Goal: Task Accomplishment & Management: Manage account settings

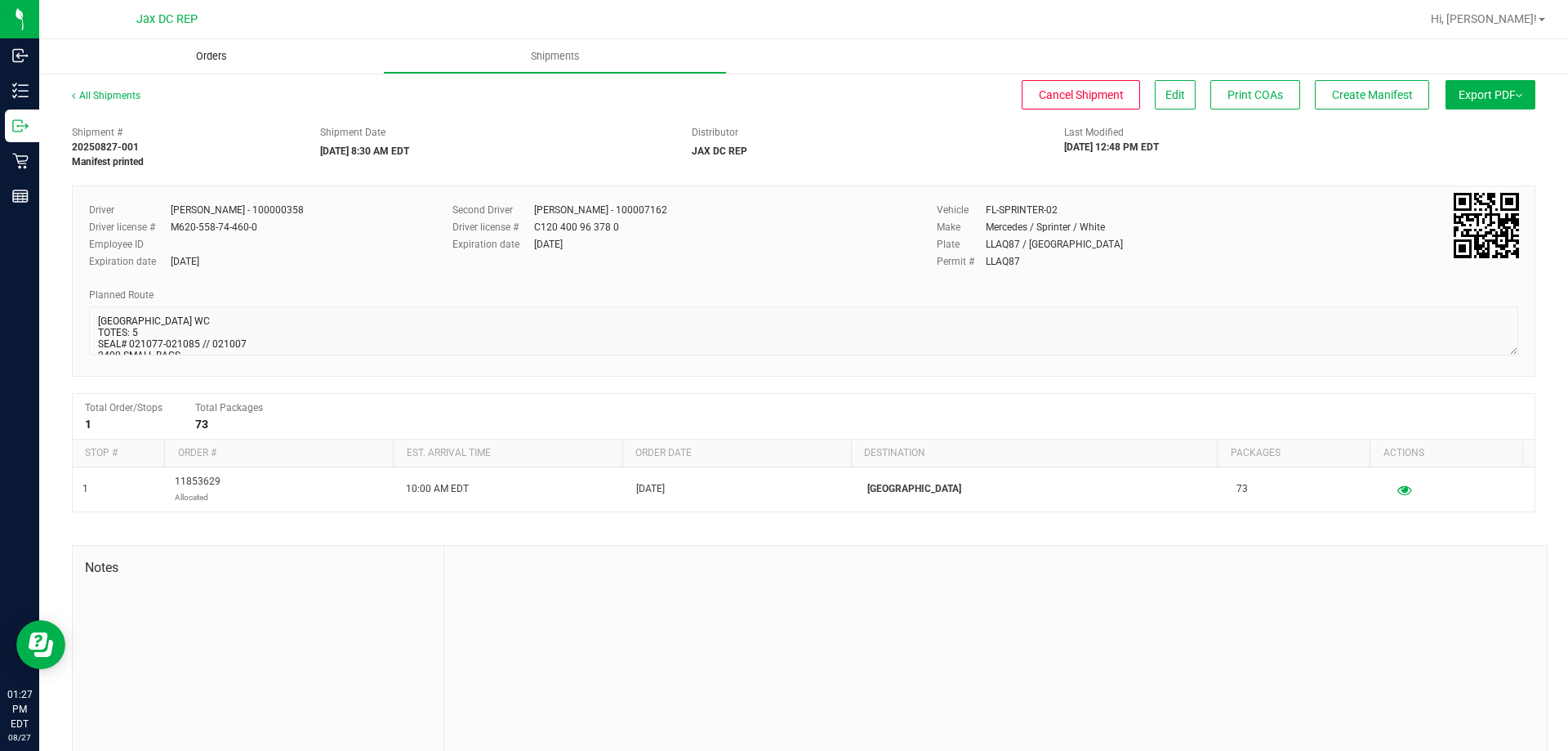
click at [208, 68] on uib-tab-heading "Orders" at bounding box center [212, 57] width 344 height 35
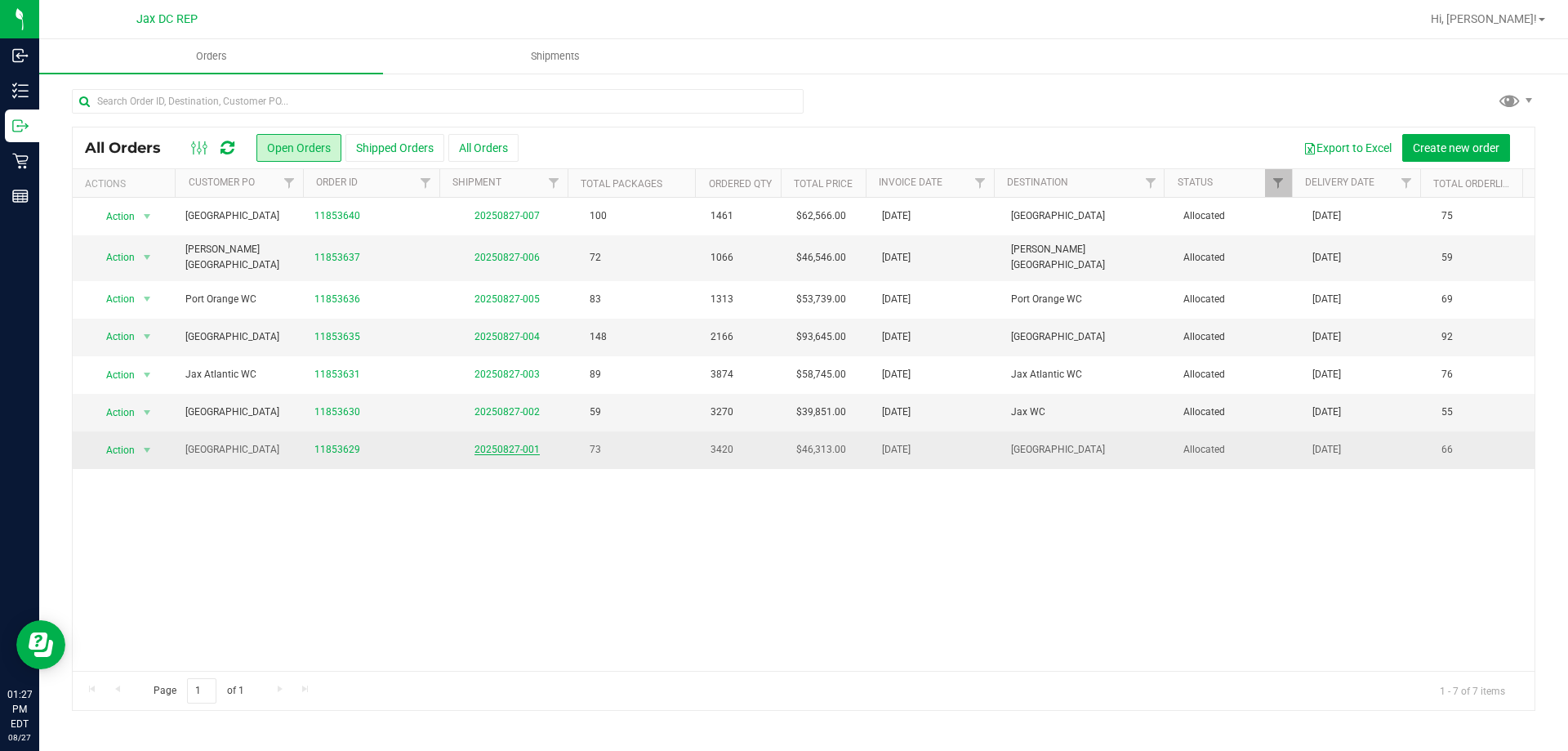
click at [531, 444] on link "20250827-001" at bounding box center [507, 449] width 66 height 12
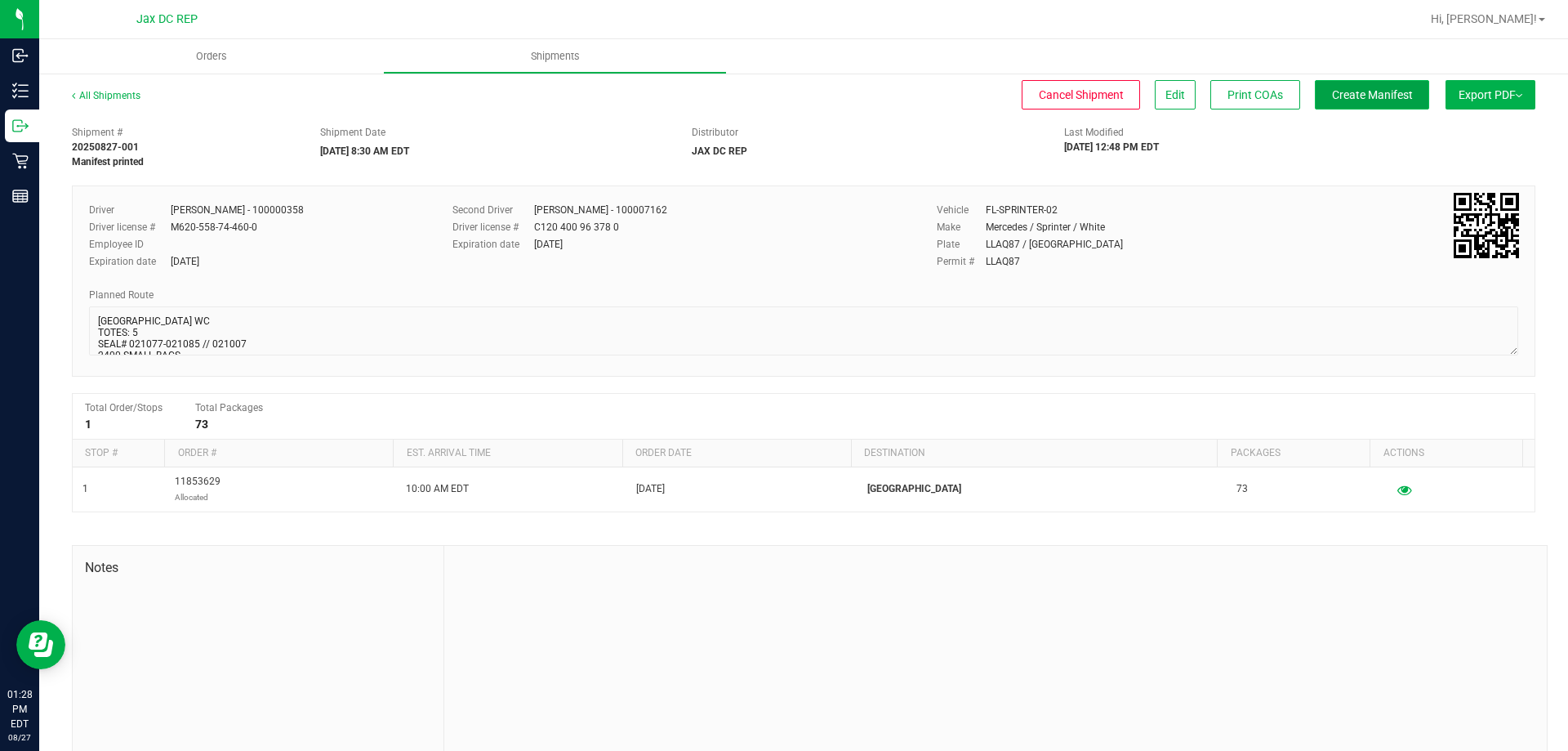
click at [1393, 96] on span "Create Manifest" at bounding box center [1373, 95] width 81 height 14
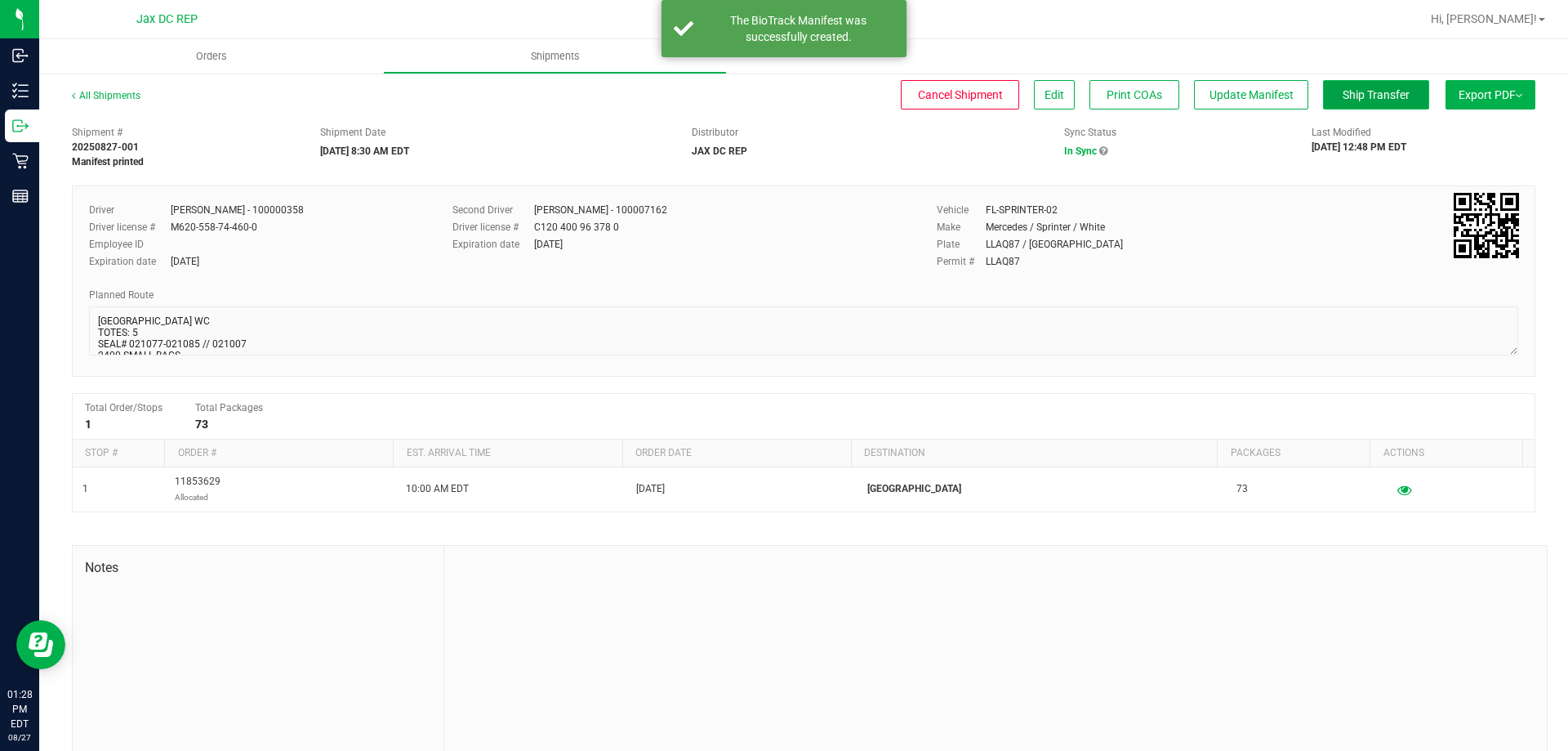
click at [1370, 82] on button "Ship Transfer" at bounding box center [1377, 95] width 106 height 29
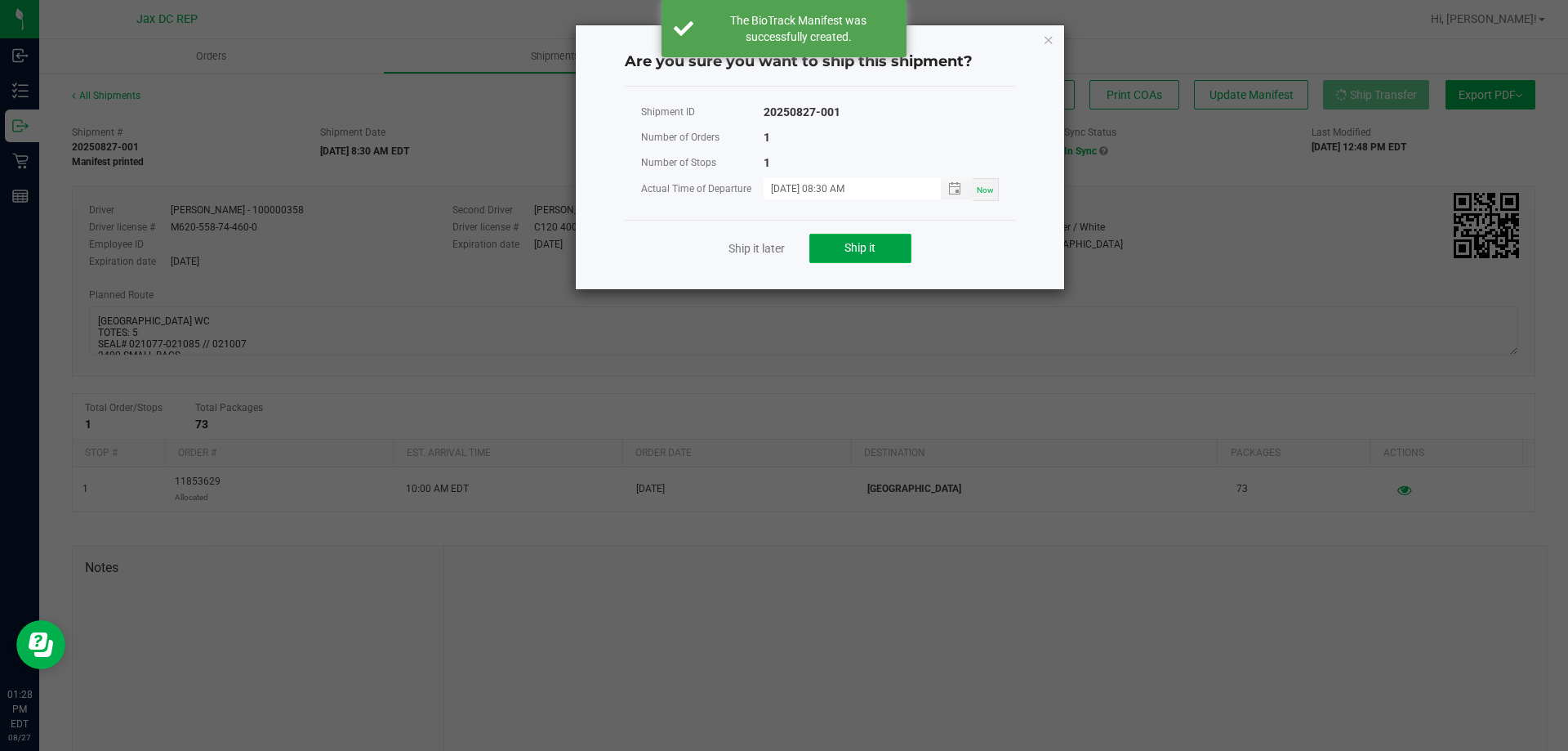
click at [833, 242] on button "Ship it" at bounding box center [861, 248] width 102 height 29
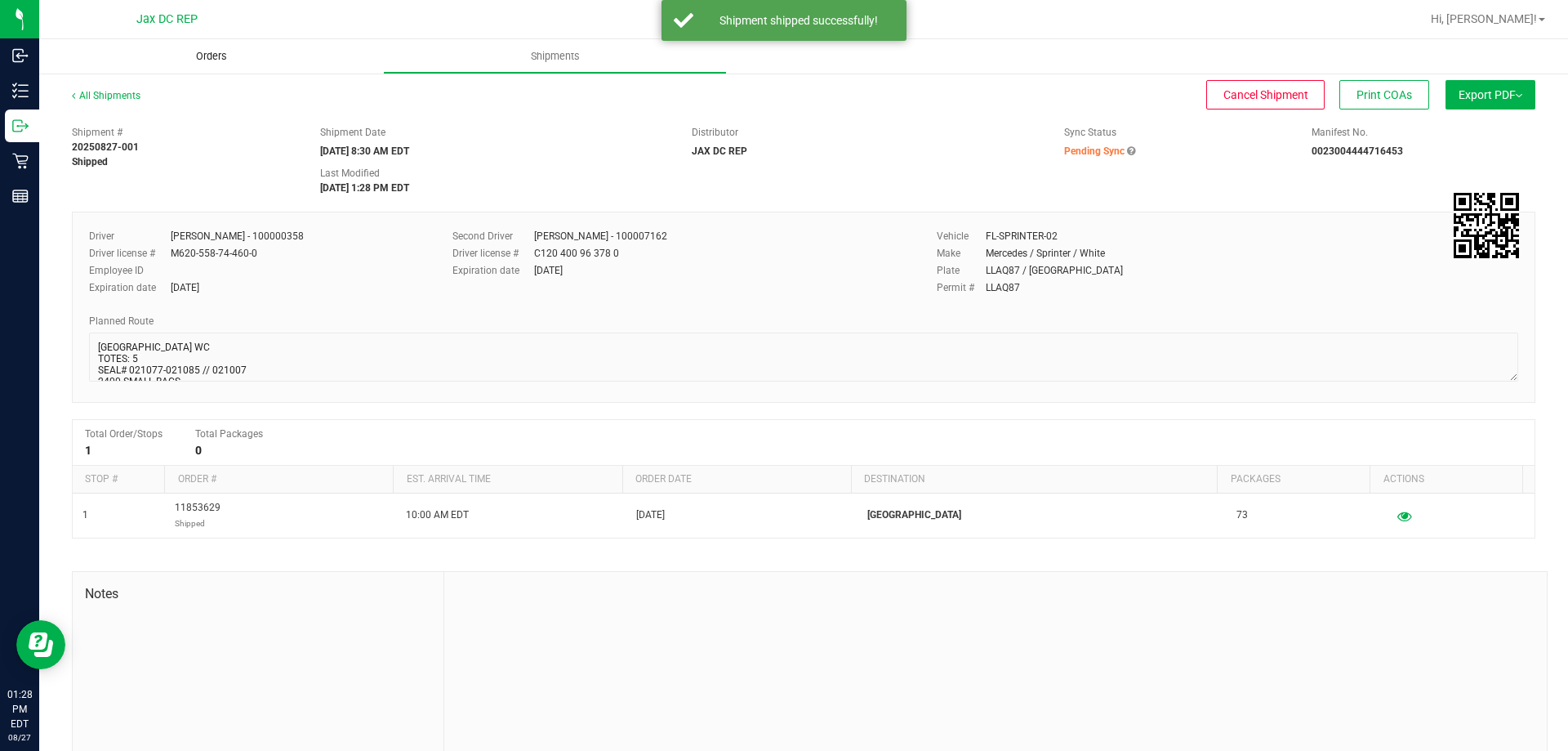
click at [171, 54] on uib-tab-heading "Orders" at bounding box center [212, 57] width 344 height 35
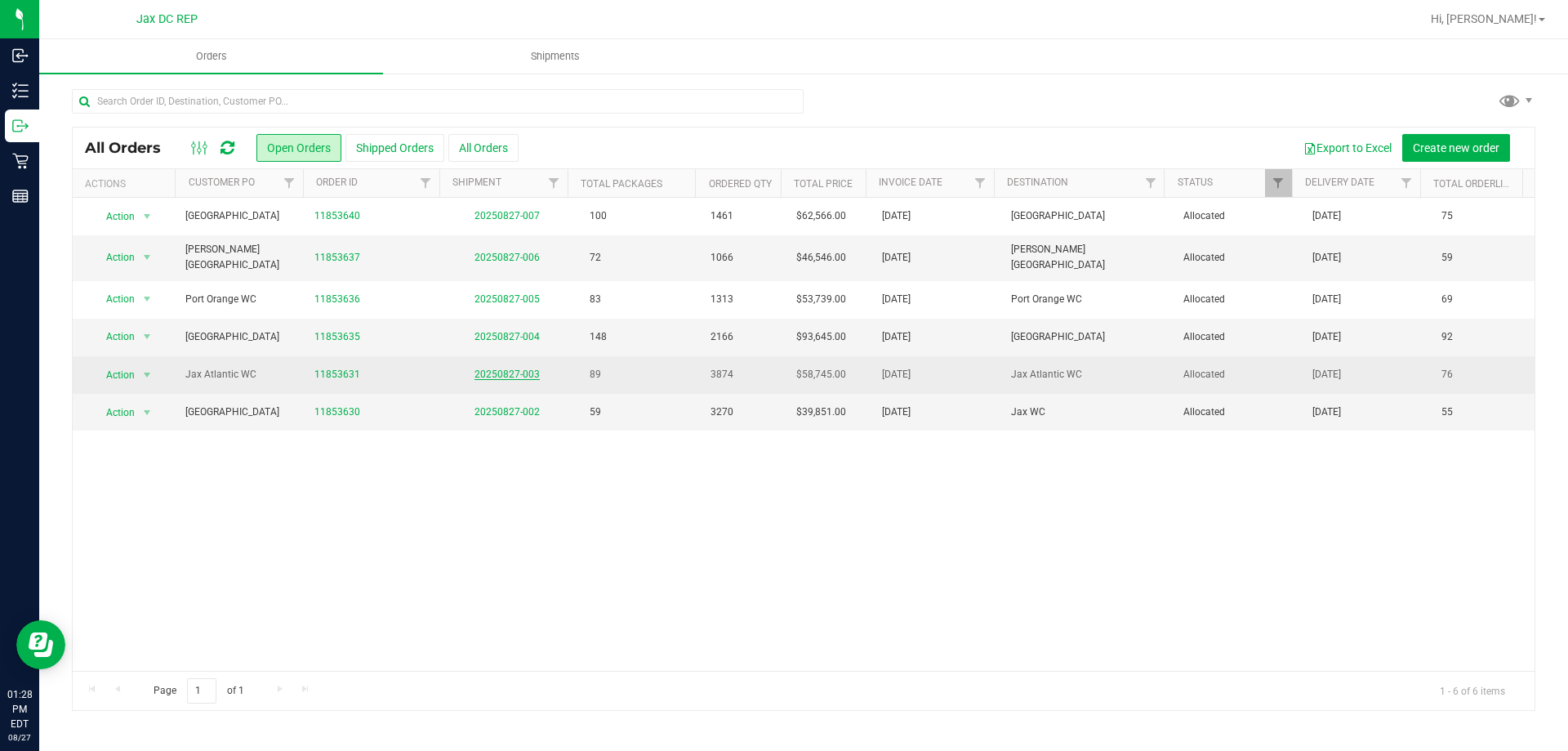
click at [481, 368] on link "20250827-003" at bounding box center [507, 374] width 66 height 12
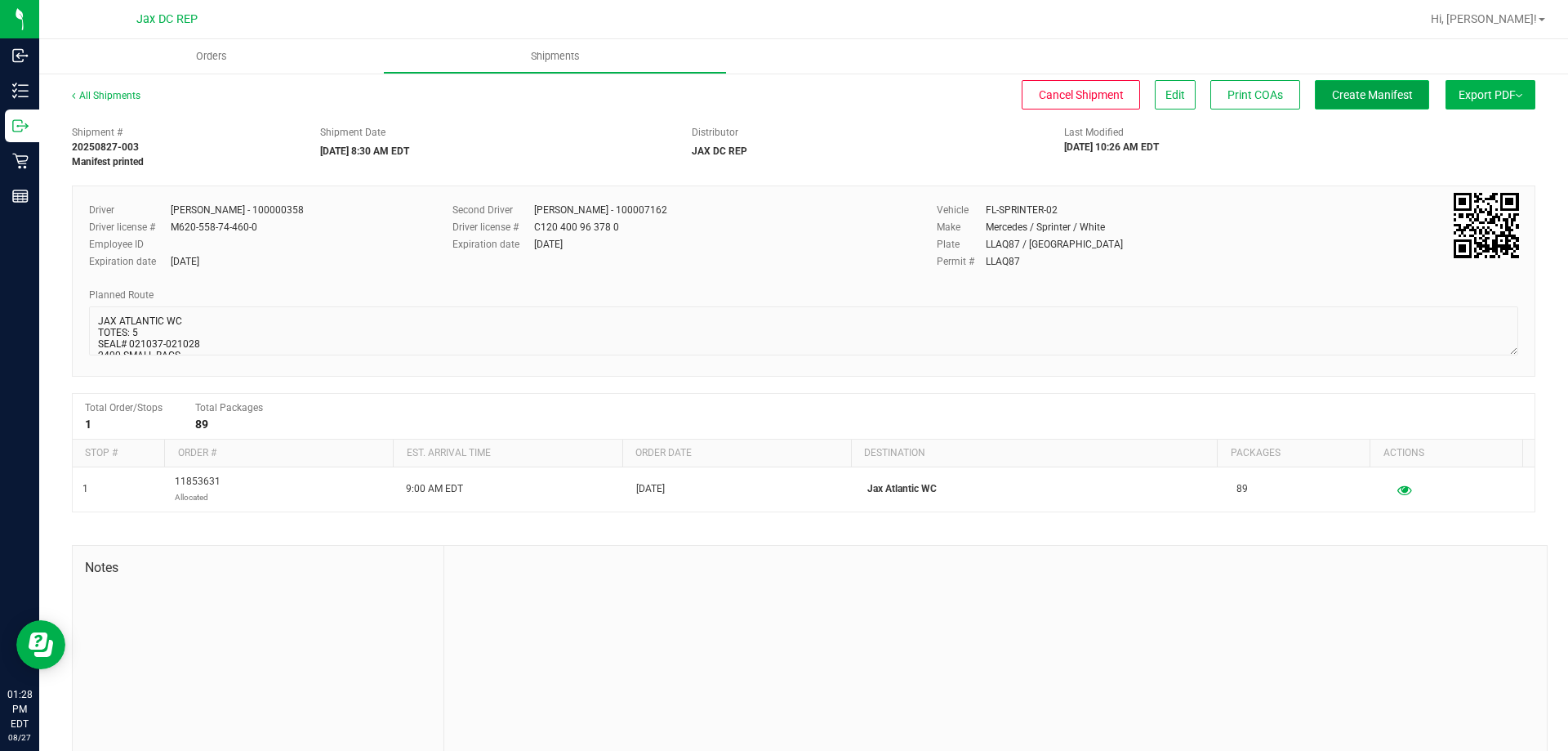
click at [1341, 85] on button "Create Manifest" at bounding box center [1372, 95] width 114 height 29
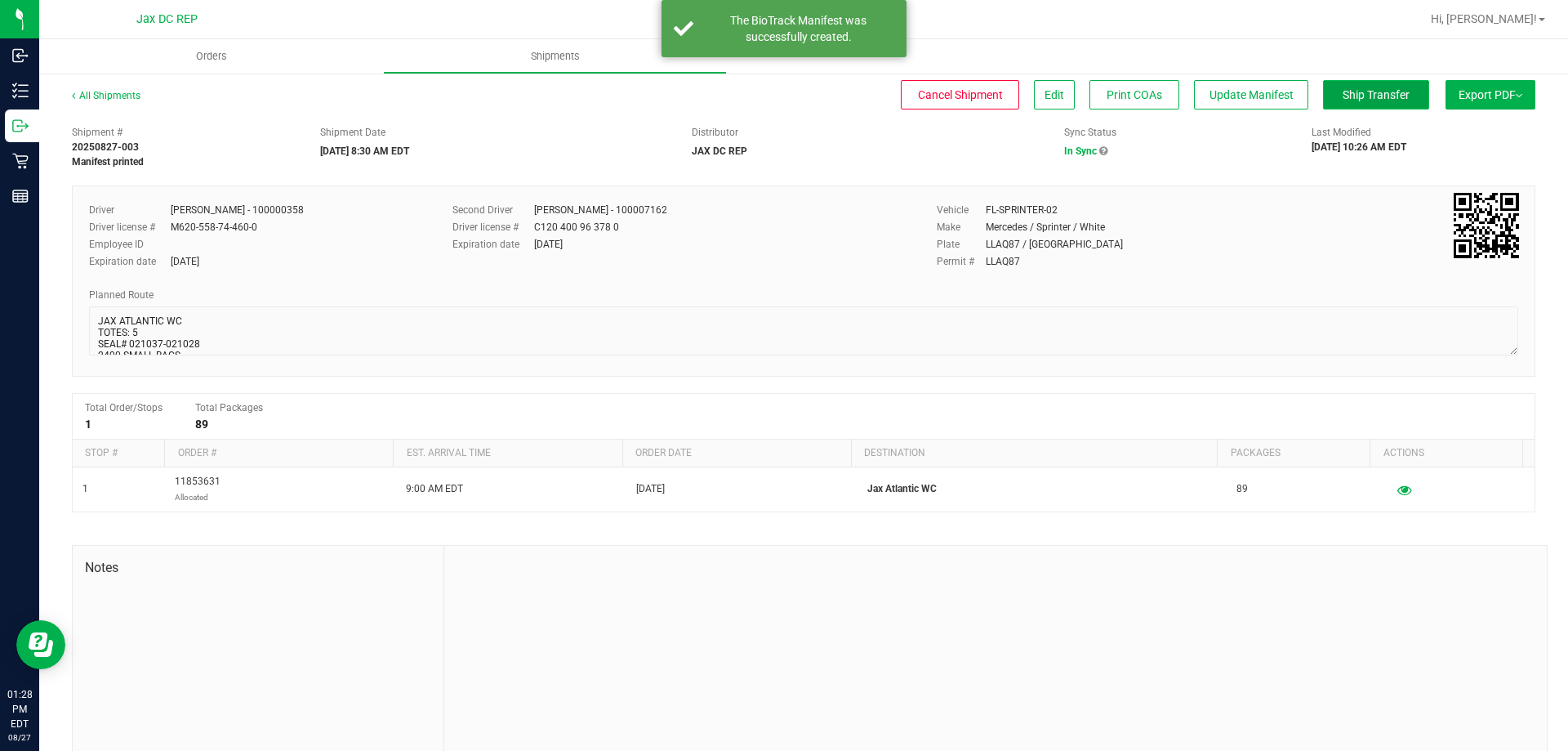
click at [1368, 105] on button "Ship Transfer" at bounding box center [1377, 95] width 106 height 29
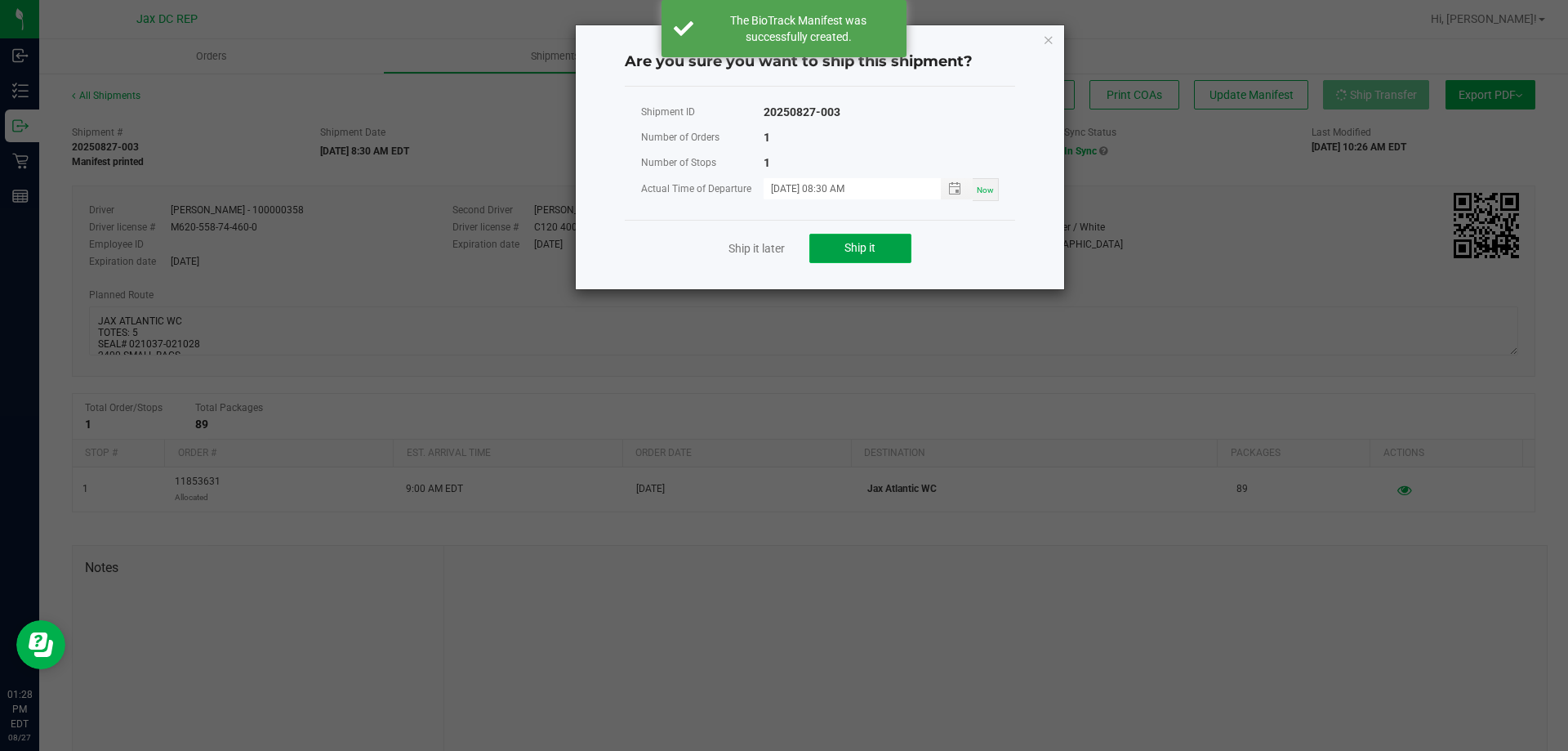
click at [853, 241] on span "Ship it" at bounding box center [860, 247] width 31 height 14
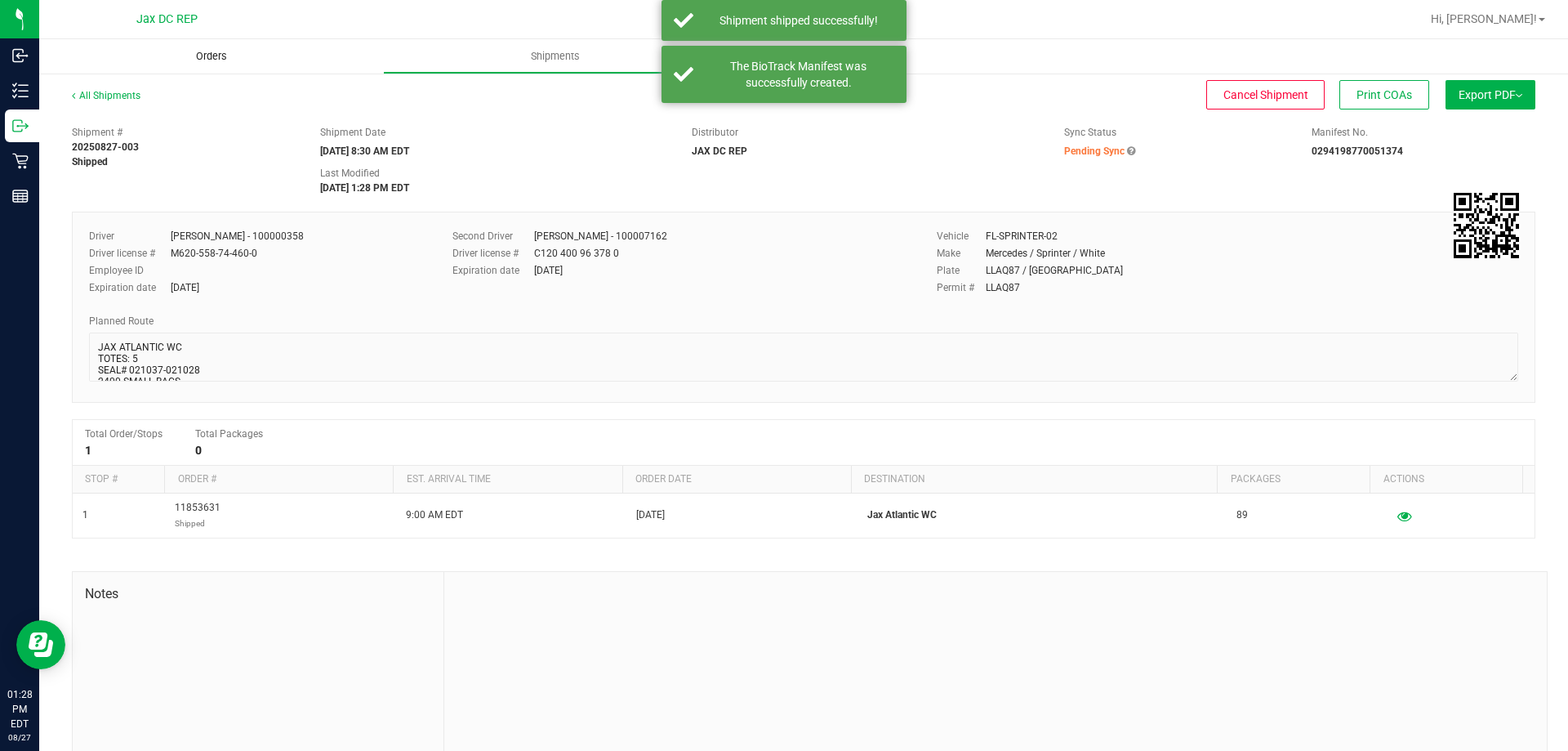
click at [234, 51] on span "Orders" at bounding box center [212, 56] width 75 height 14
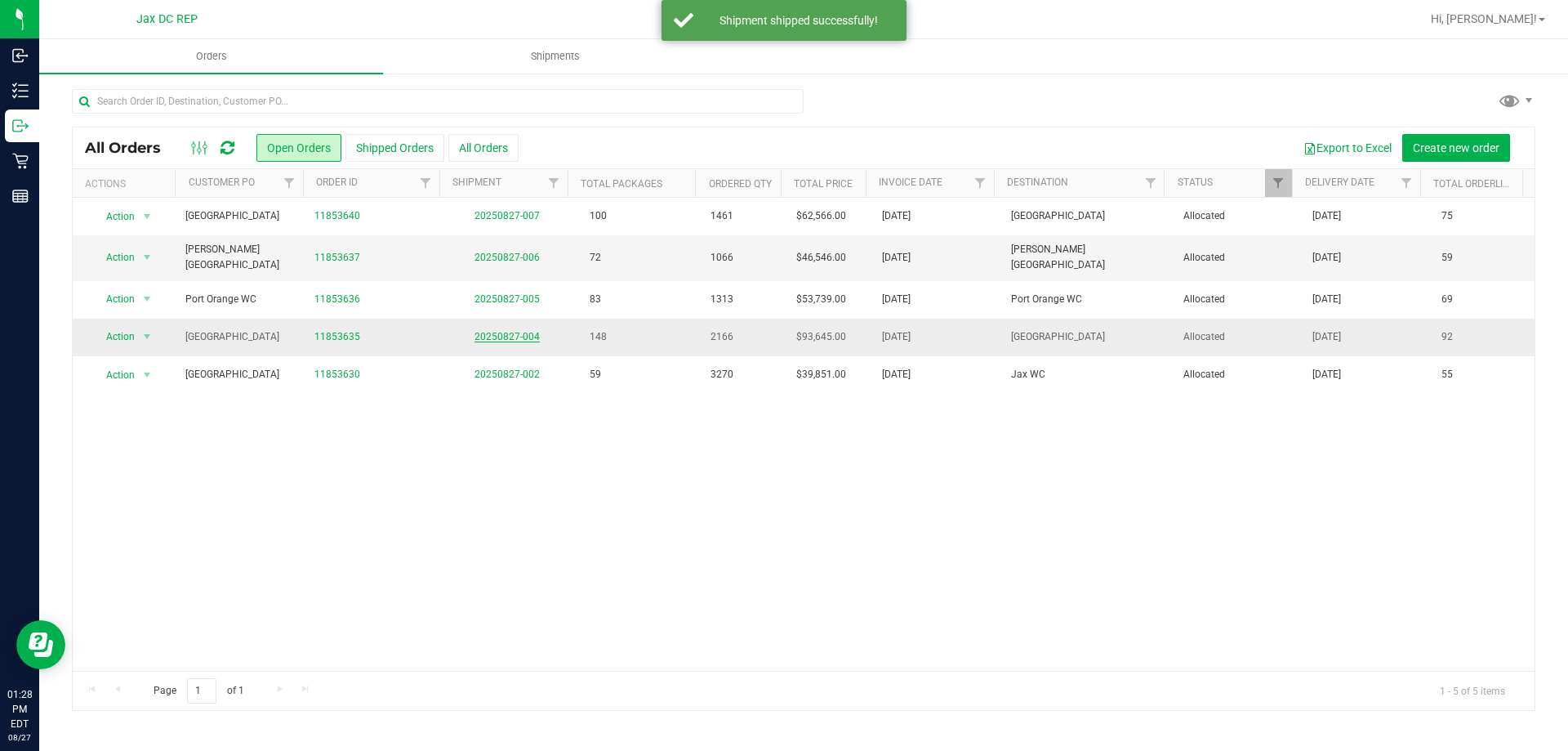
click at [496, 331] on link "20250827-004" at bounding box center [507, 336] width 66 height 12
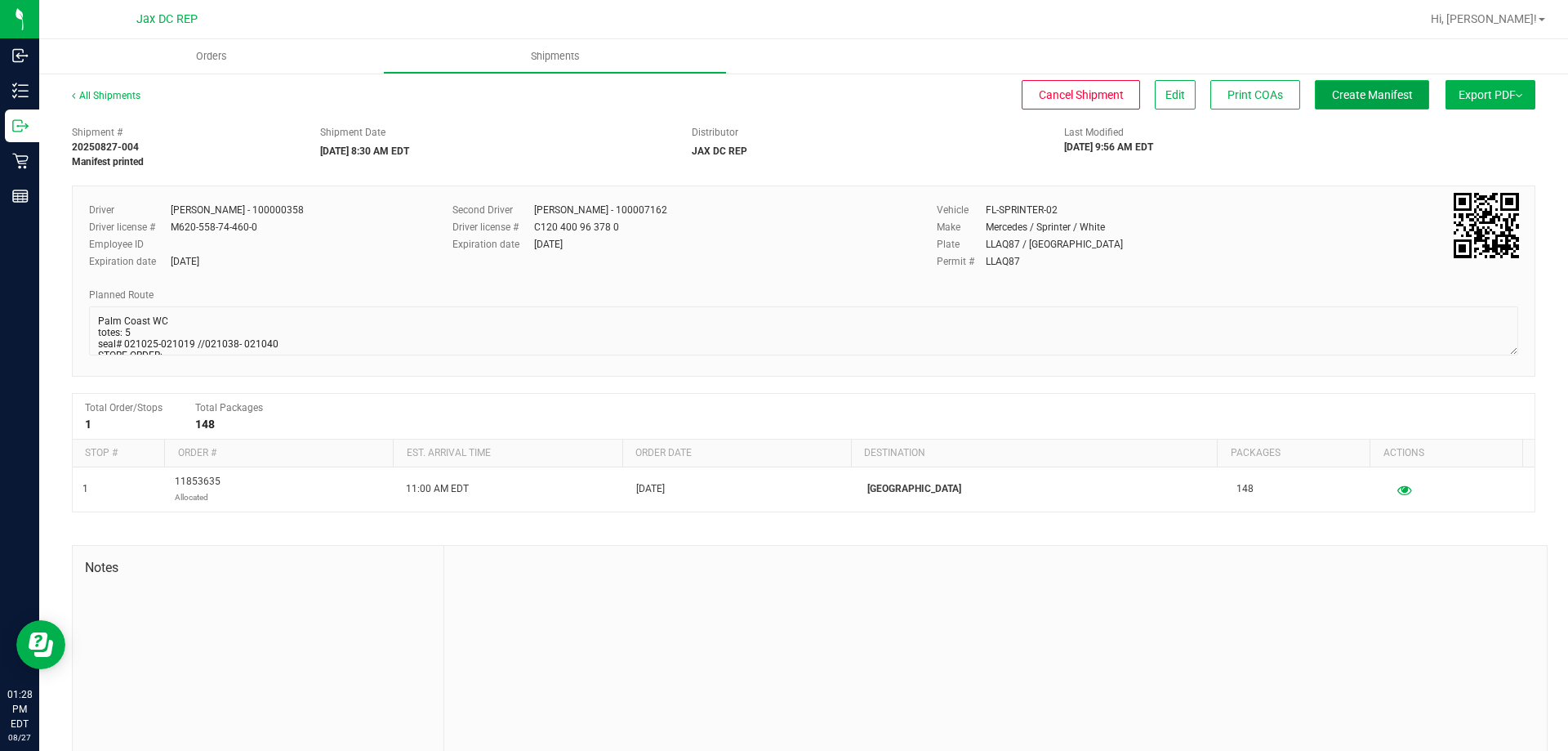
click at [1315, 89] on button "Create Manifest" at bounding box center [1372, 95] width 114 height 29
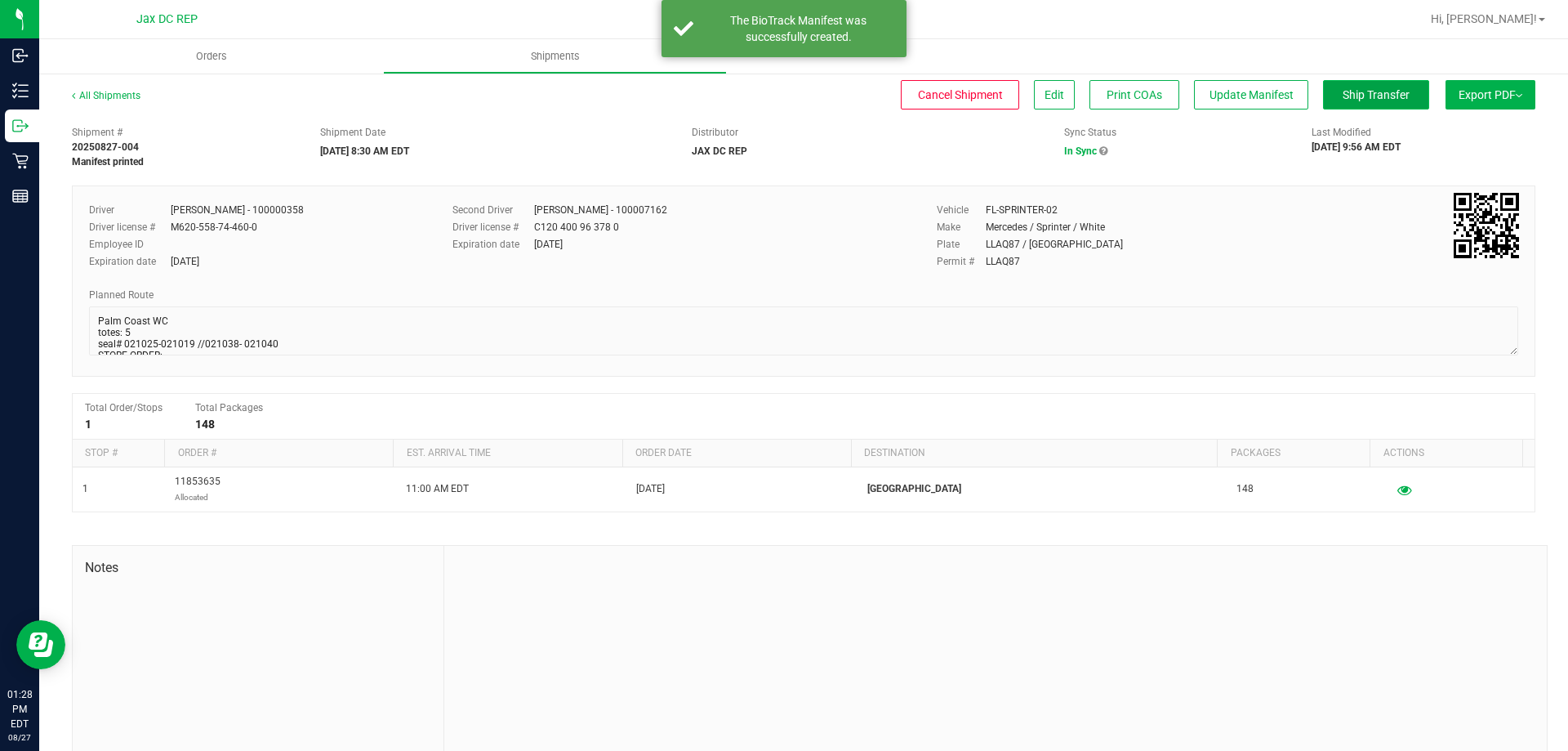
click at [1362, 102] on button "Ship Transfer" at bounding box center [1377, 95] width 106 height 29
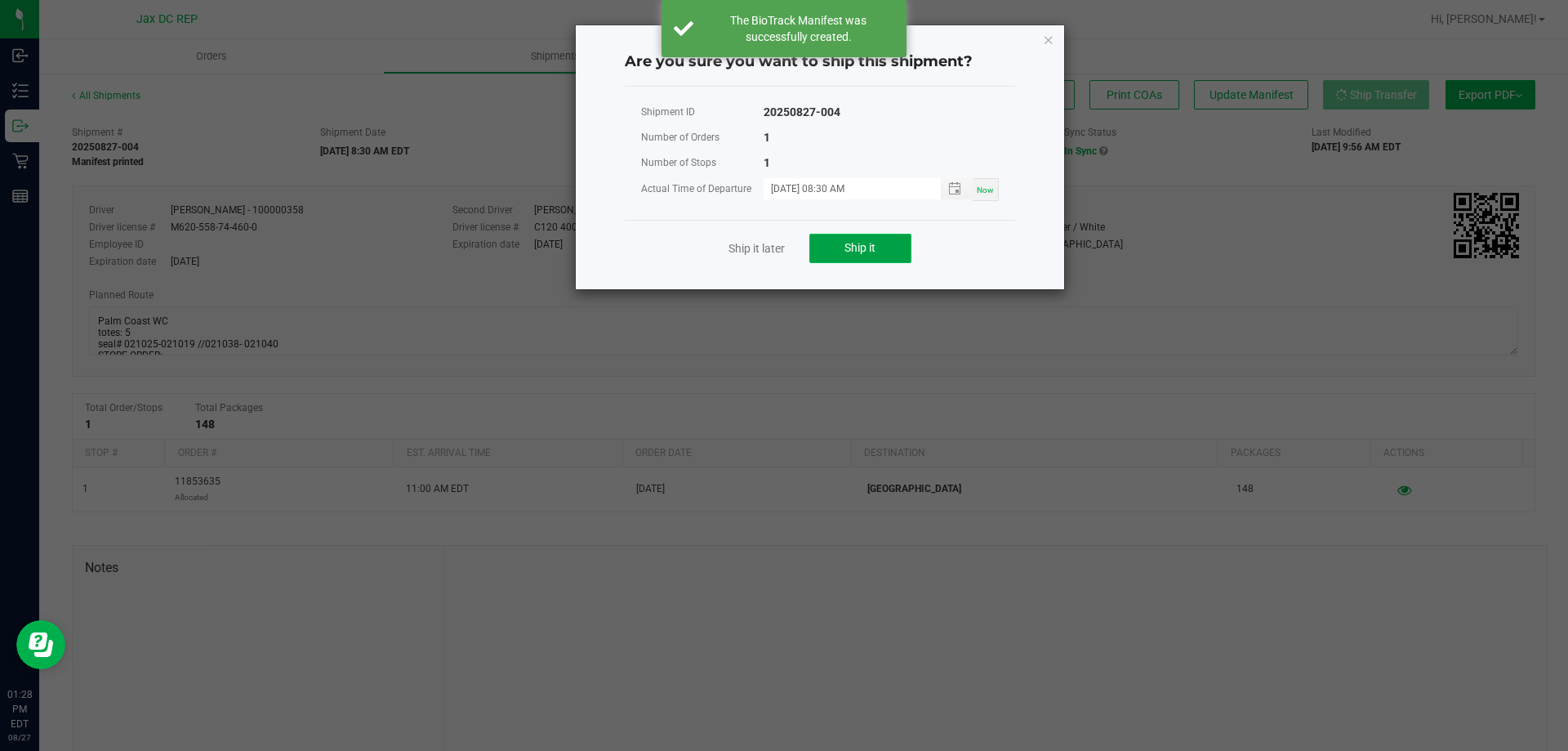
click at [890, 241] on button "Ship it" at bounding box center [861, 248] width 102 height 29
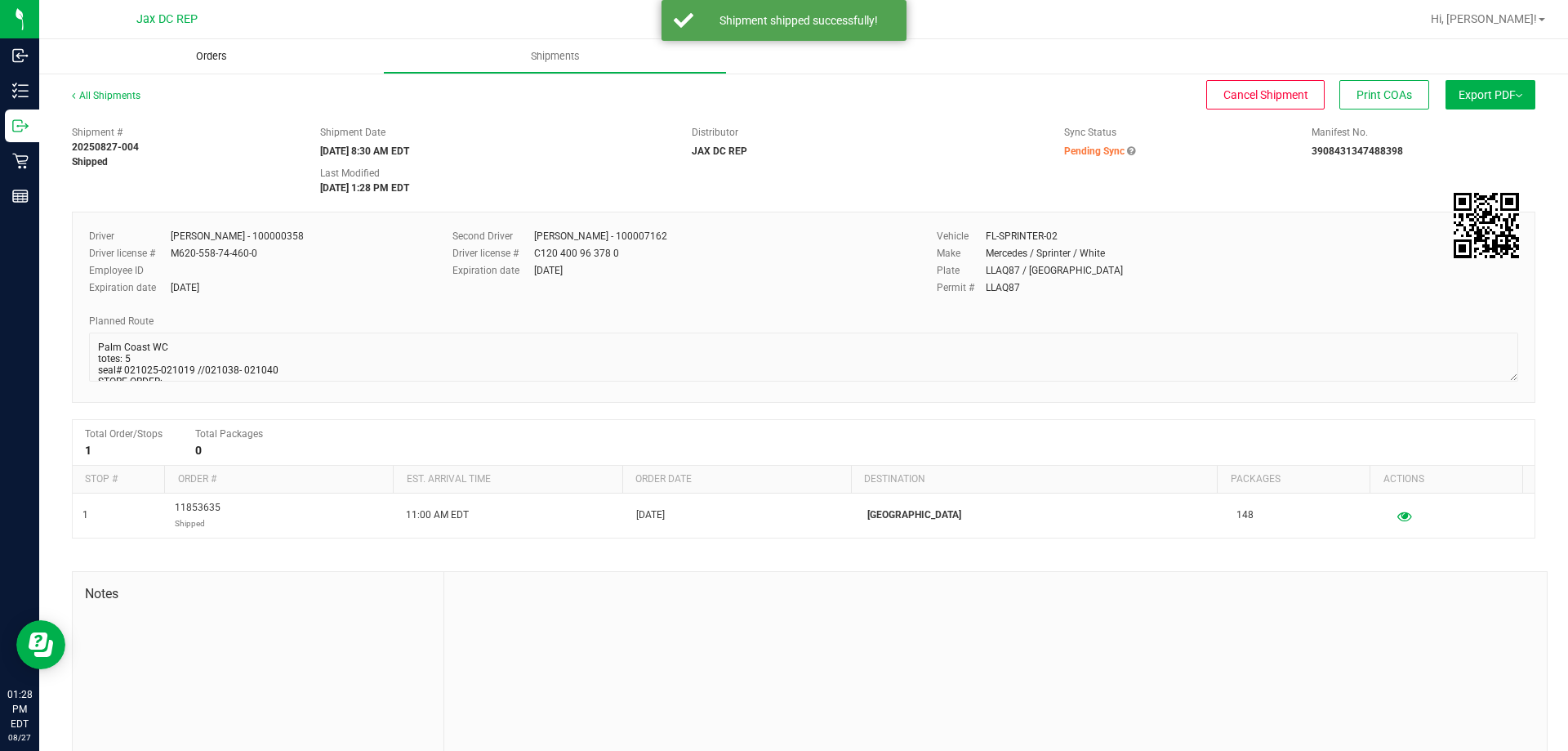
click at [236, 52] on span "Orders" at bounding box center [212, 56] width 75 height 14
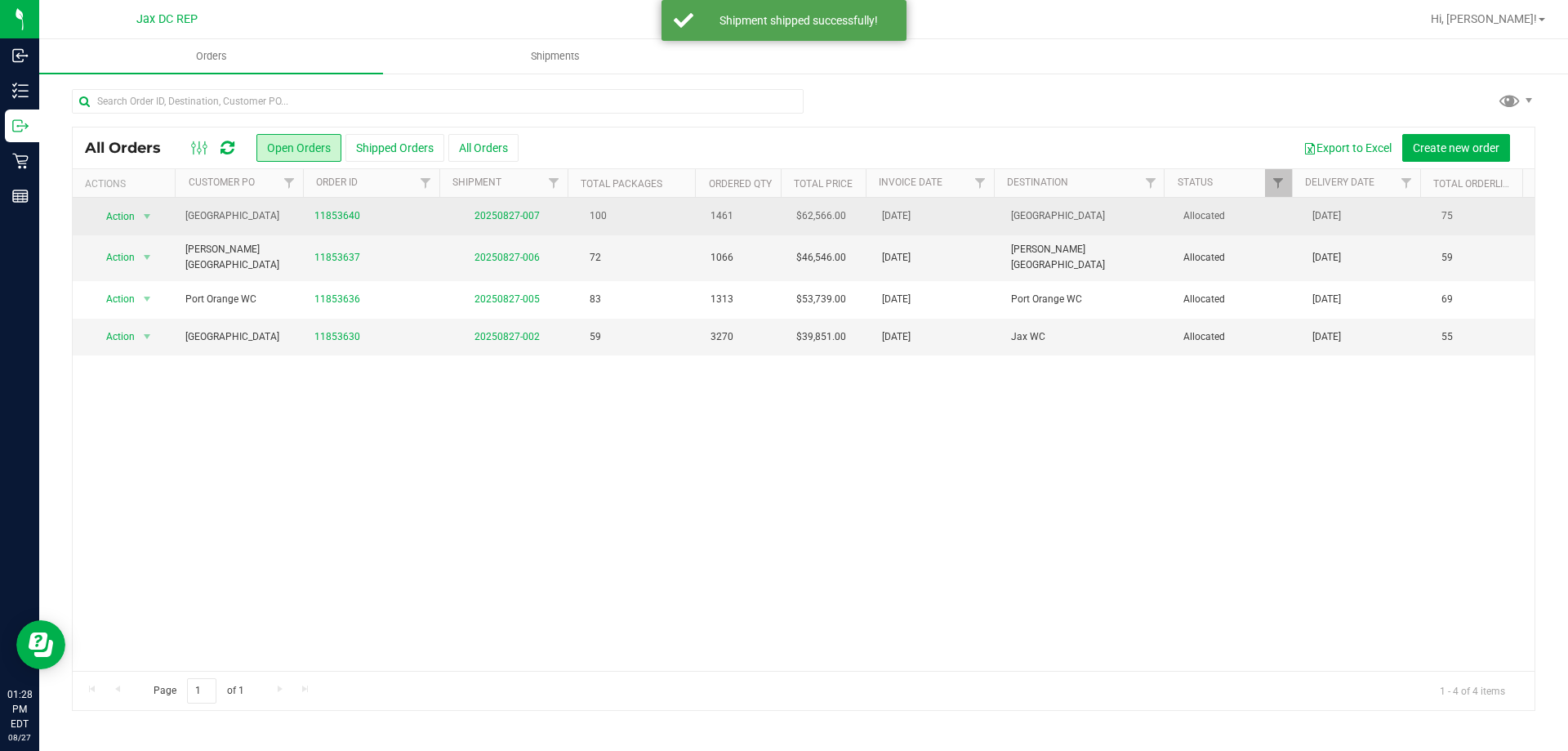
click at [483, 221] on td "20250827-007" at bounding box center [507, 217] width 129 height 38
click at [483, 217] on link "20250827-007" at bounding box center [507, 216] width 66 height 12
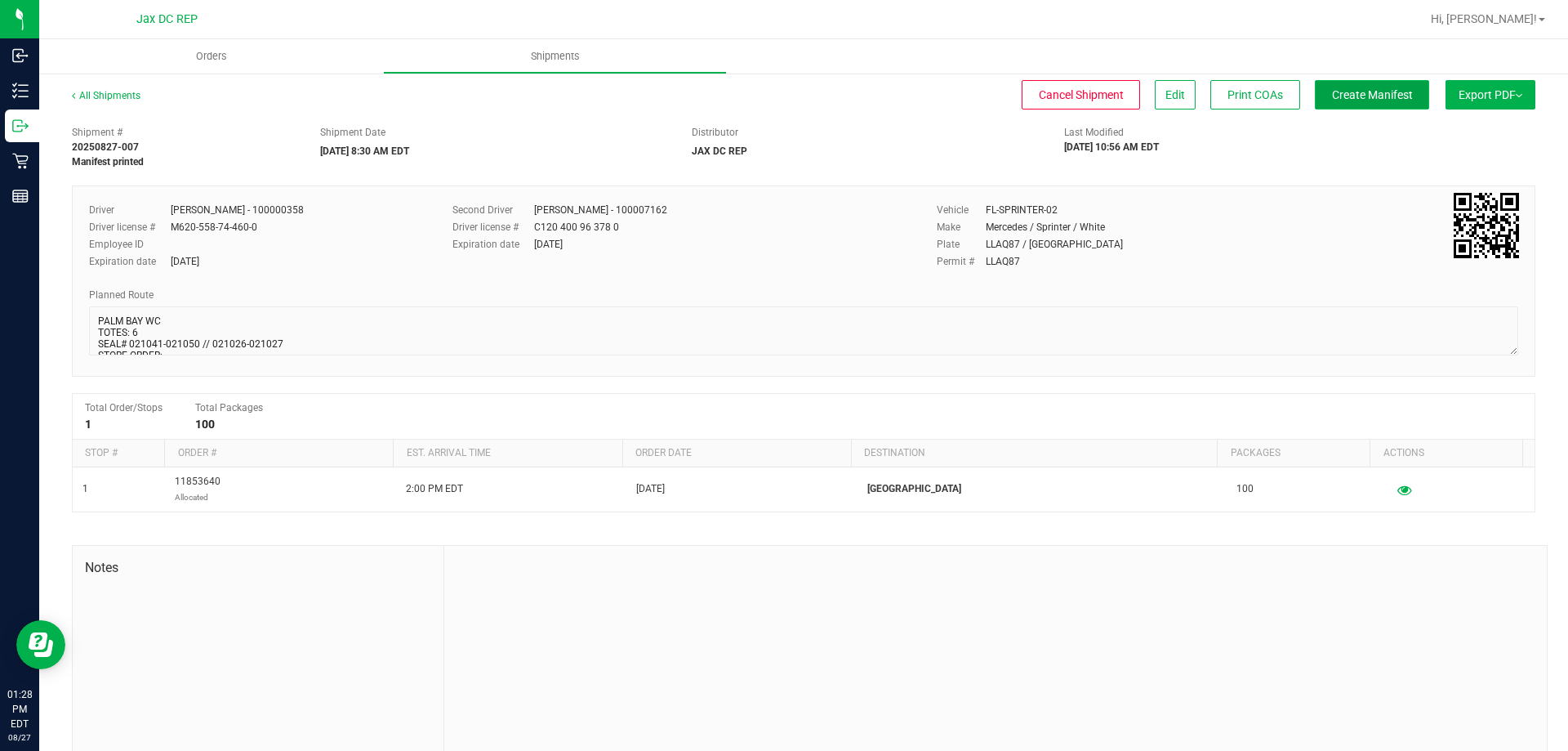
click at [1357, 83] on button "Create Manifest" at bounding box center [1372, 95] width 114 height 29
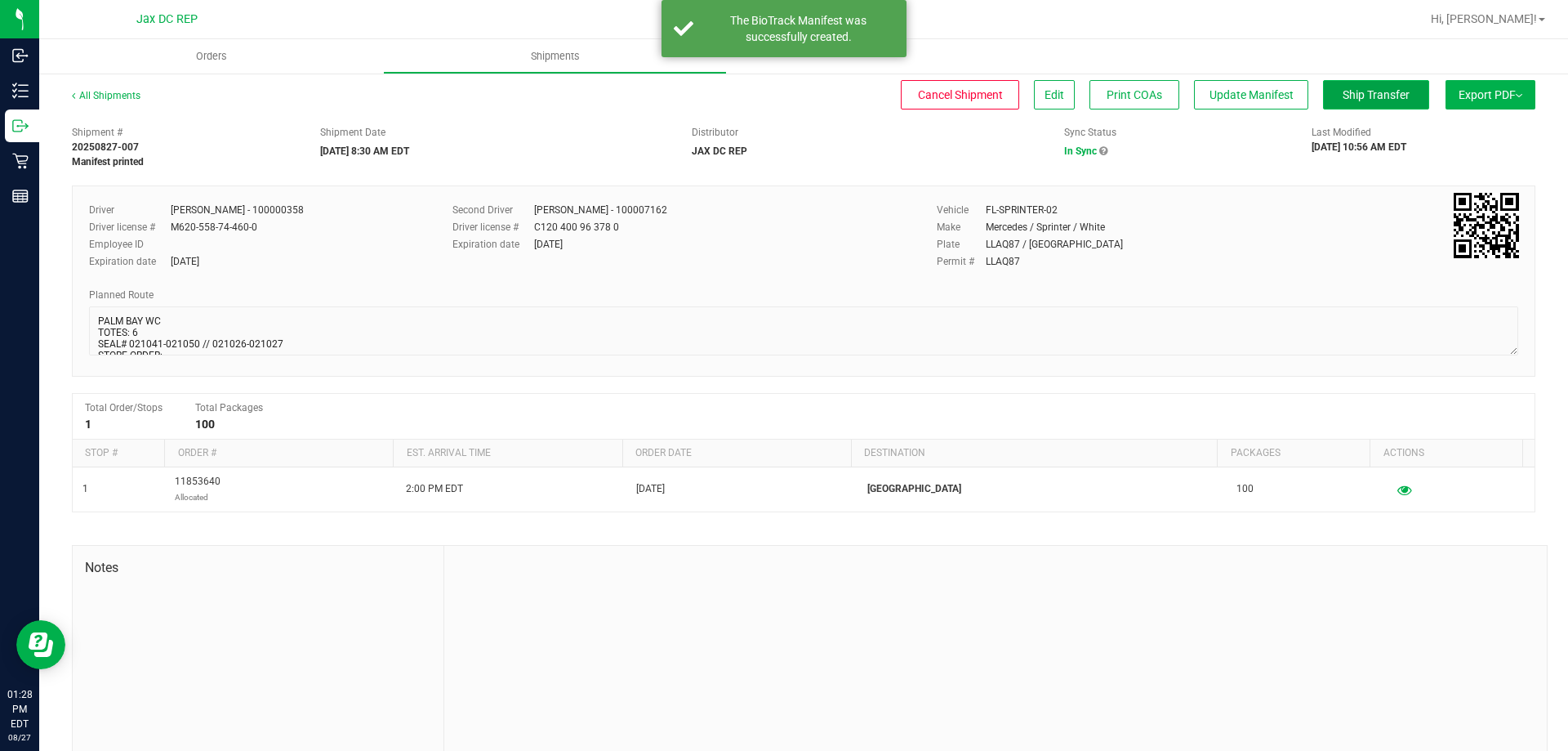
click at [1354, 89] on span "Ship Transfer" at bounding box center [1376, 95] width 67 height 14
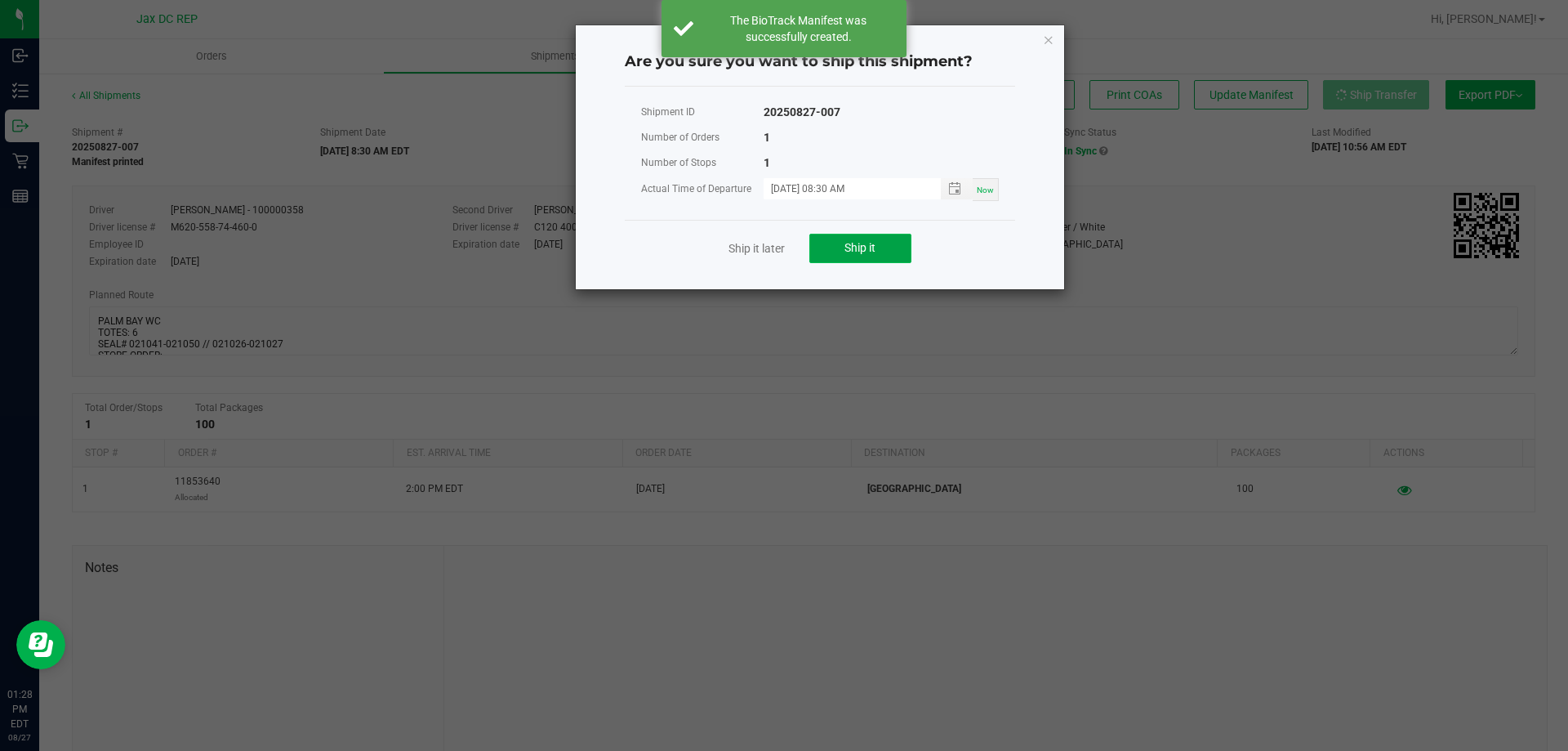
click at [866, 261] on button "Ship it" at bounding box center [861, 248] width 102 height 29
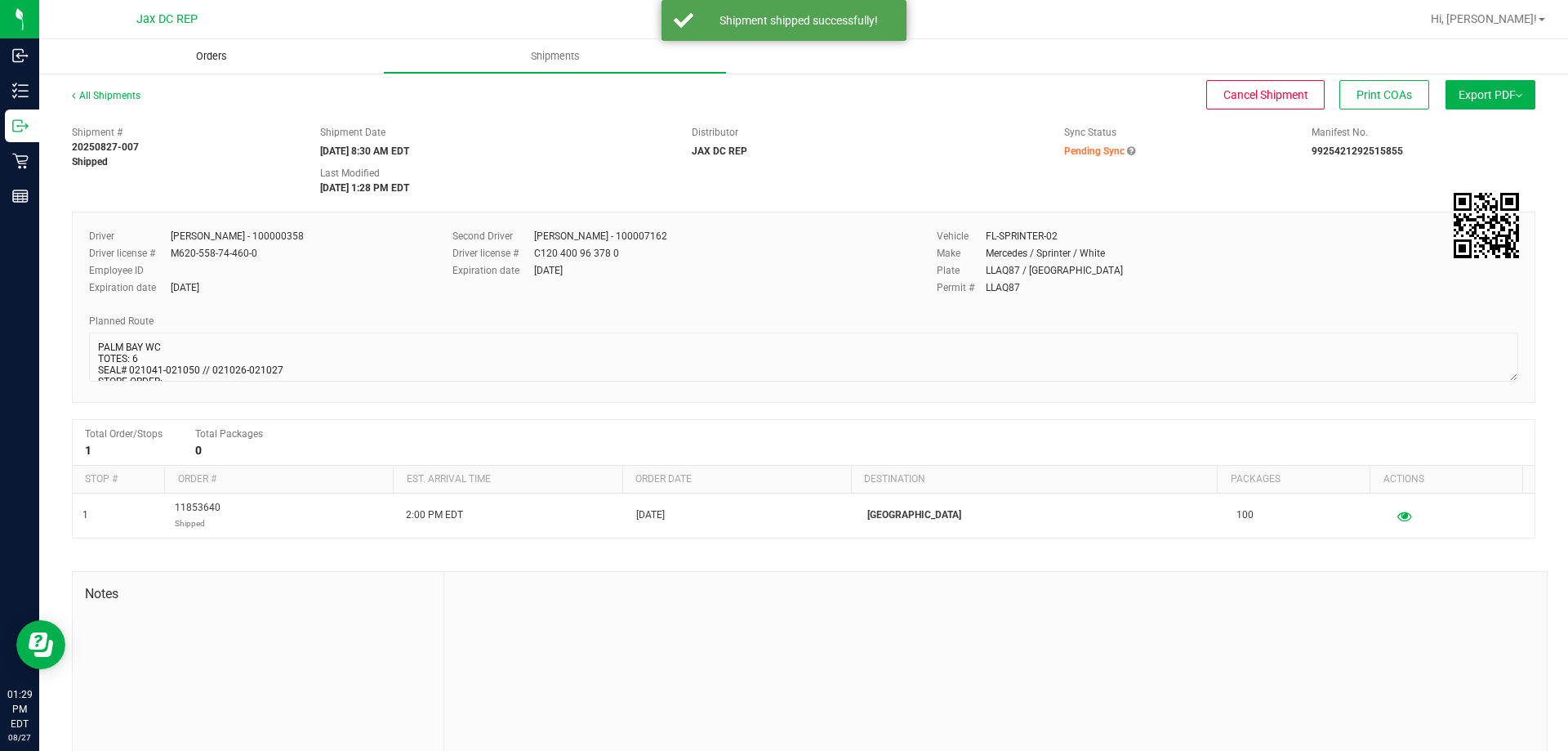
click at [241, 54] on span "Orders" at bounding box center [212, 56] width 75 height 14
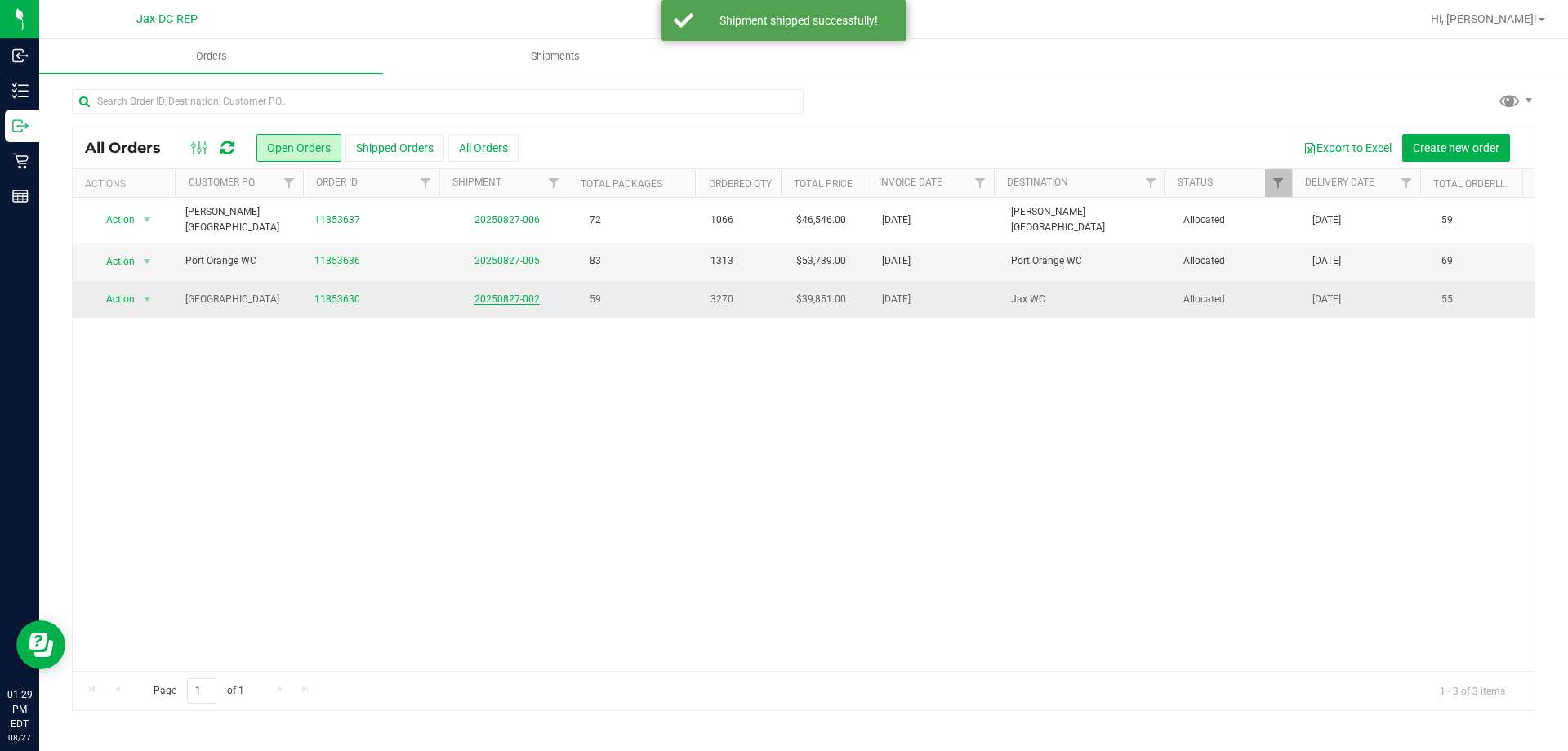
click at [527, 294] on link "20250827-002" at bounding box center [507, 300] width 66 height 12
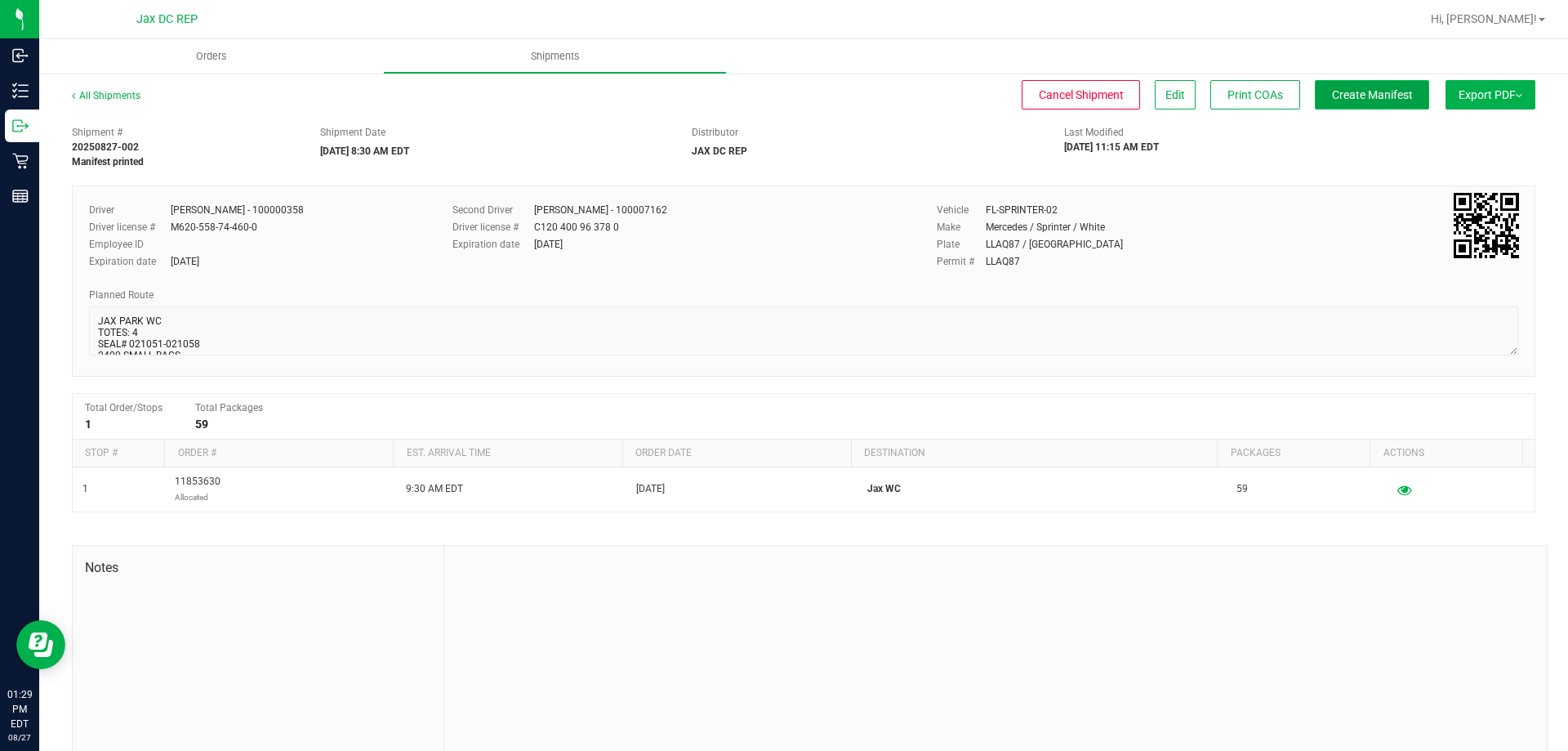
click at [1370, 97] on span "Create Manifest" at bounding box center [1373, 95] width 81 height 14
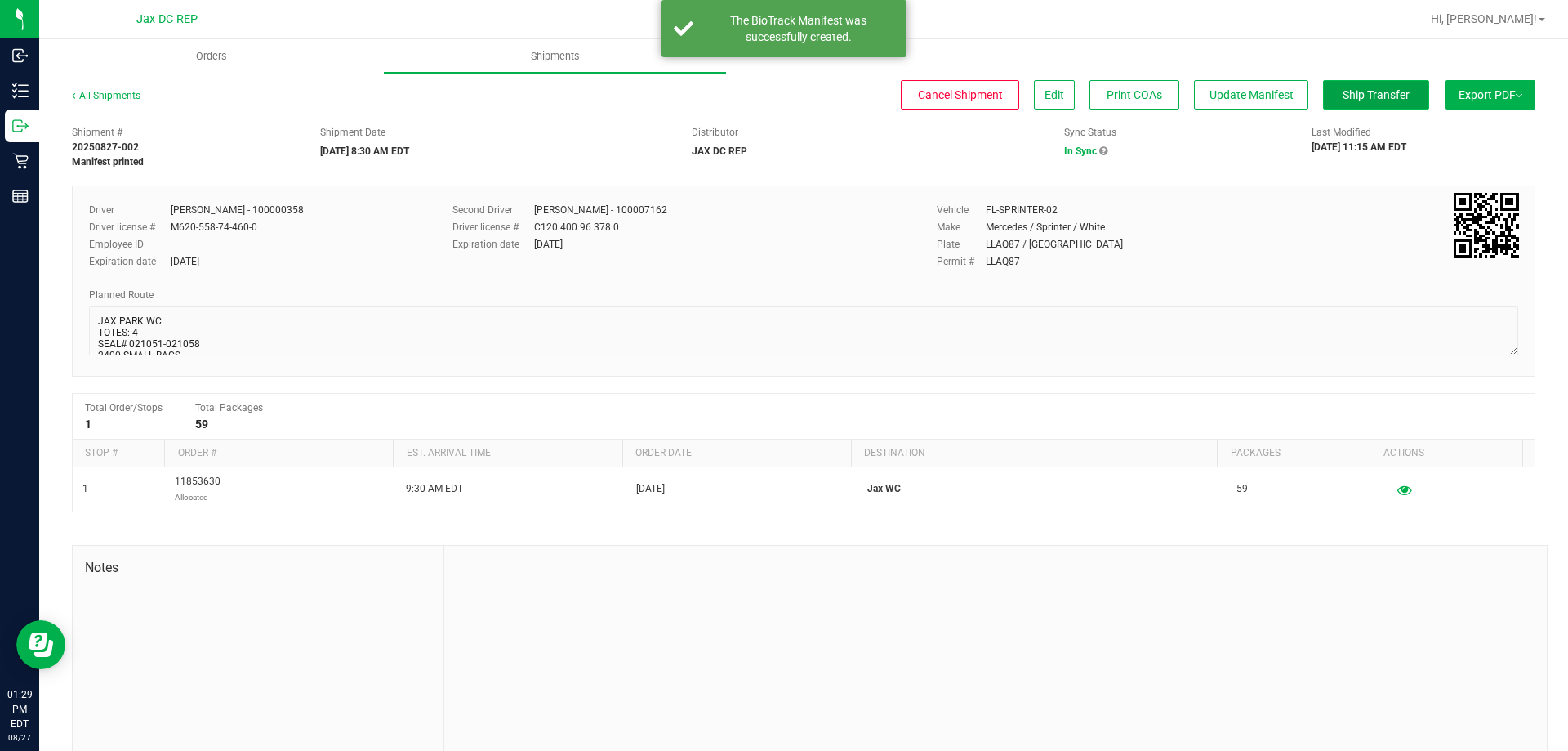
click at [1369, 80] on button "Ship Transfer" at bounding box center [1377, 95] width 106 height 29
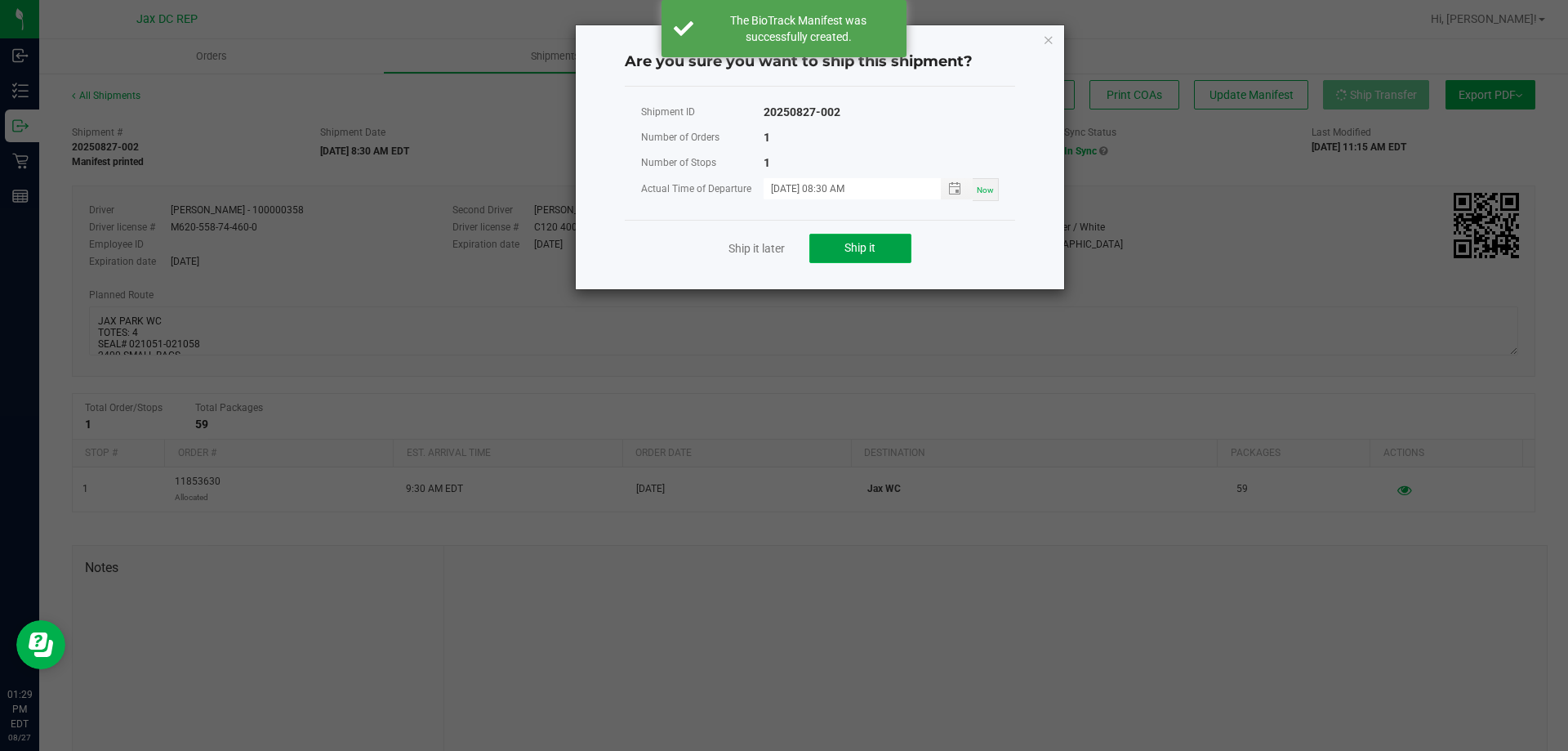
click at [858, 262] on button "Ship it" at bounding box center [861, 248] width 102 height 29
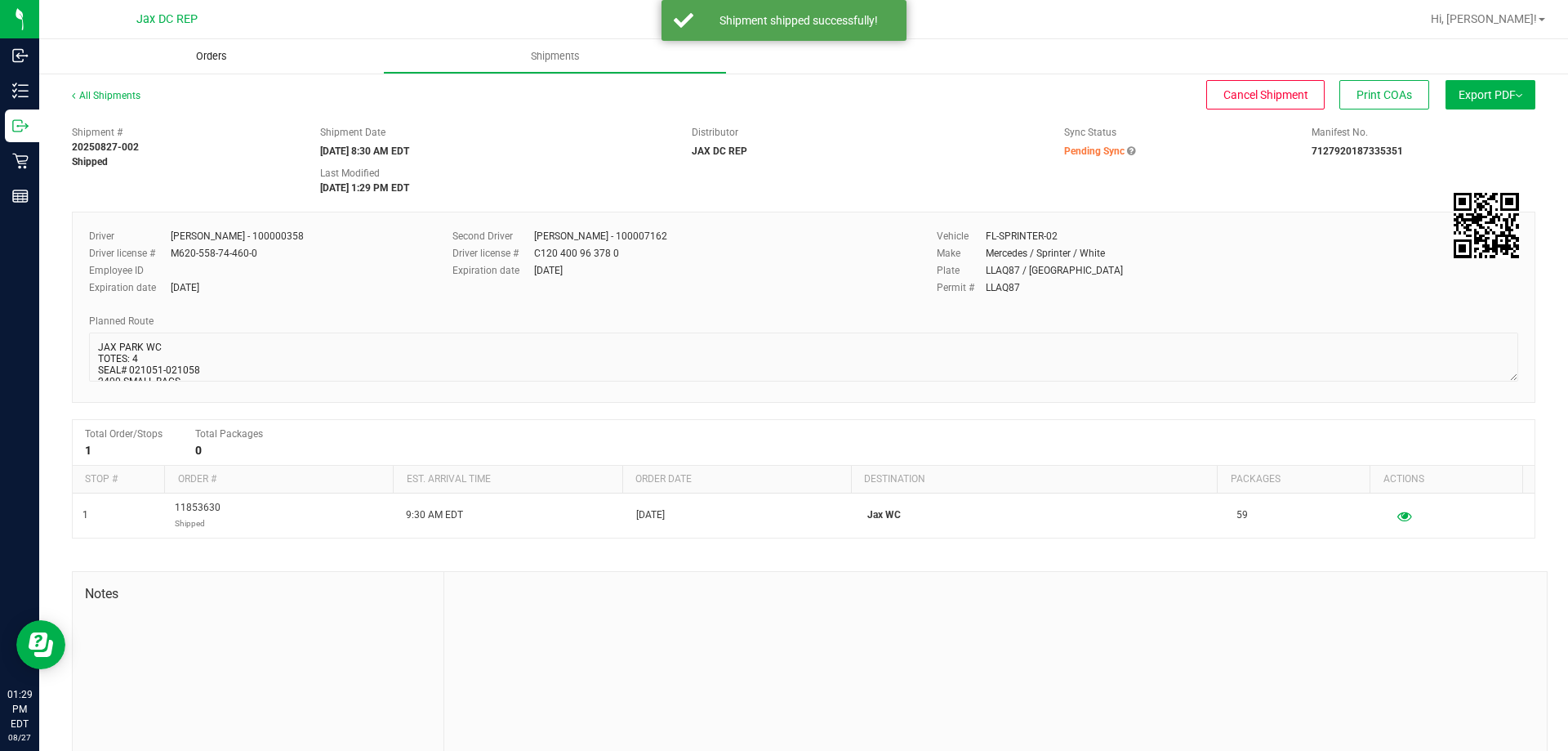
click at [213, 56] on span "Orders" at bounding box center [212, 56] width 75 height 14
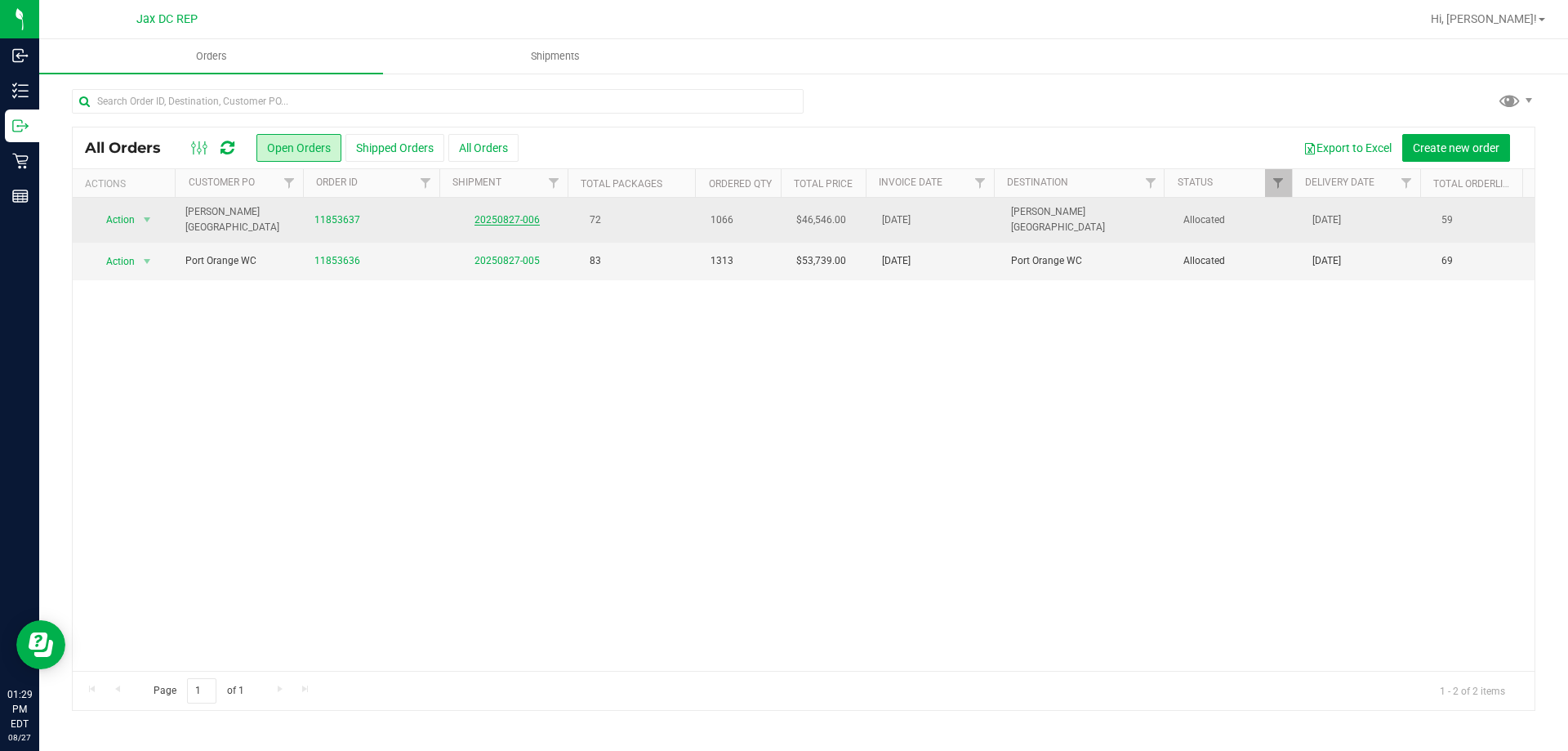
click at [507, 215] on link "20250827-006" at bounding box center [507, 220] width 66 height 12
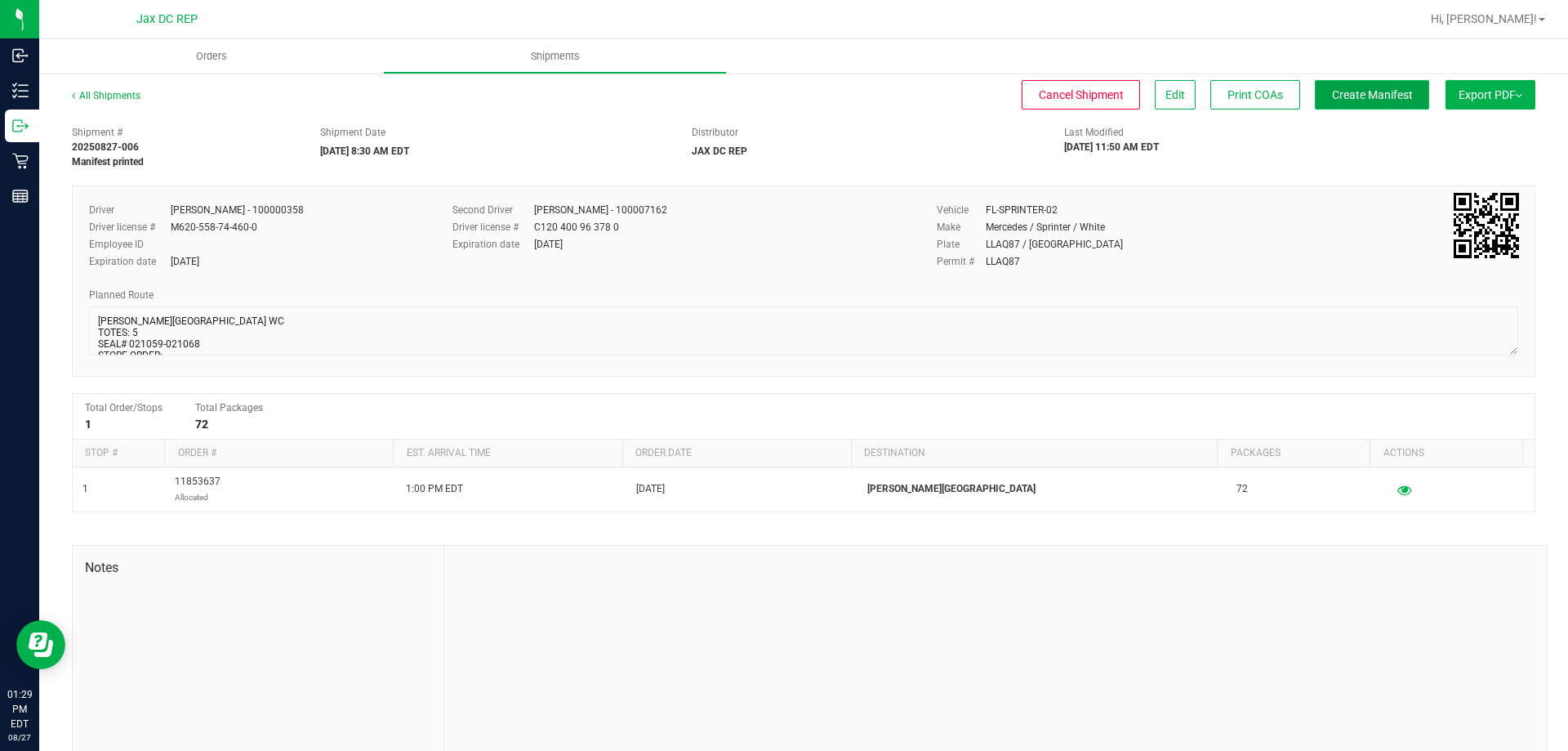
click at [1367, 92] on span "Create Manifest" at bounding box center [1373, 95] width 81 height 14
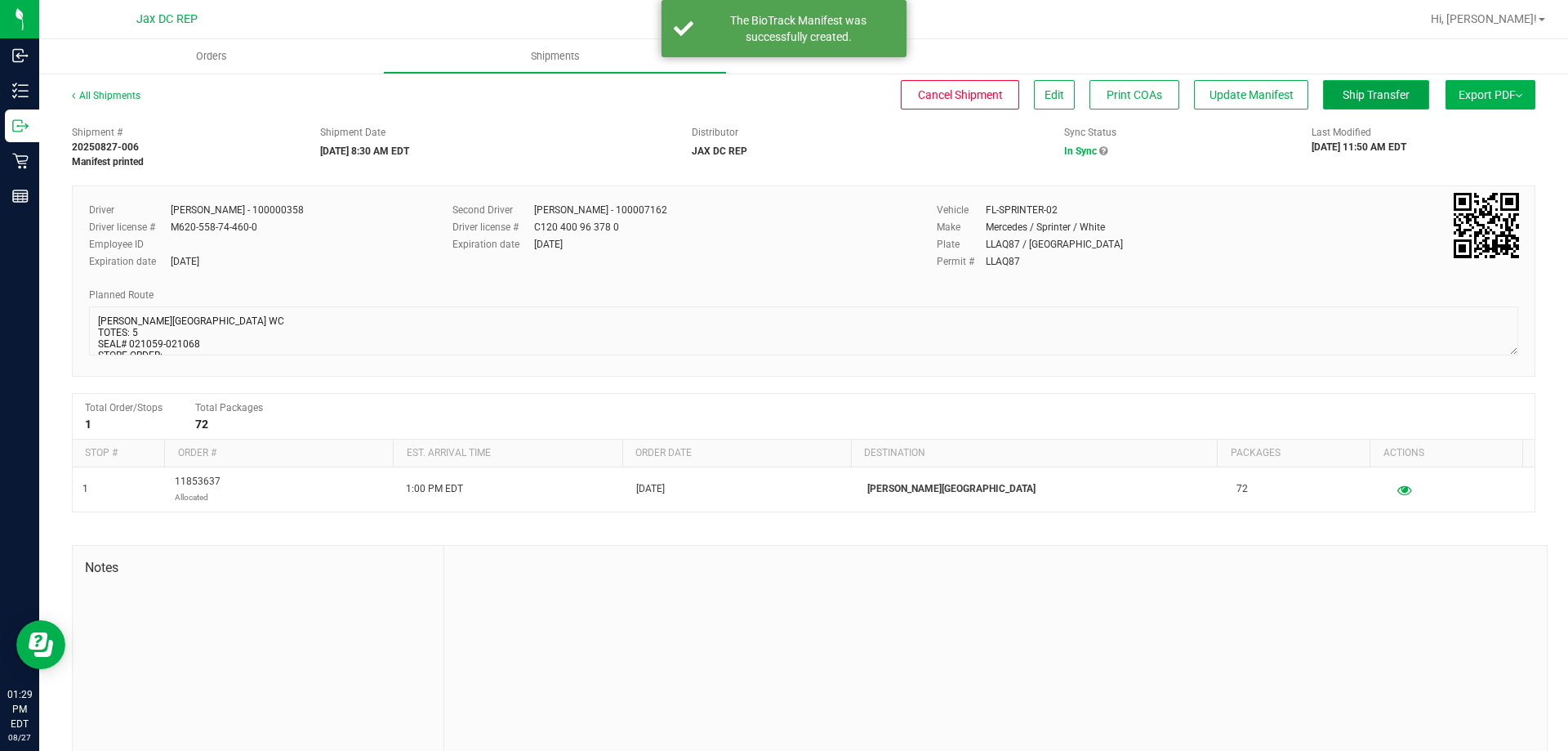
click at [1343, 96] on span "Ship Transfer" at bounding box center [1376, 95] width 67 height 14
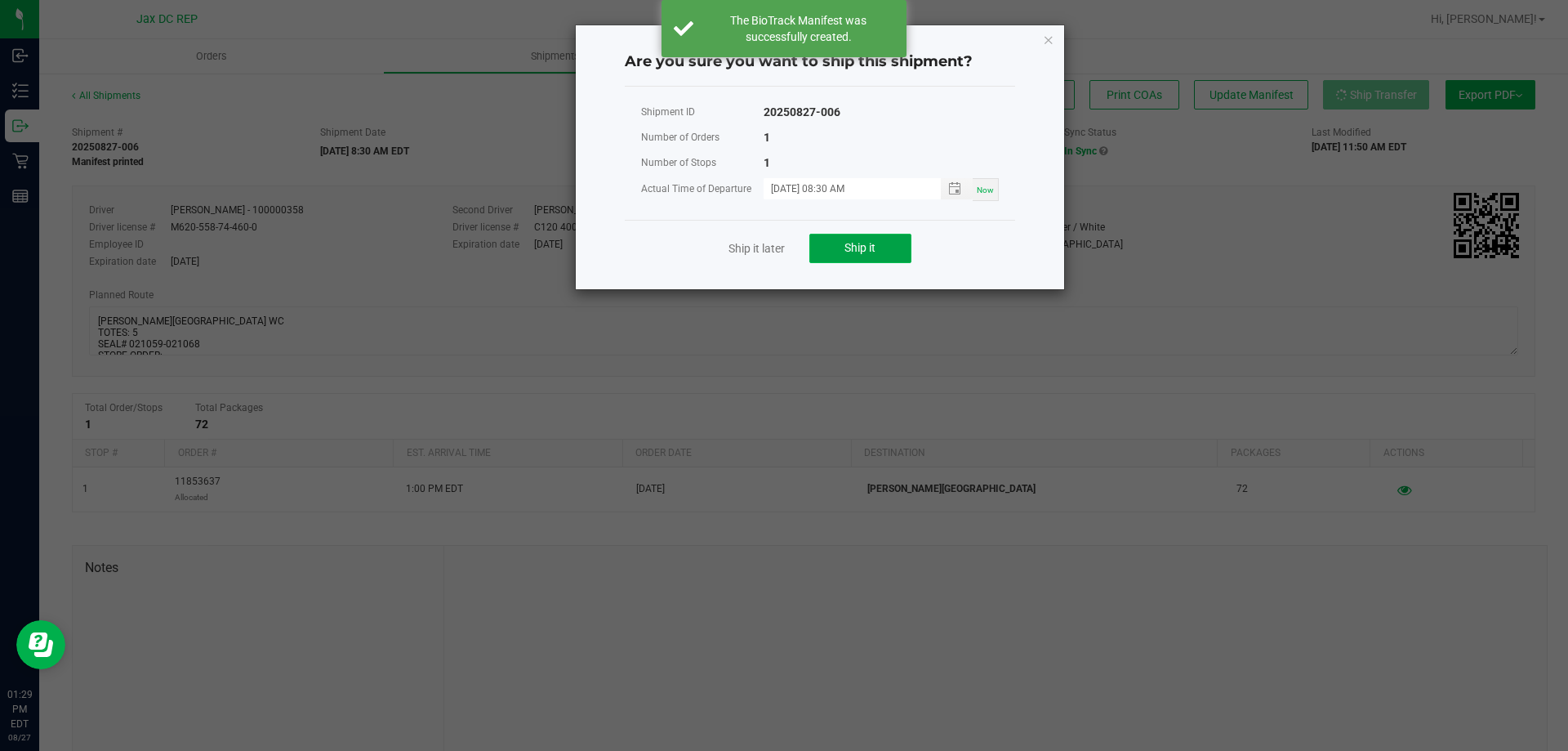
click at [875, 250] on span "Ship it" at bounding box center [860, 247] width 31 height 14
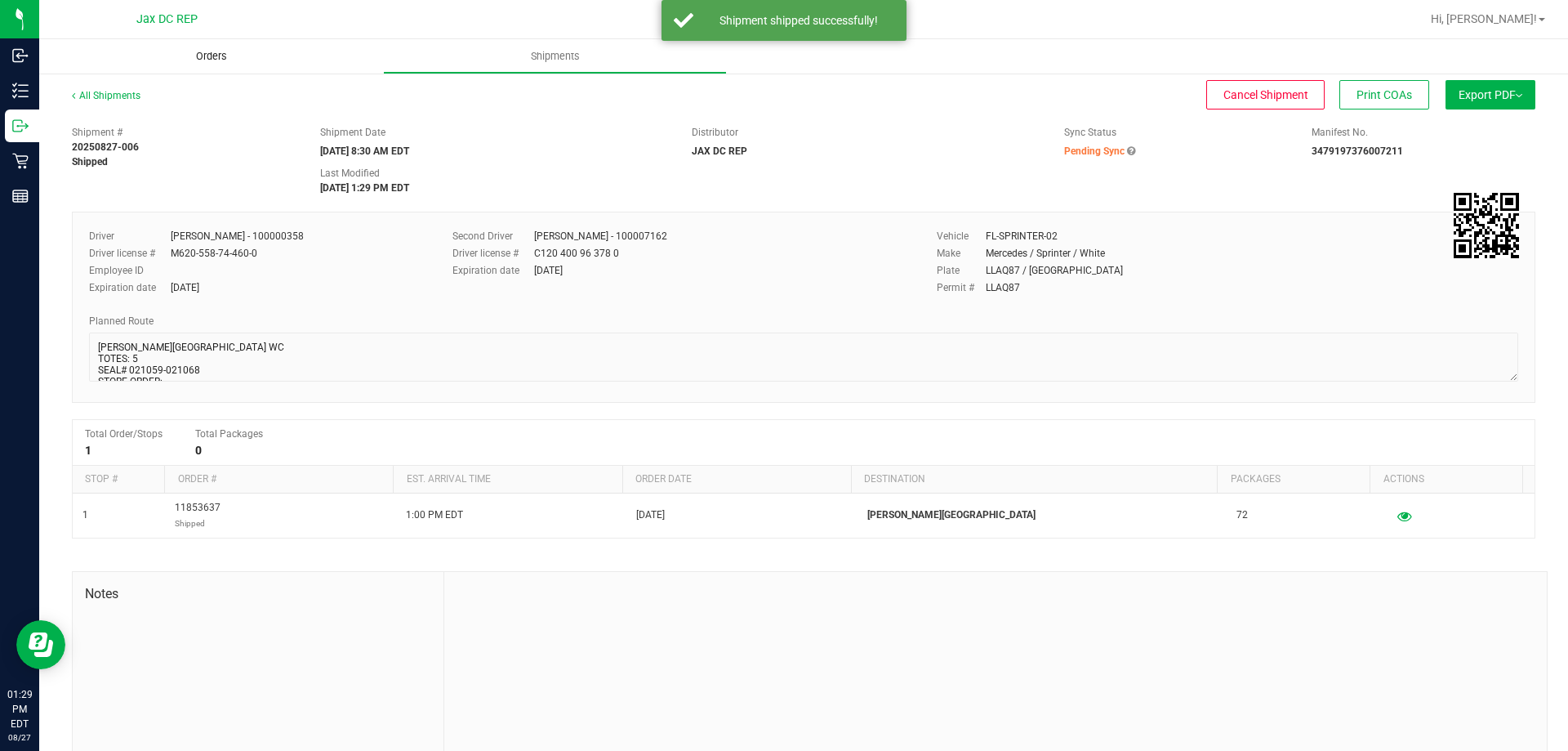
click at [183, 54] on span "Orders" at bounding box center [212, 56] width 75 height 14
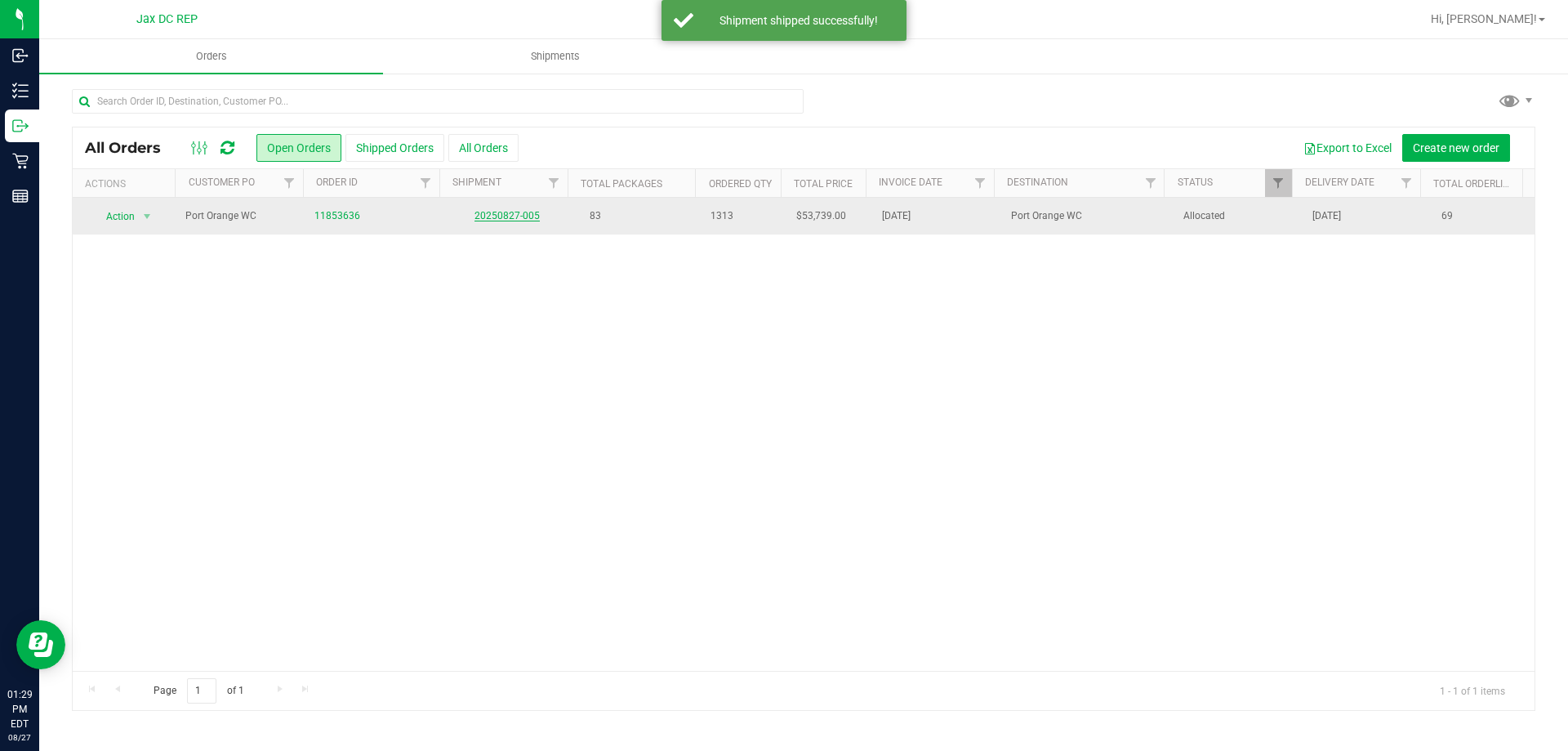
click at [518, 219] on link "20250827-005" at bounding box center [507, 216] width 66 height 12
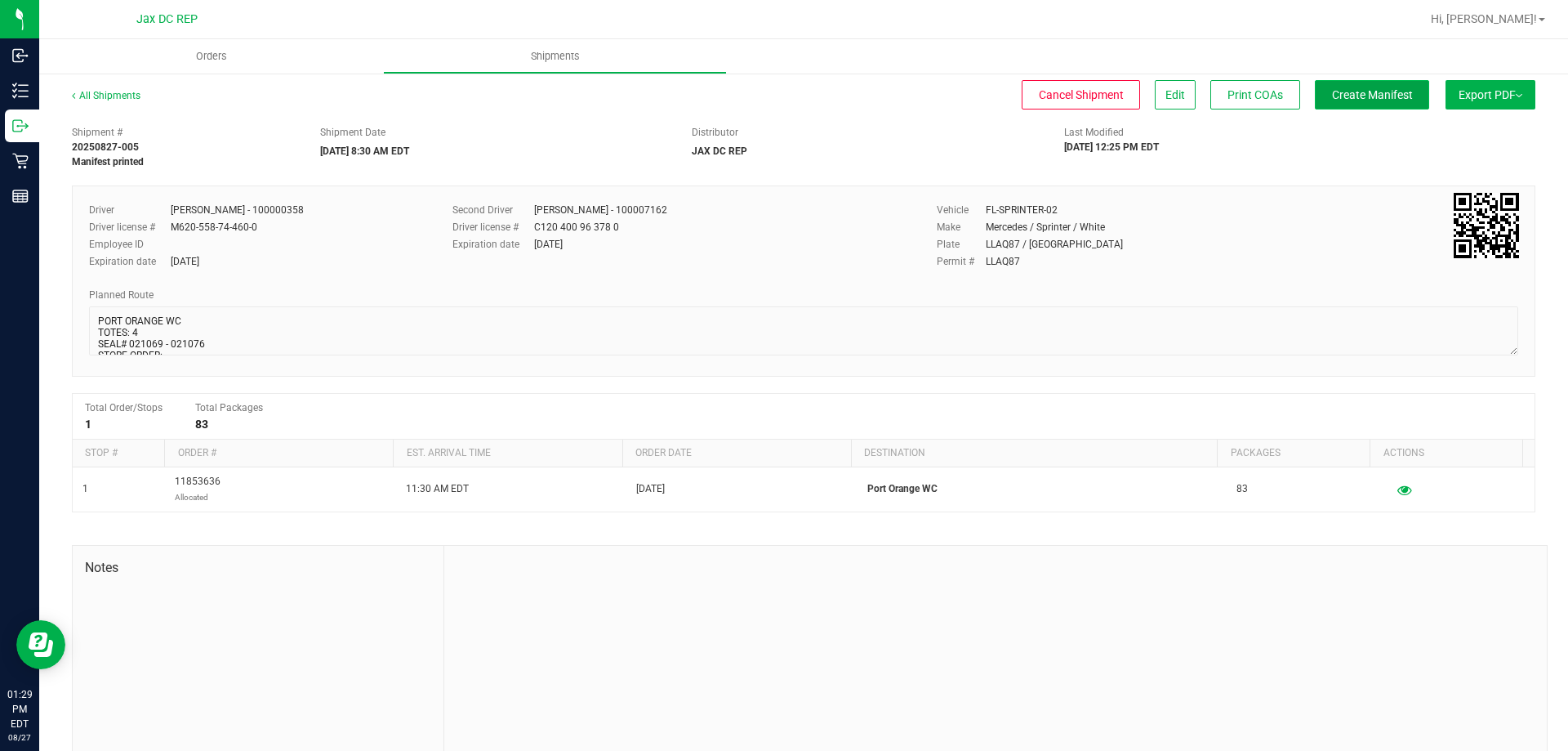
click at [1357, 99] on span "Create Manifest" at bounding box center [1373, 95] width 81 height 14
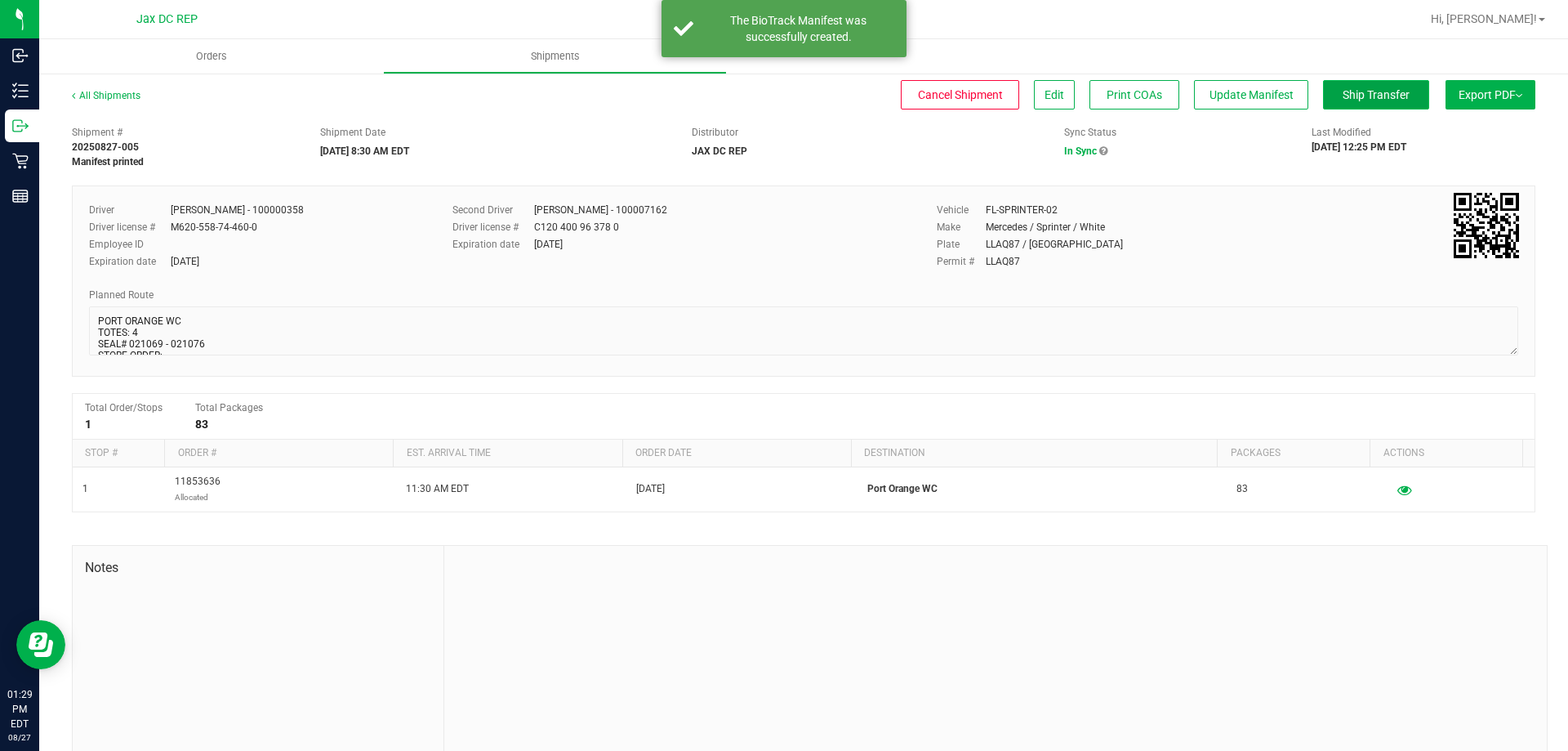
click at [1346, 87] on button "Ship Transfer" at bounding box center [1377, 95] width 106 height 29
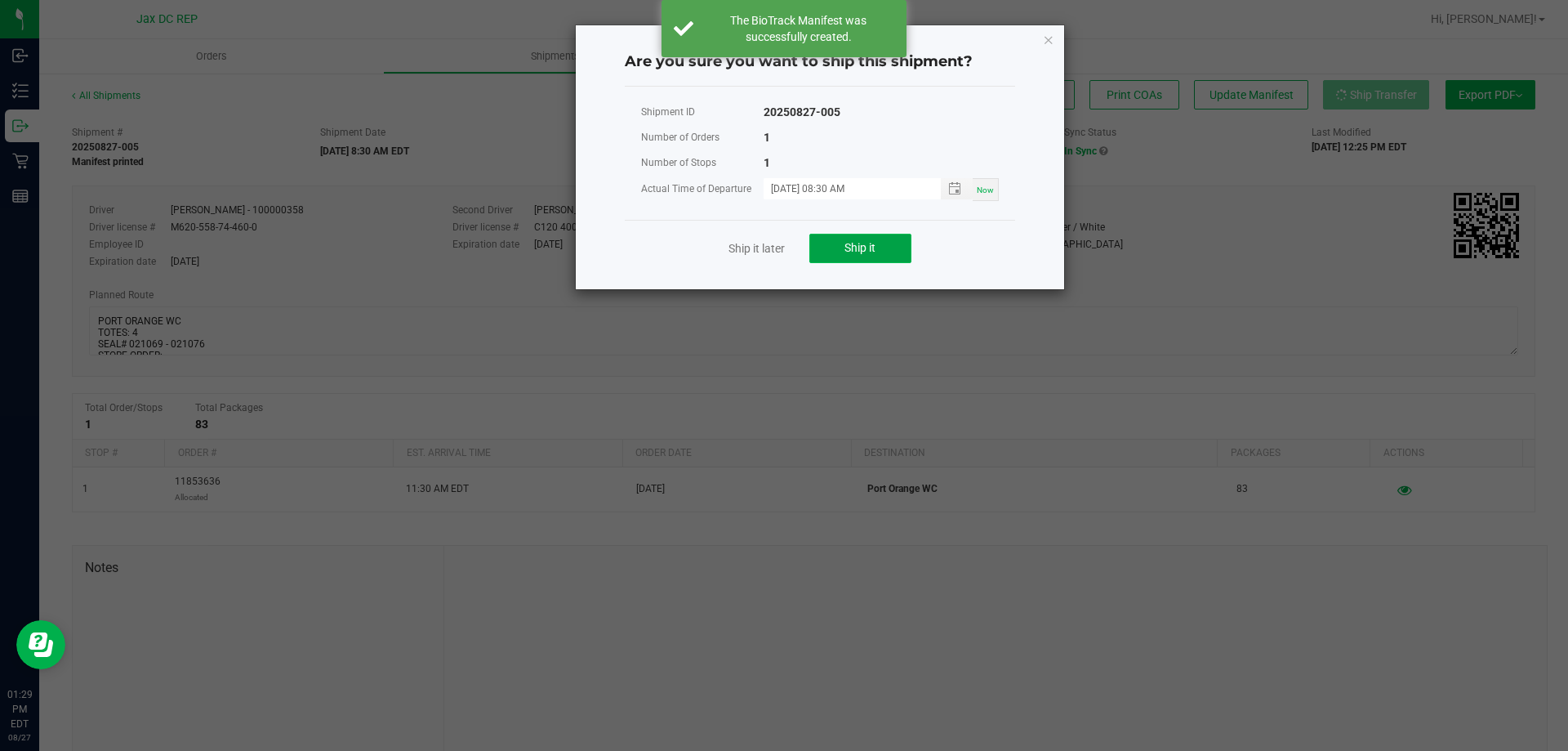
click at [874, 240] on button "Ship it" at bounding box center [861, 248] width 102 height 29
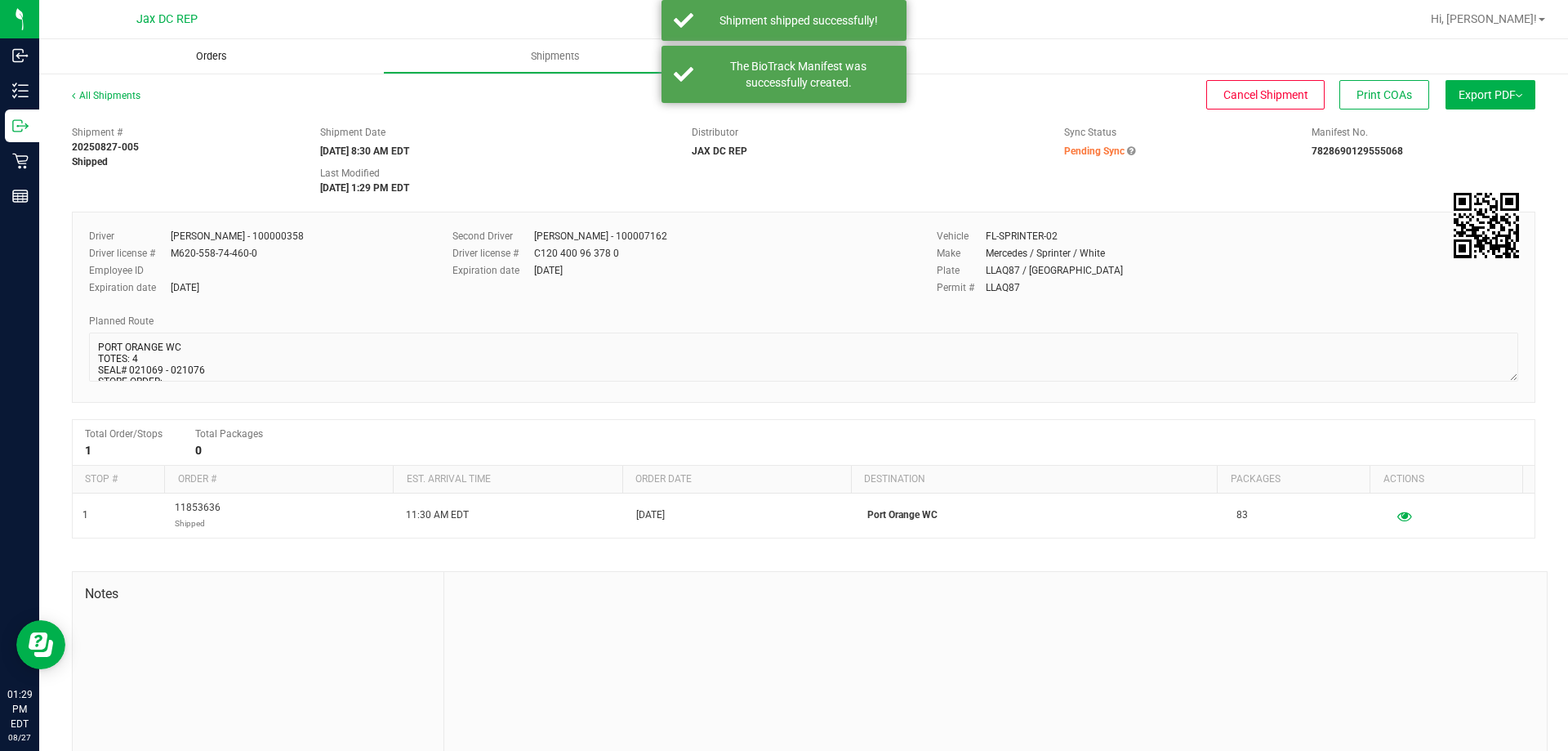
click at [222, 65] on uib-tab-heading "Orders" at bounding box center [212, 57] width 344 height 35
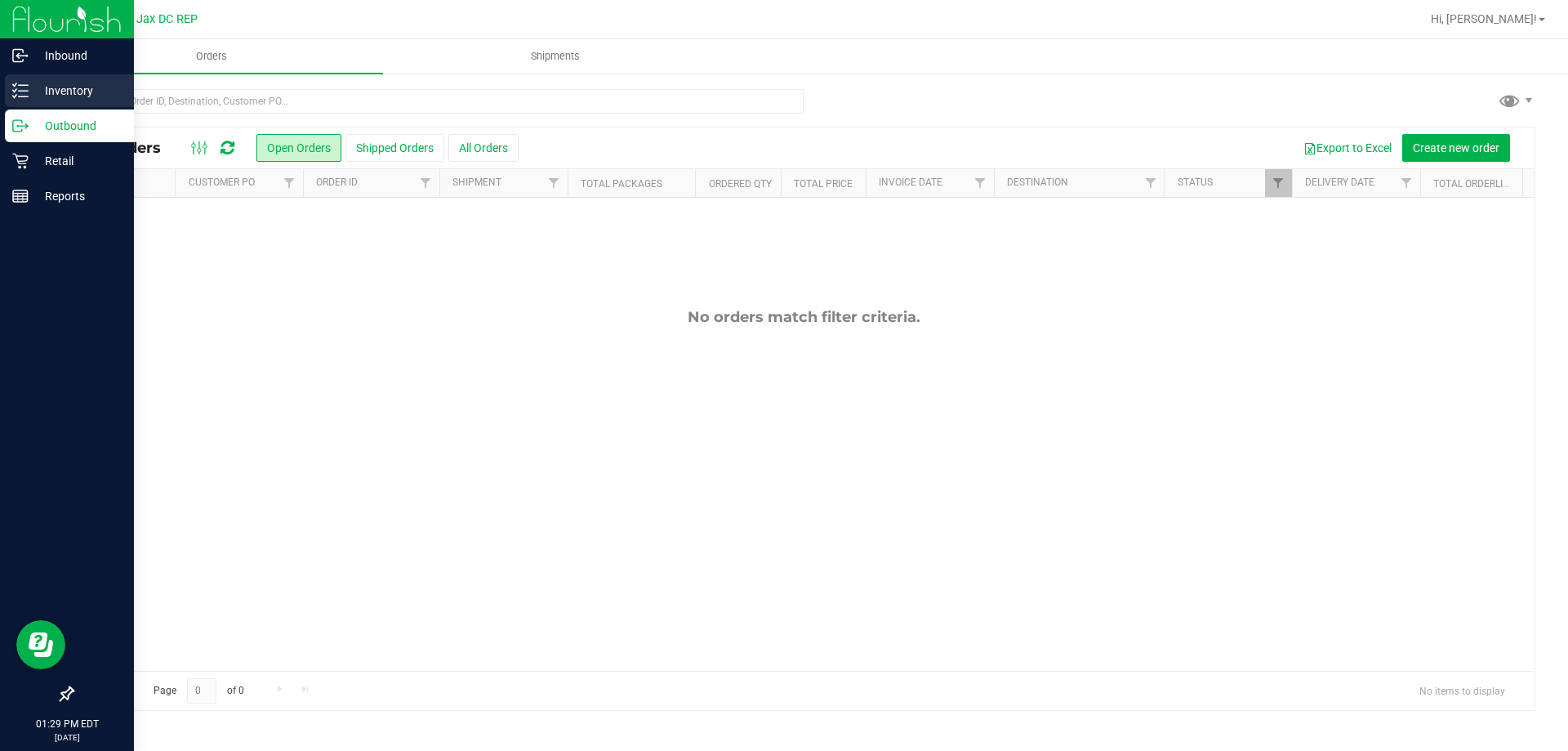
click at [36, 99] on p "Inventory" at bounding box center [77, 91] width 98 height 19
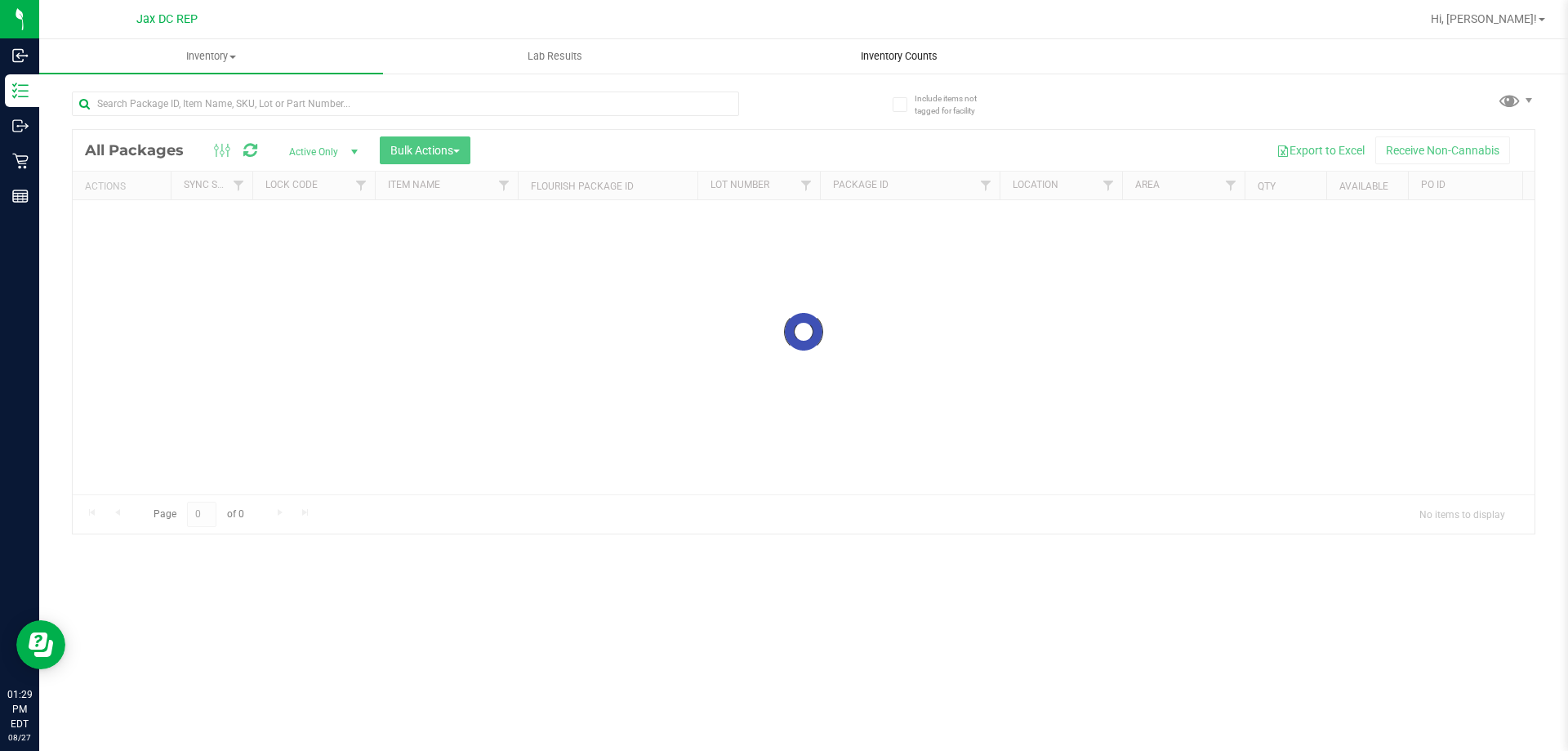
click at [835, 55] on uib-tab-heading "Inventory Counts" at bounding box center [898, 56] width 342 height 33
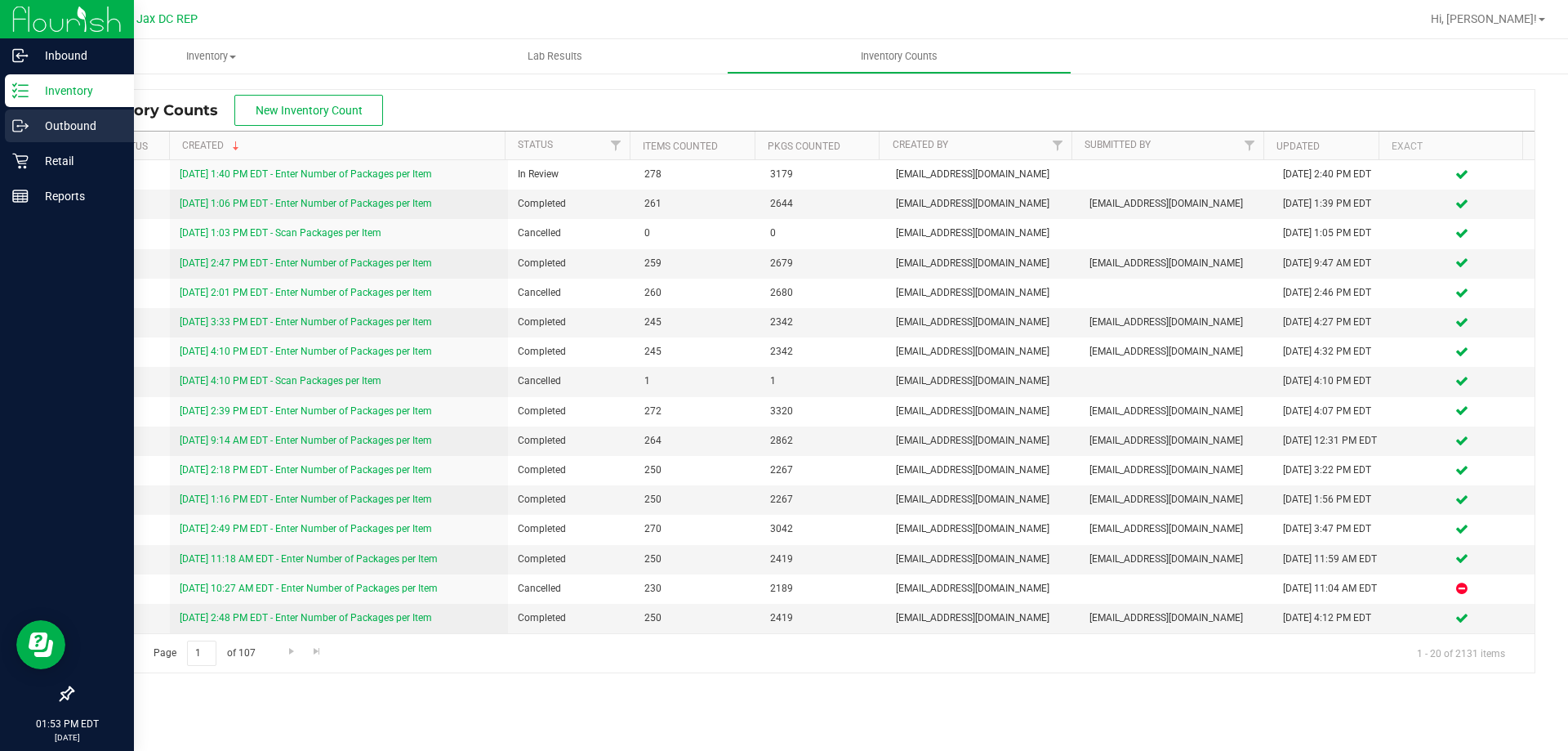
click at [82, 126] on p "Outbound" at bounding box center [77, 126] width 98 height 19
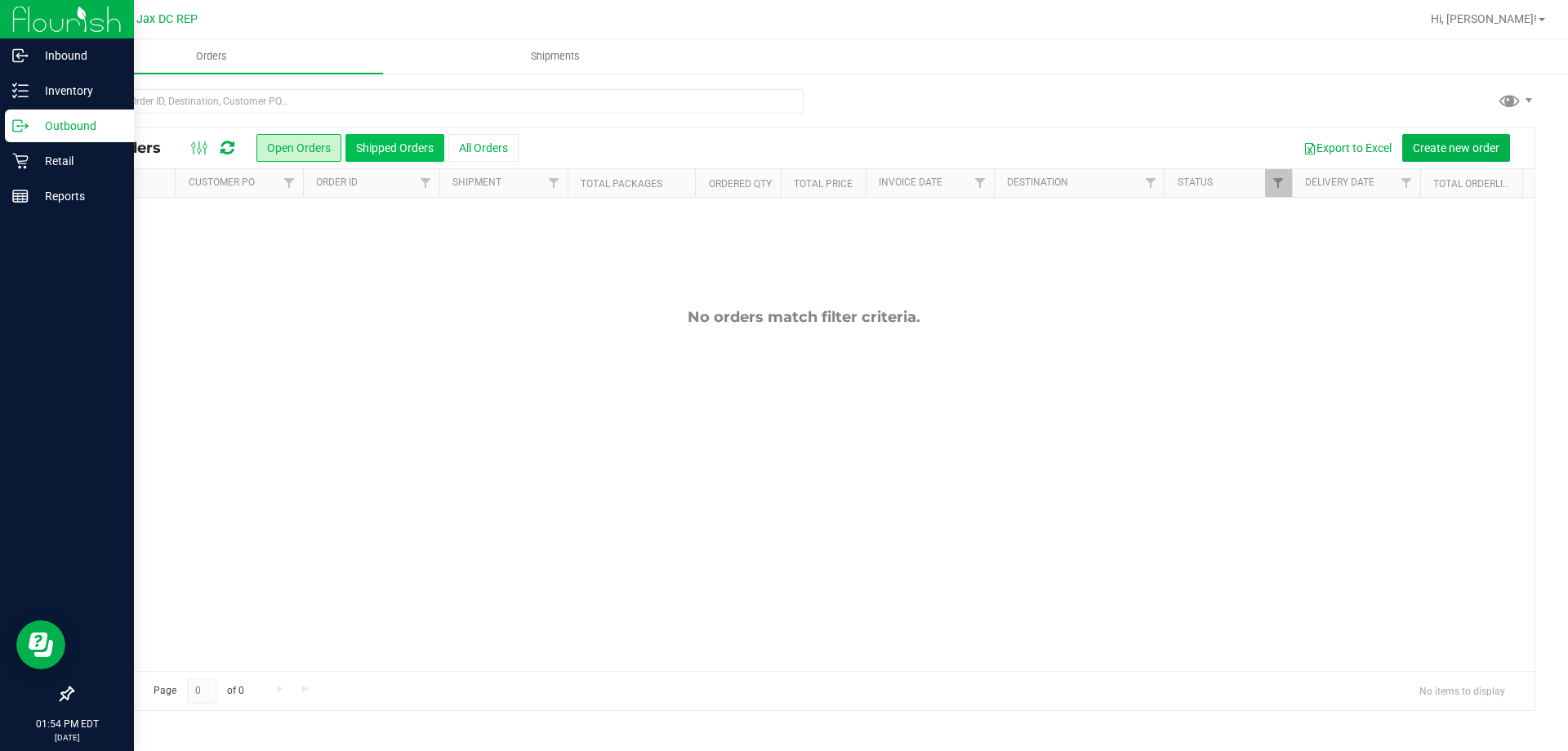
click at [427, 144] on button "Shipped Orders" at bounding box center [395, 148] width 99 height 28
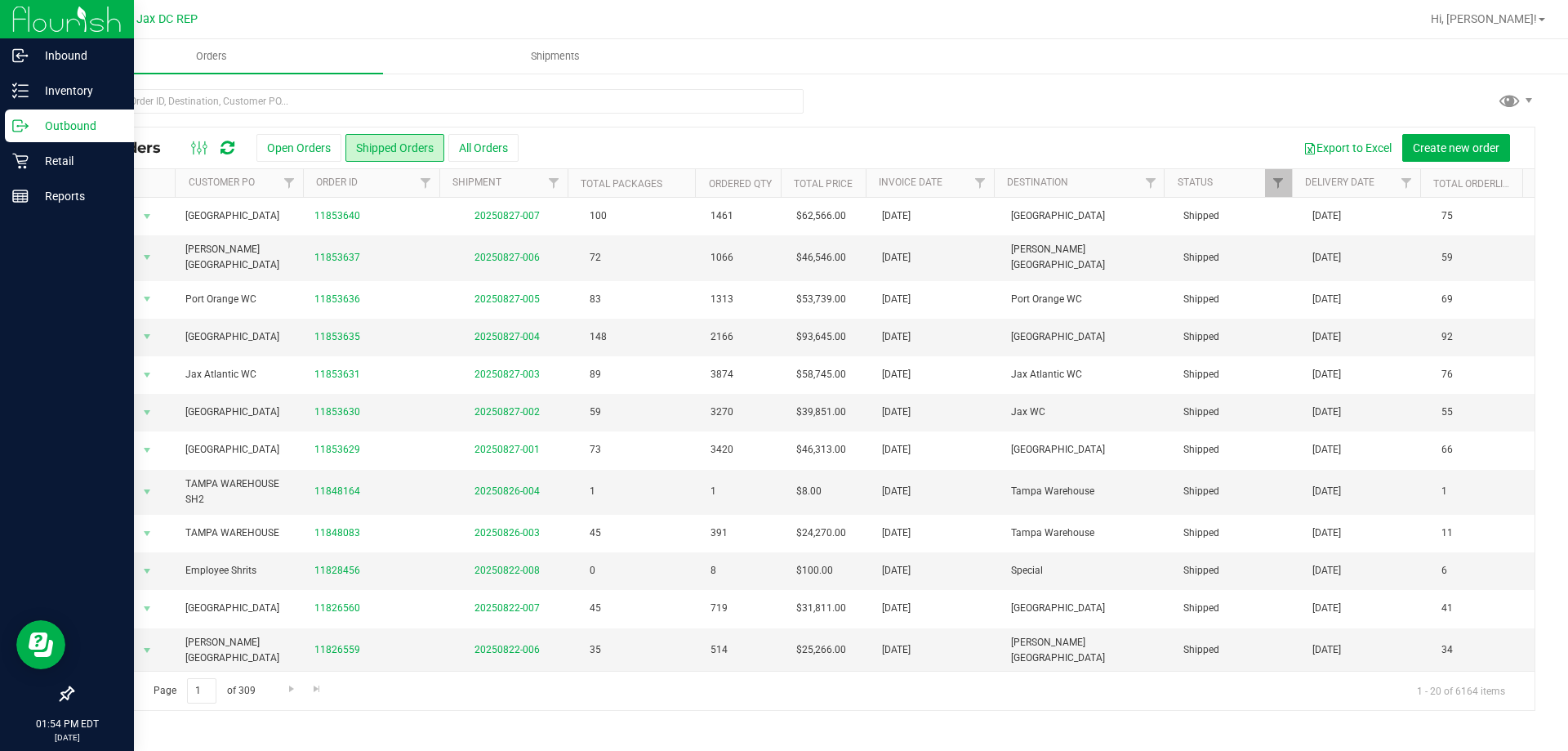
click at [74, 116] on p "Outbound" at bounding box center [77, 126] width 98 height 19
click at [83, 117] on p "Outbound" at bounding box center [77, 126] width 98 height 19
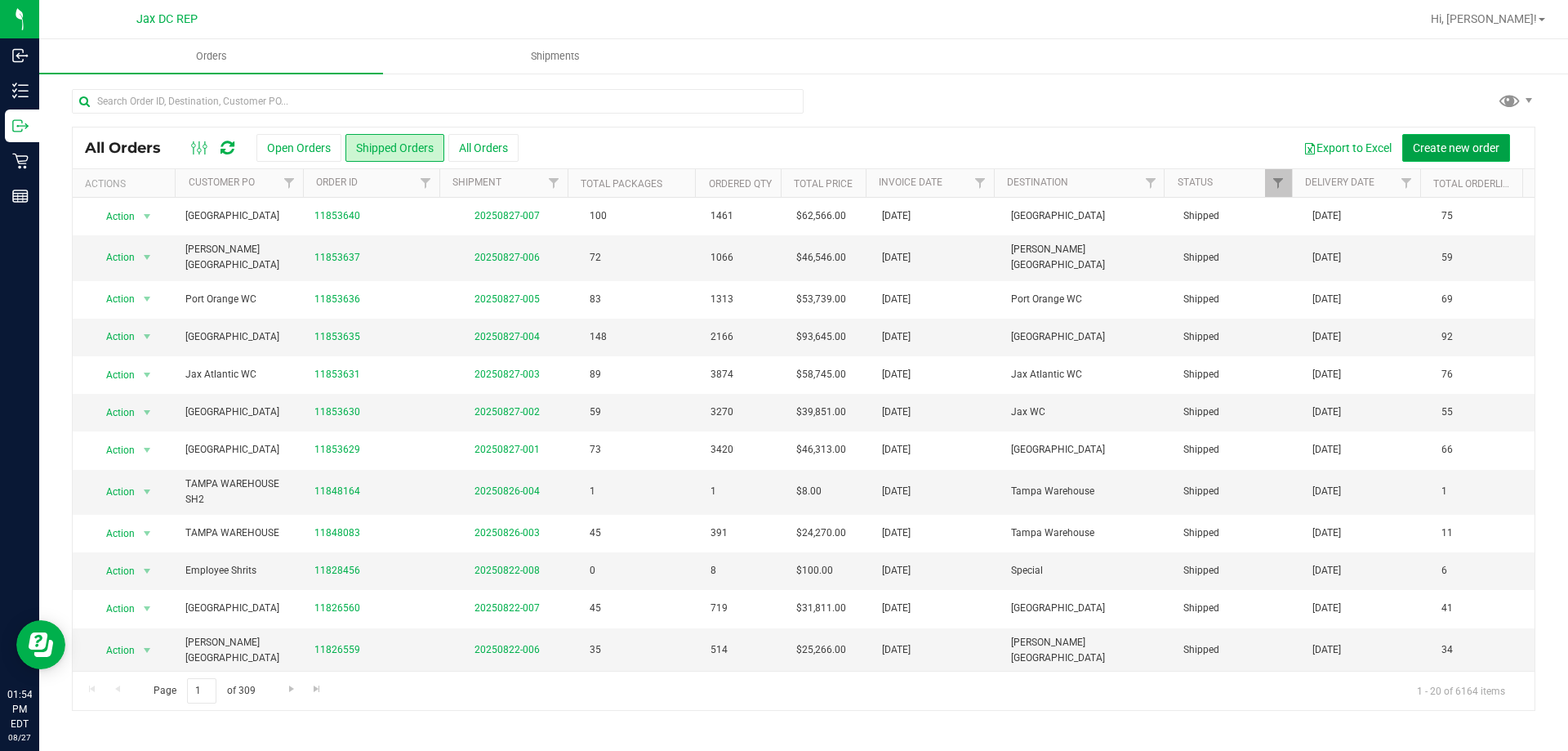
click at [1467, 145] on span "Create new order" at bounding box center [1457, 148] width 87 height 14
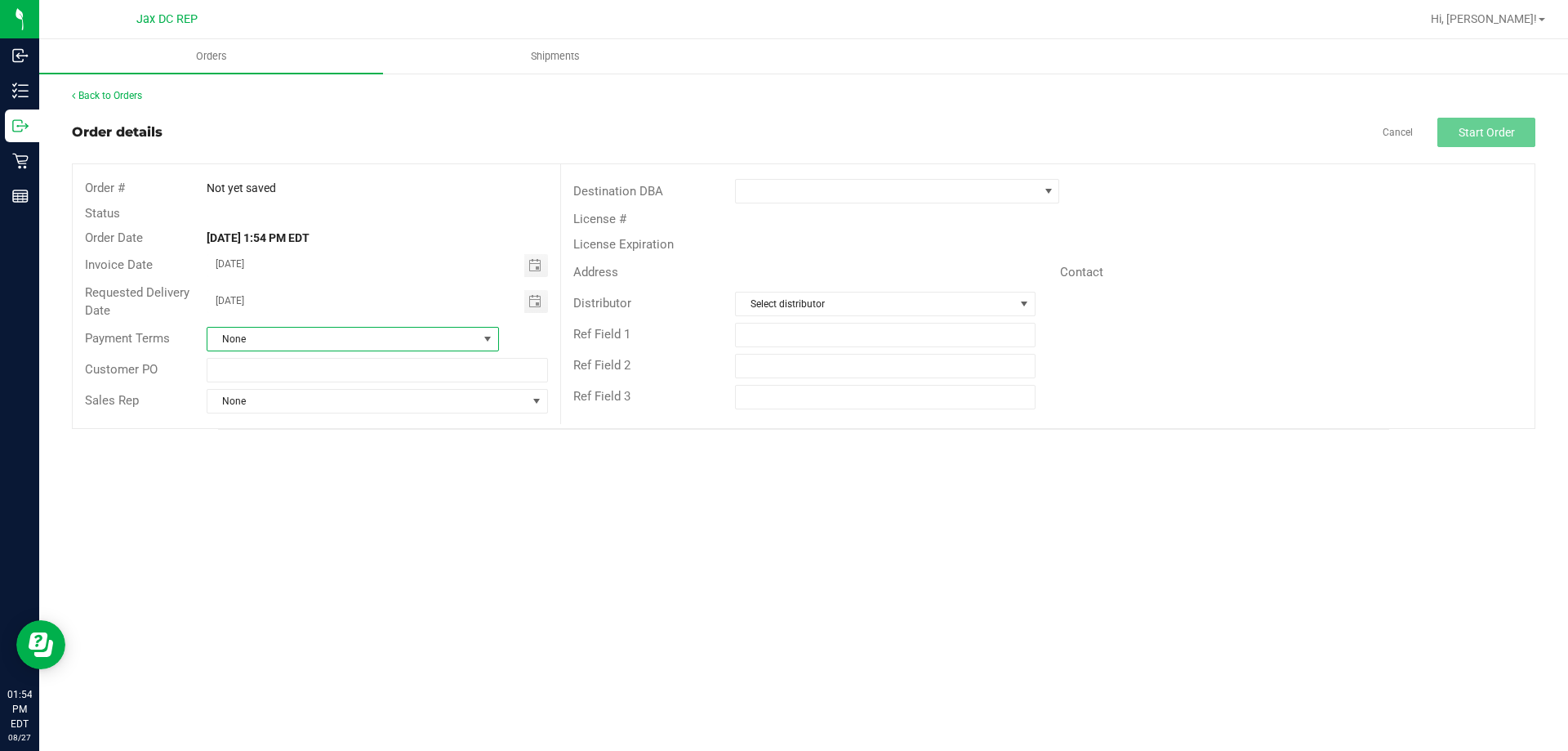
click at [272, 332] on span "None" at bounding box center [343, 339] width 271 height 23
click at [283, 312] on span "[DATE]" at bounding box center [366, 302] width 317 height 23
click at [328, 384] on div "Customer PO" at bounding box center [316, 370] width 488 height 31
click at [332, 367] on input "text" at bounding box center [377, 369] width 341 height 24
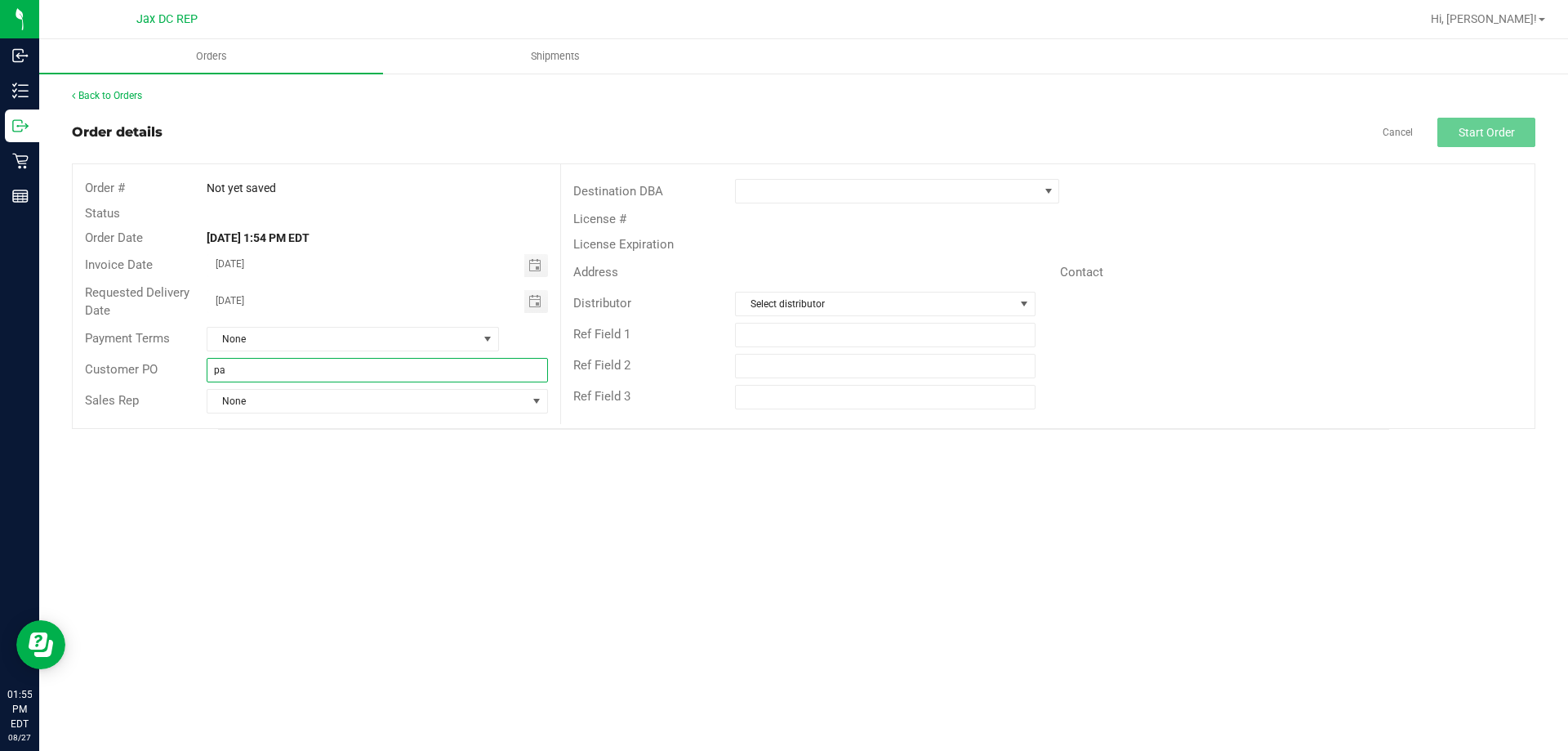
type input "p"
type input "[GEOGRAPHIC_DATA]"
click at [860, 186] on span at bounding box center [887, 191] width 302 height 23
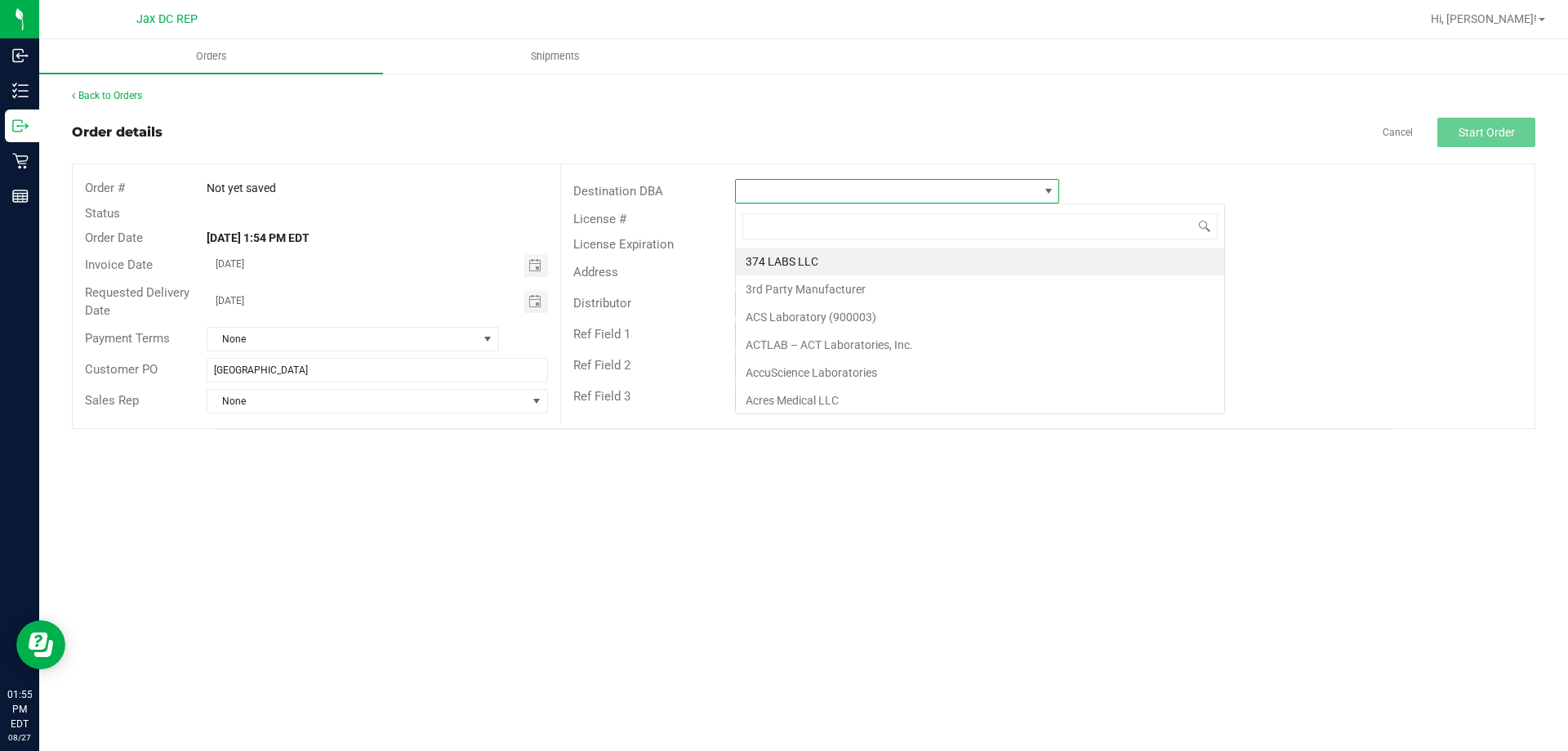
scroll to position [24, 325]
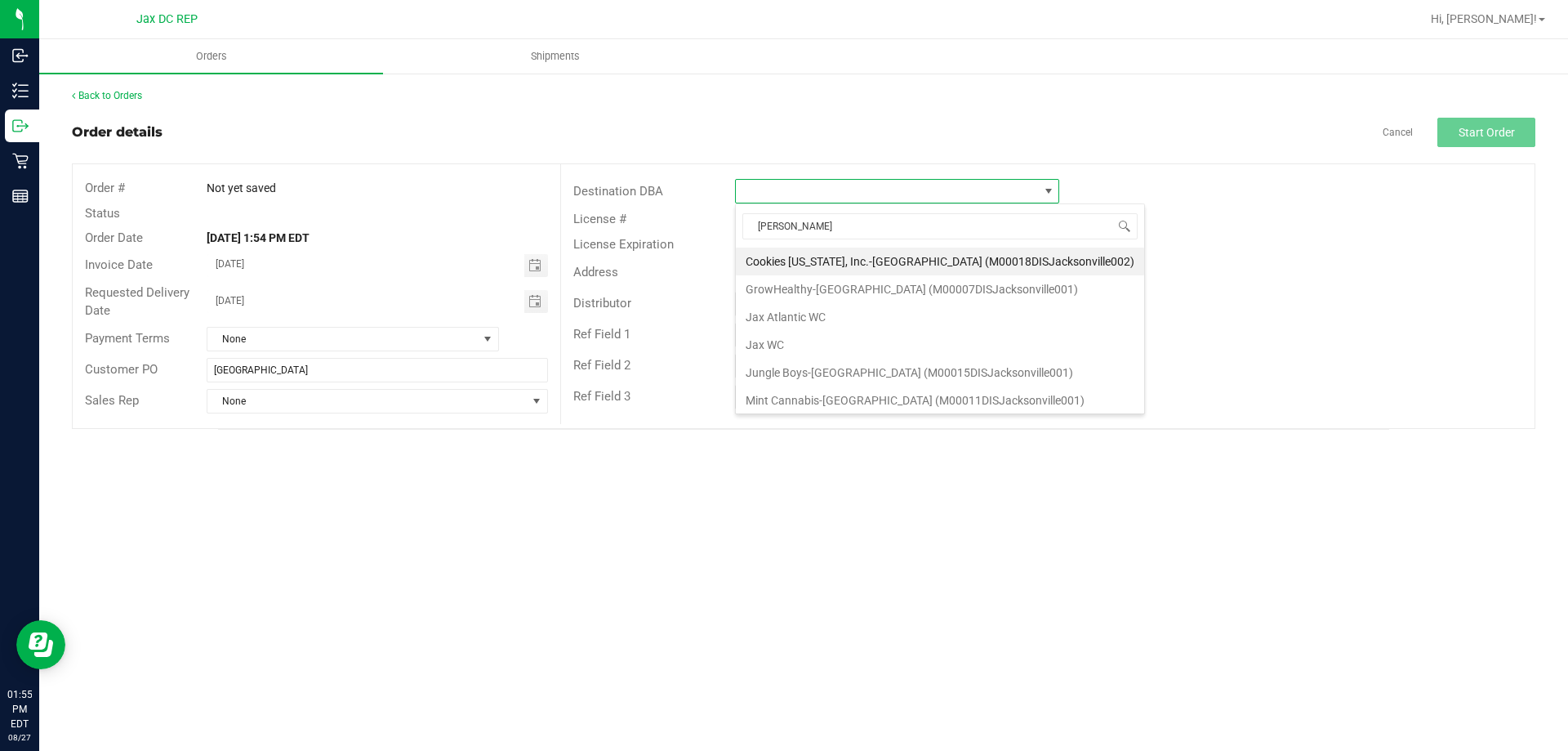
type input "J"
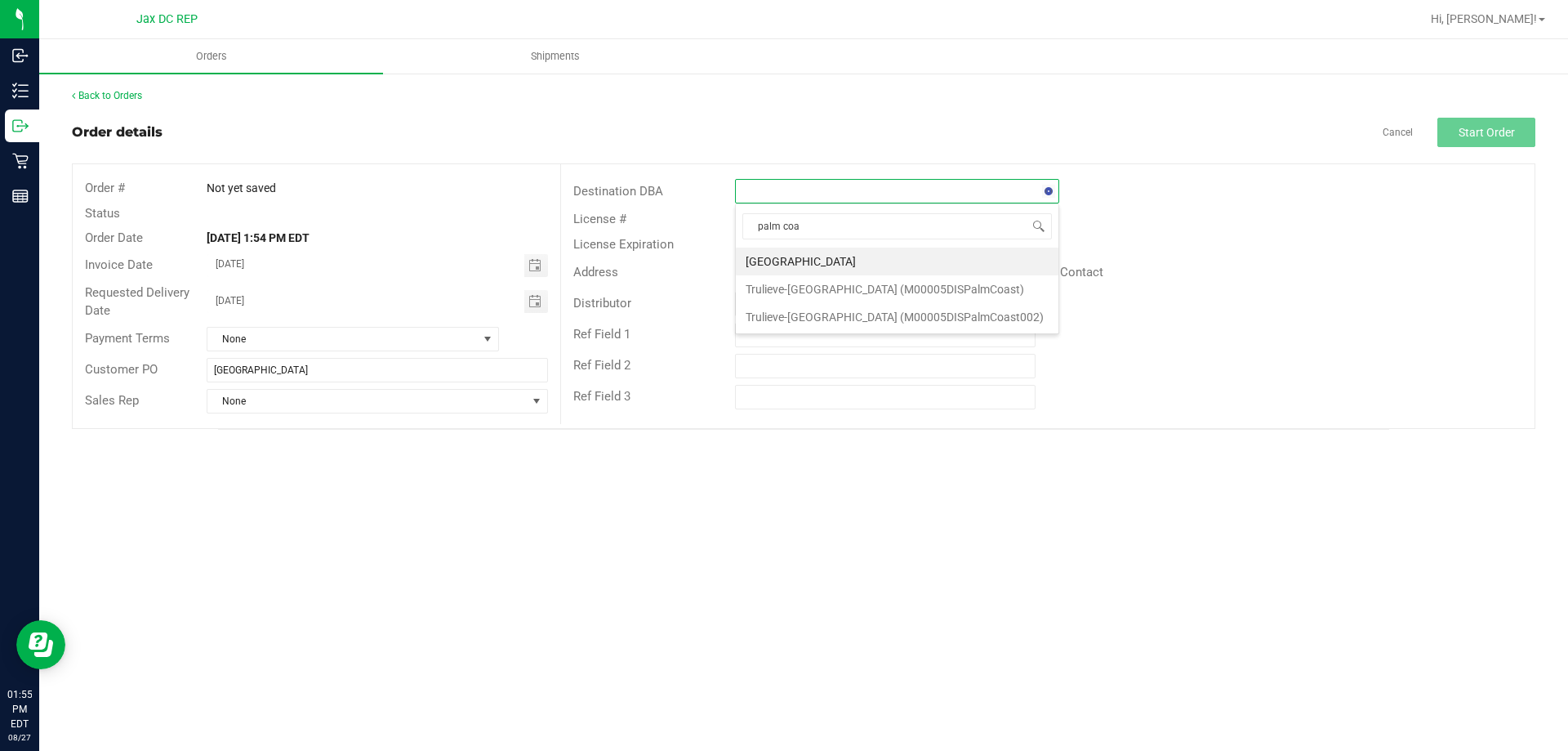
type input "palm coas"
click at [818, 266] on li "[GEOGRAPHIC_DATA]" at bounding box center [898, 261] width 323 height 28
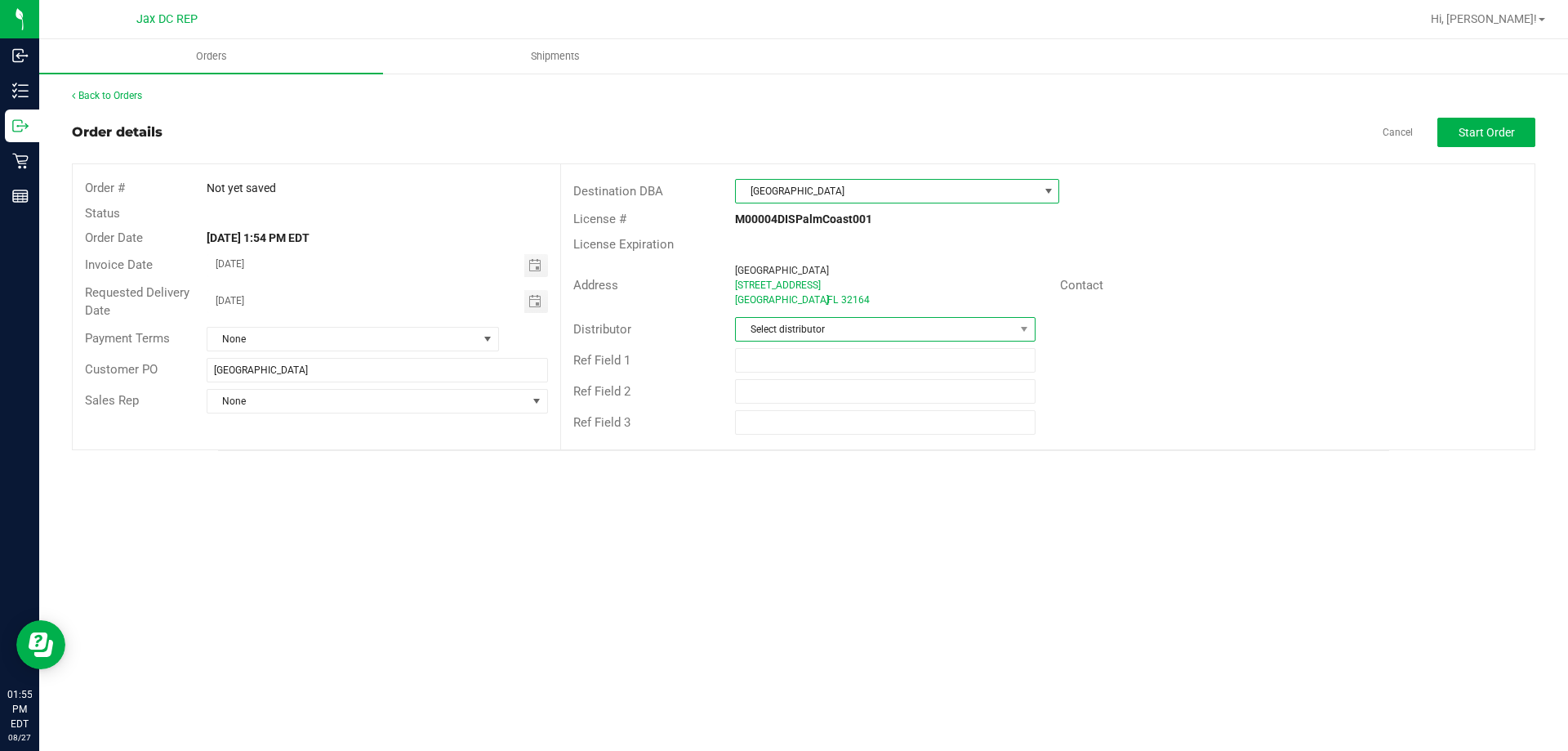
click at [829, 326] on span "Select distributor" at bounding box center [874, 330] width 277 height 23
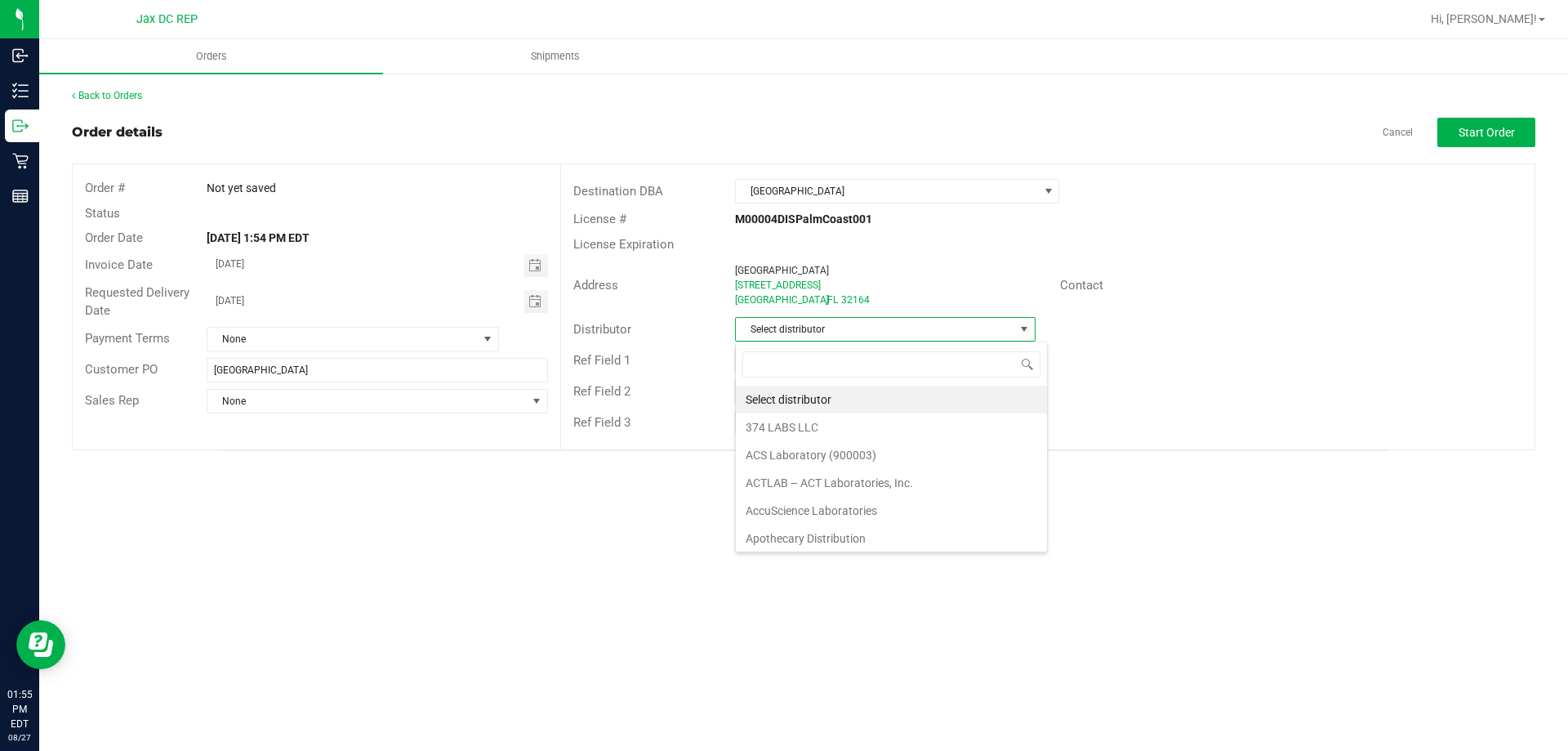
scroll to position [24, 300]
type input "JAx"
click at [895, 393] on li "JAX DC REP" at bounding box center [885, 399] width 299 height 28
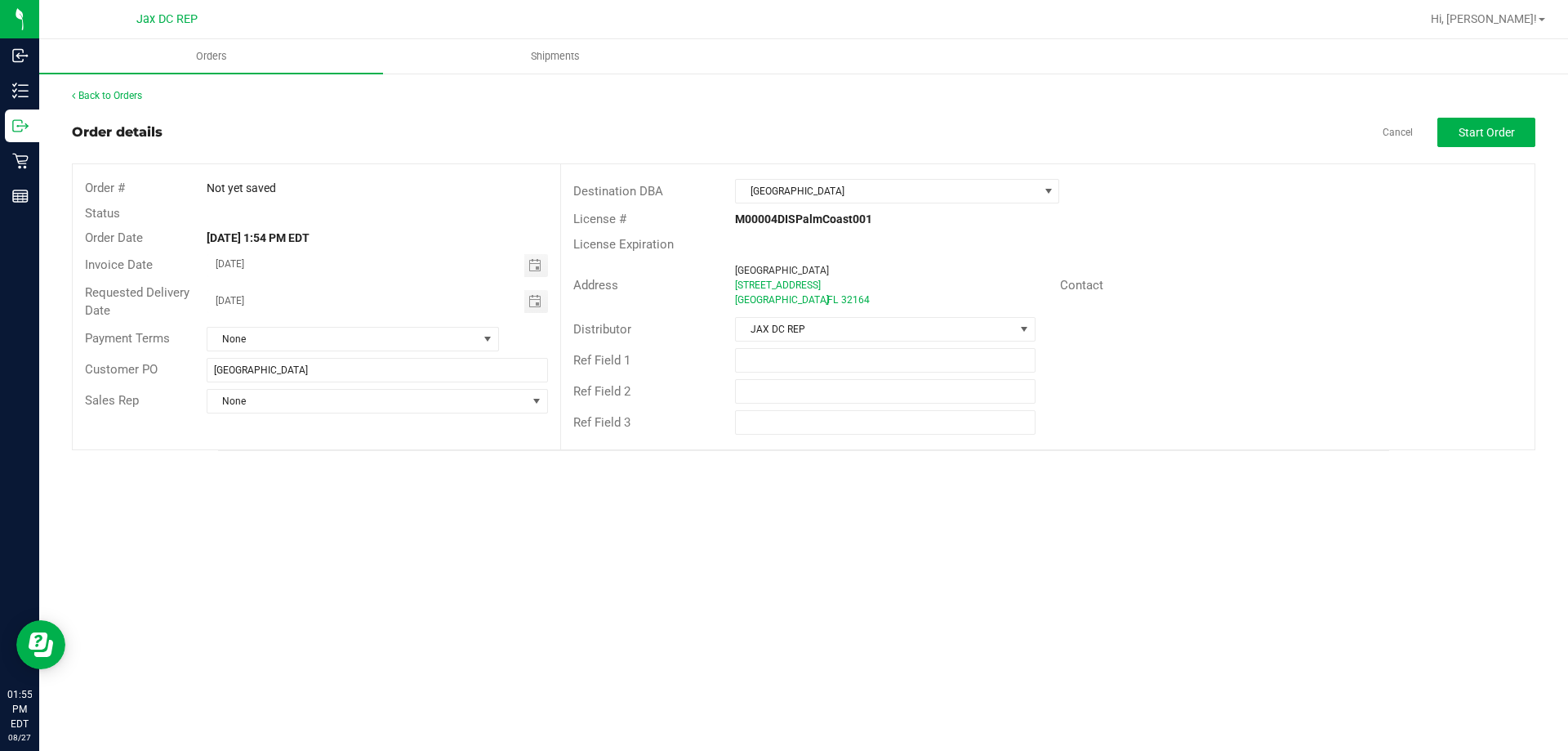
click at [1193, 348] on div "Ref Field 1" at bounding box center [1048, 361] width 974 height 31
click at [1478, 109] on div "Back to Orders Order details Cancel Start Order Order # Not yet saved Status Or…" at bounding box center [803, 269] width 1464 height 362
click at [1476, 134] on span "Start Order" at bounding box center [1487, 132] width 56 height 14
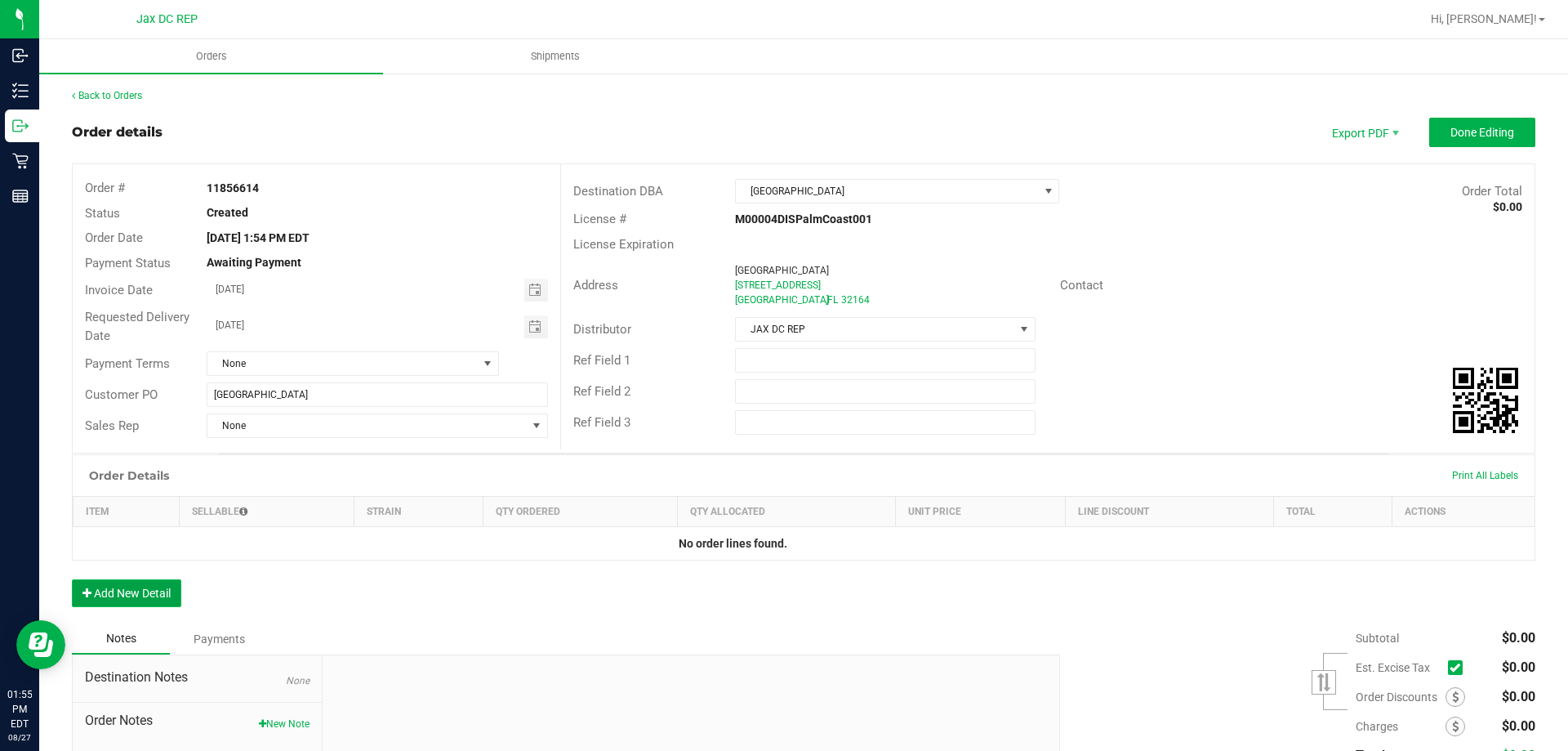
click at [159, 595] on button "Add New Detail" at bounding box center [126, 592] width 109 height 28
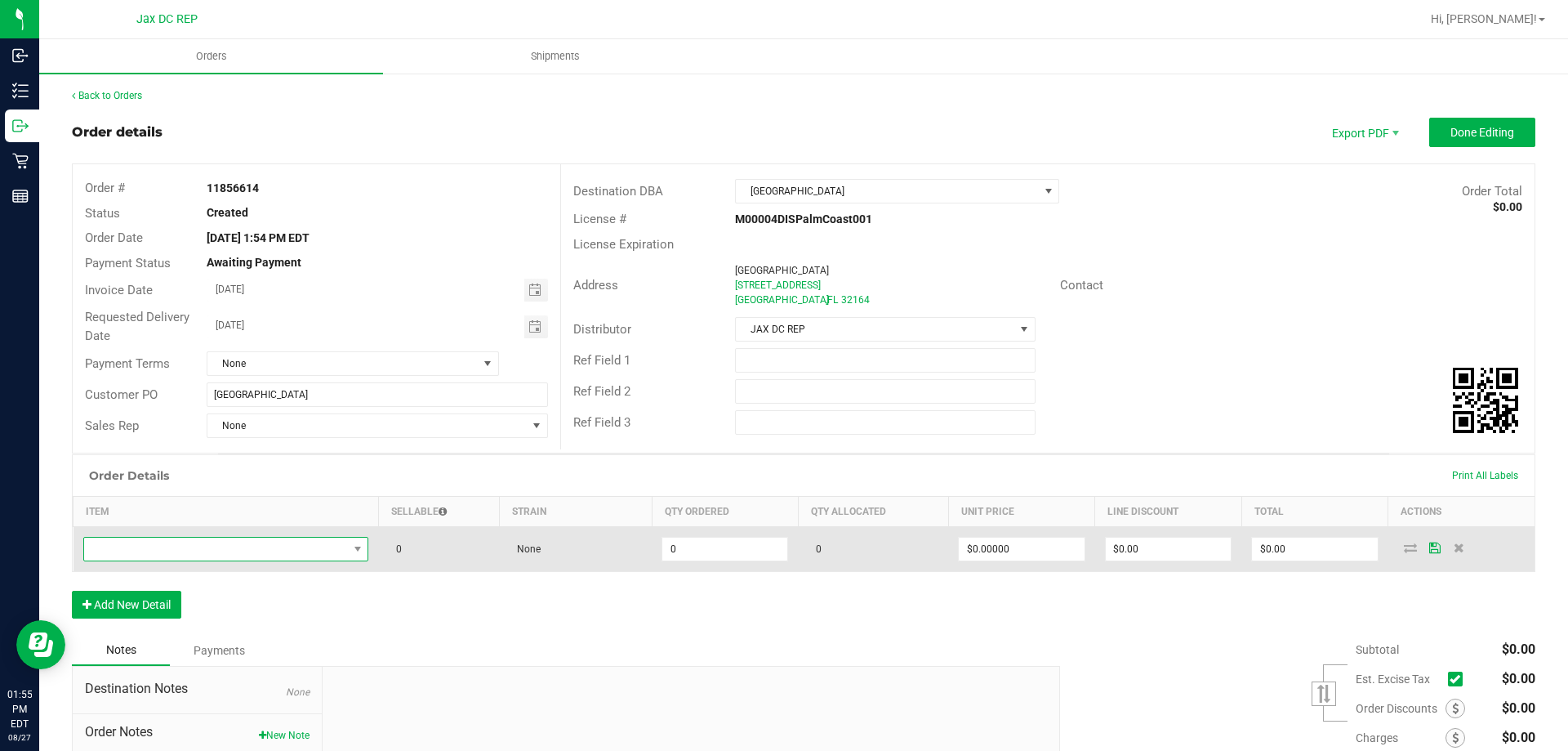
click at [261, 540] on span "NO DATA FOUND" at bounding box center [215, 549] width 264 height 23
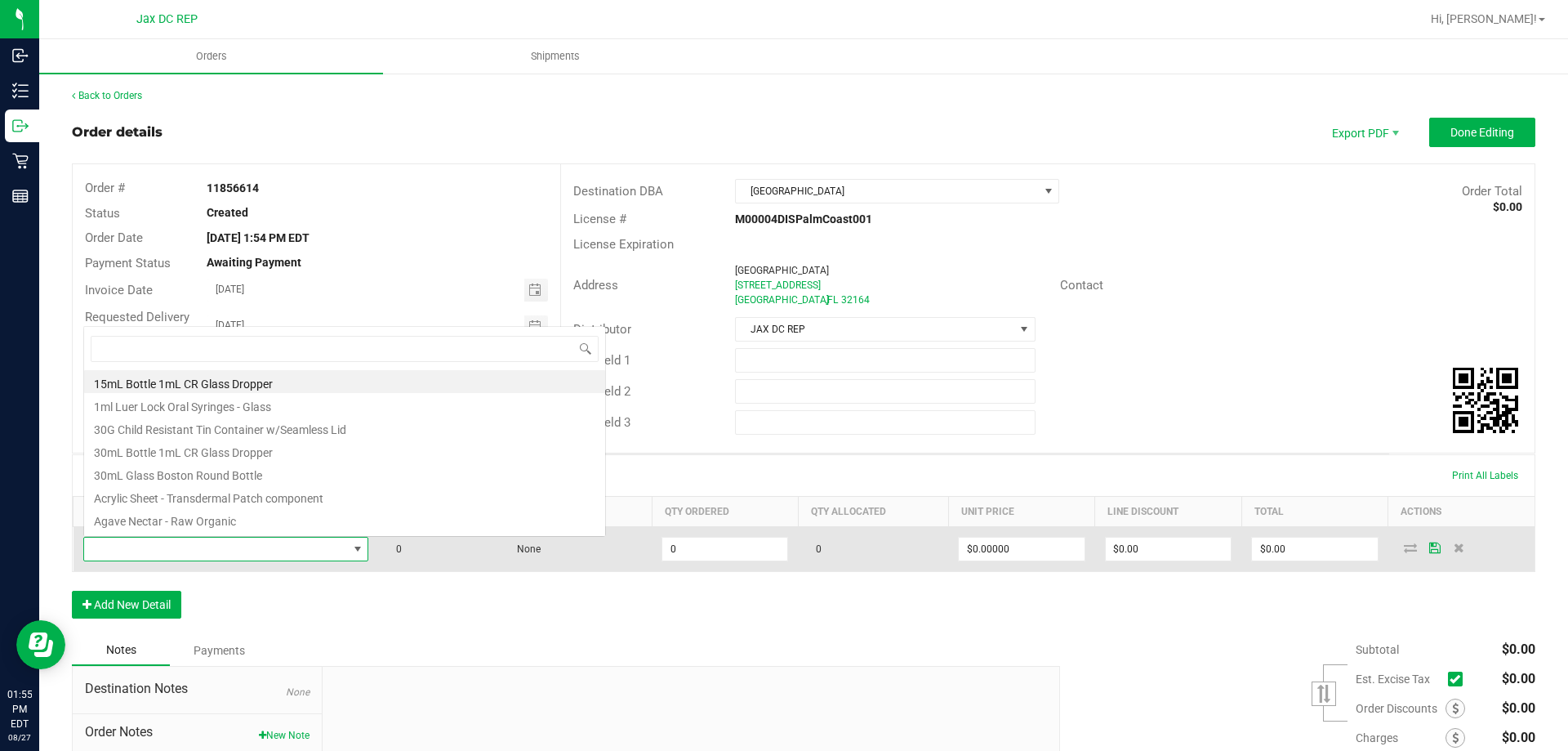
scroll to position [24, 280]
type input "SBag"
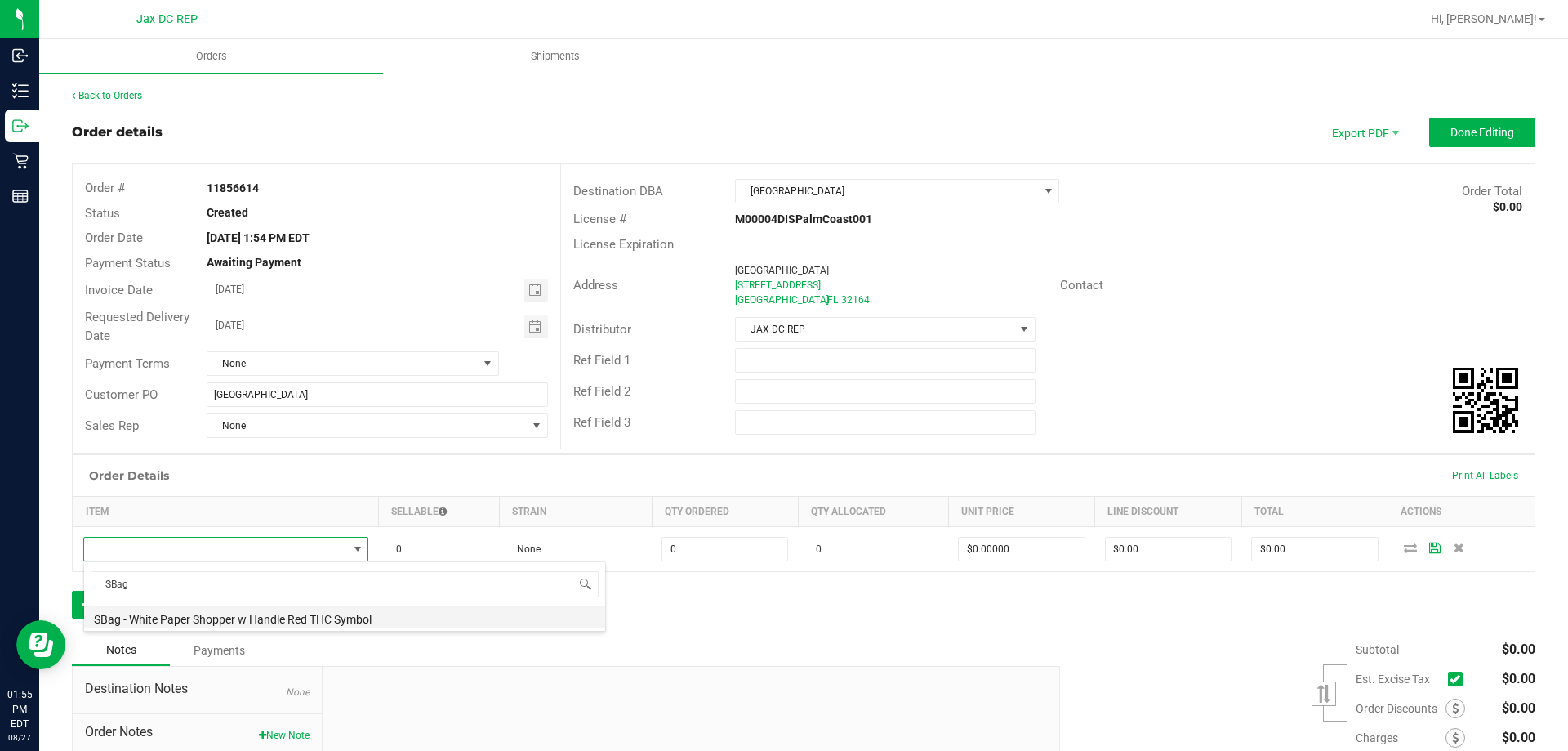
click at [295, 610] on li "SBag - White Paper Shopper w Handle Red THC Symbol" at bounding box center [344, 618] width 521 height 23
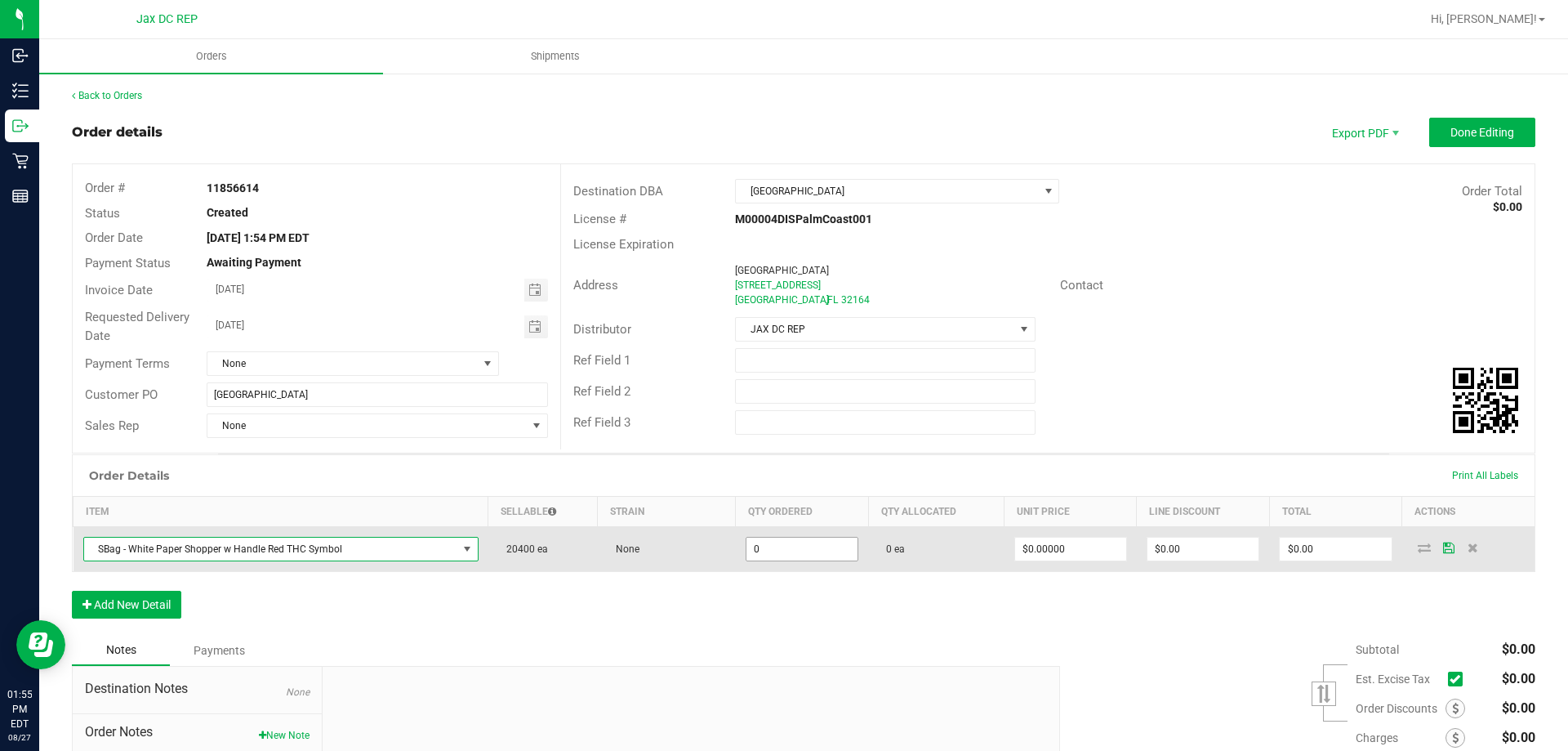
click at [769, 549] on input "0" at bounding box center [802, 549] width 111 height 23
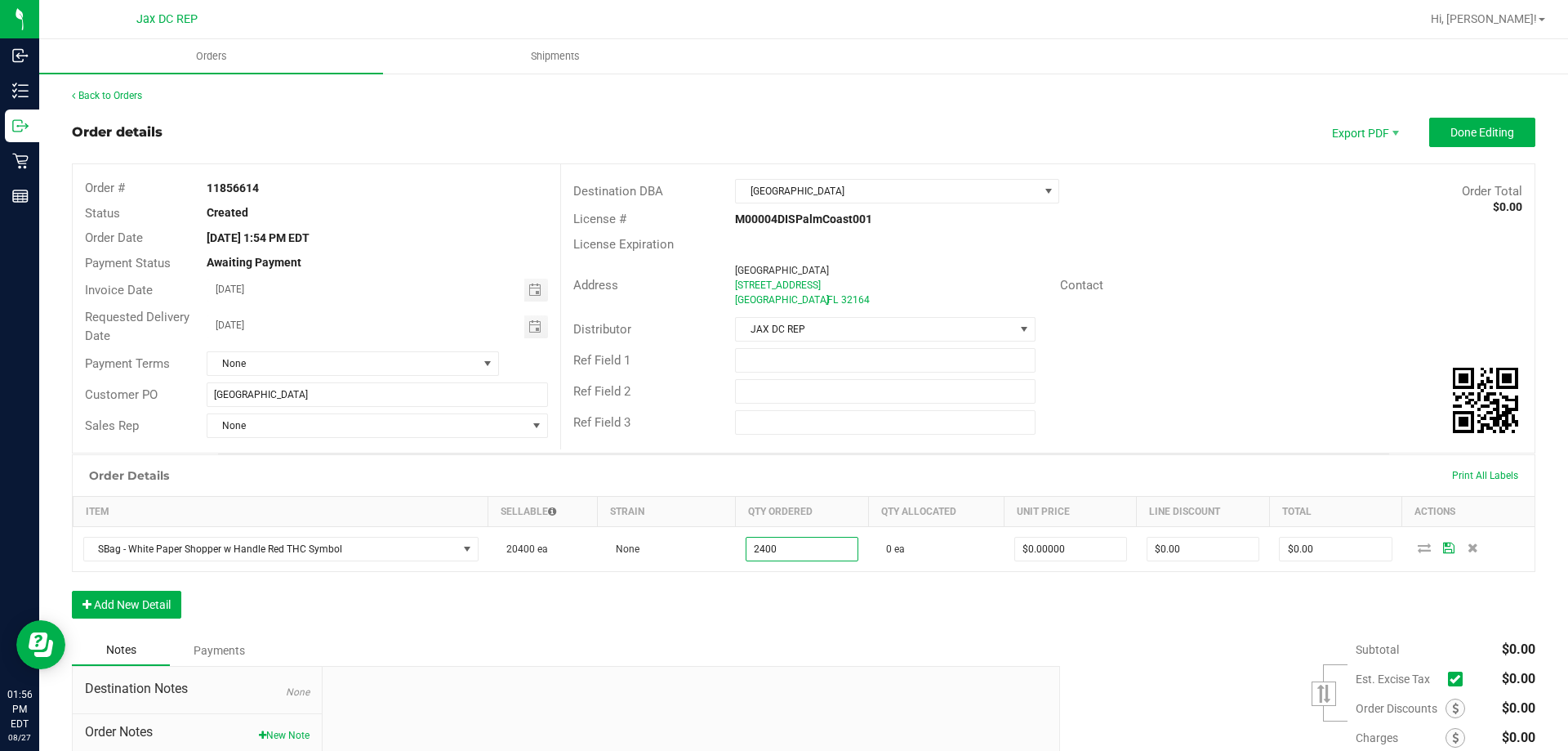
type input "2400 ea"
click at [727, 608] on div "Order Details Print All Labels Item Sellable Strain Qty Ordered Qty Allocated U…" at bounding box center [803, 544] width 1464 height 181
click at [669, 618] on div "Order Details Print All Labels Item Sellable Strain Qty Ordered Qty Allocated U…" at bounding box center [803, 544] width 1464 height 181
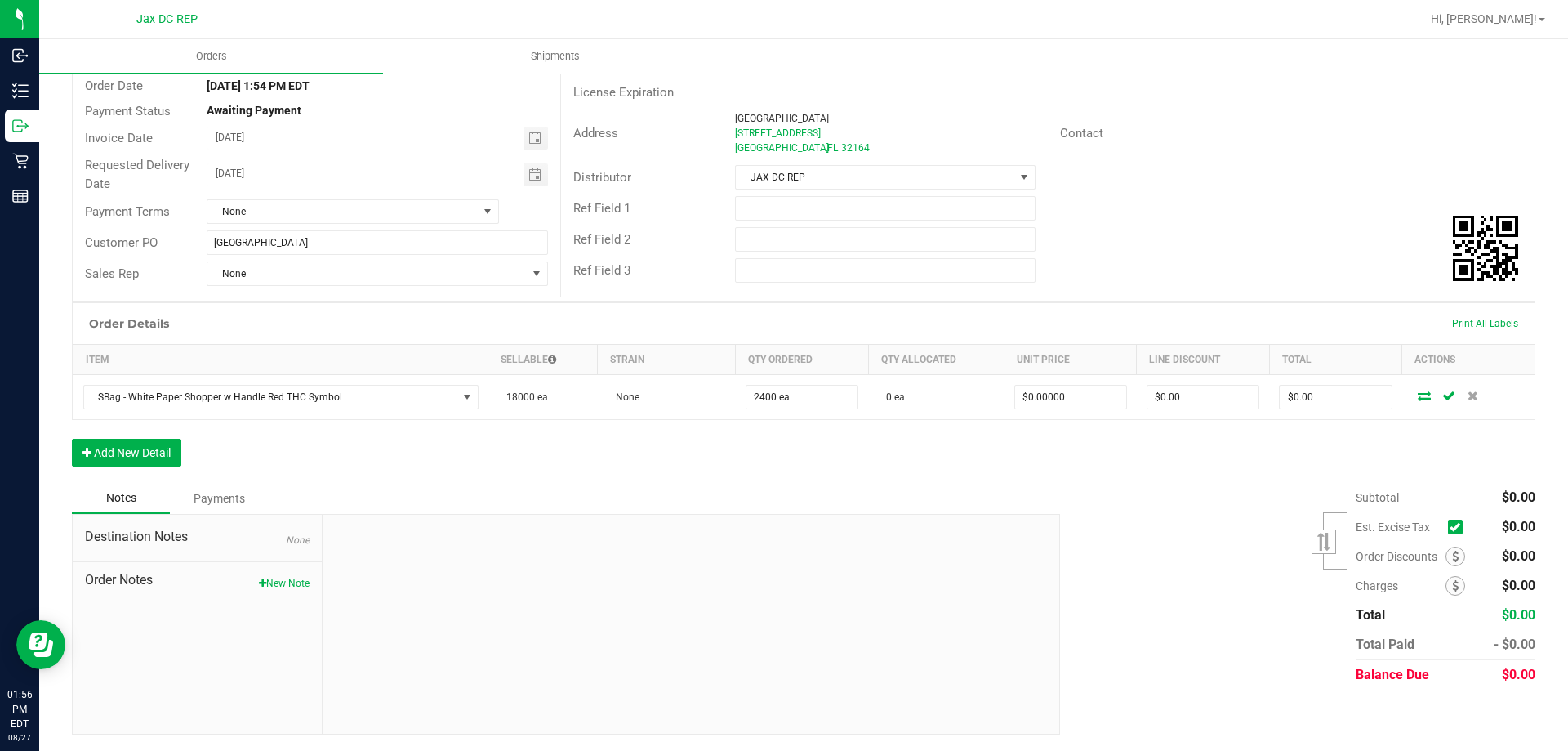
scroll to position [0, 0]
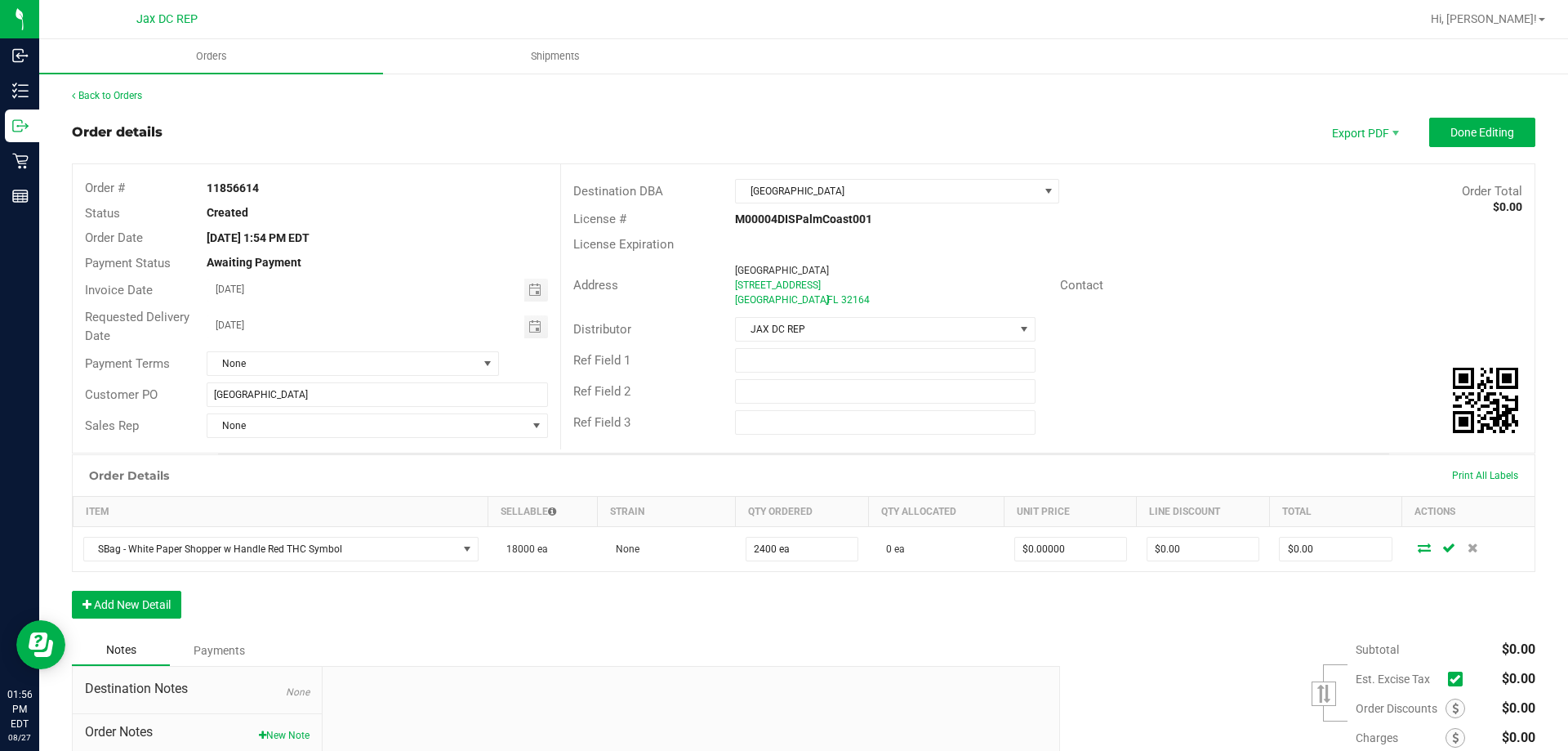
click at [1375, 586] on div "Order Details Print All Labels Item Sellable Strain Qty Ordered Qty Allocated U…" at bounding box center [803, 544] width 1464 height 181
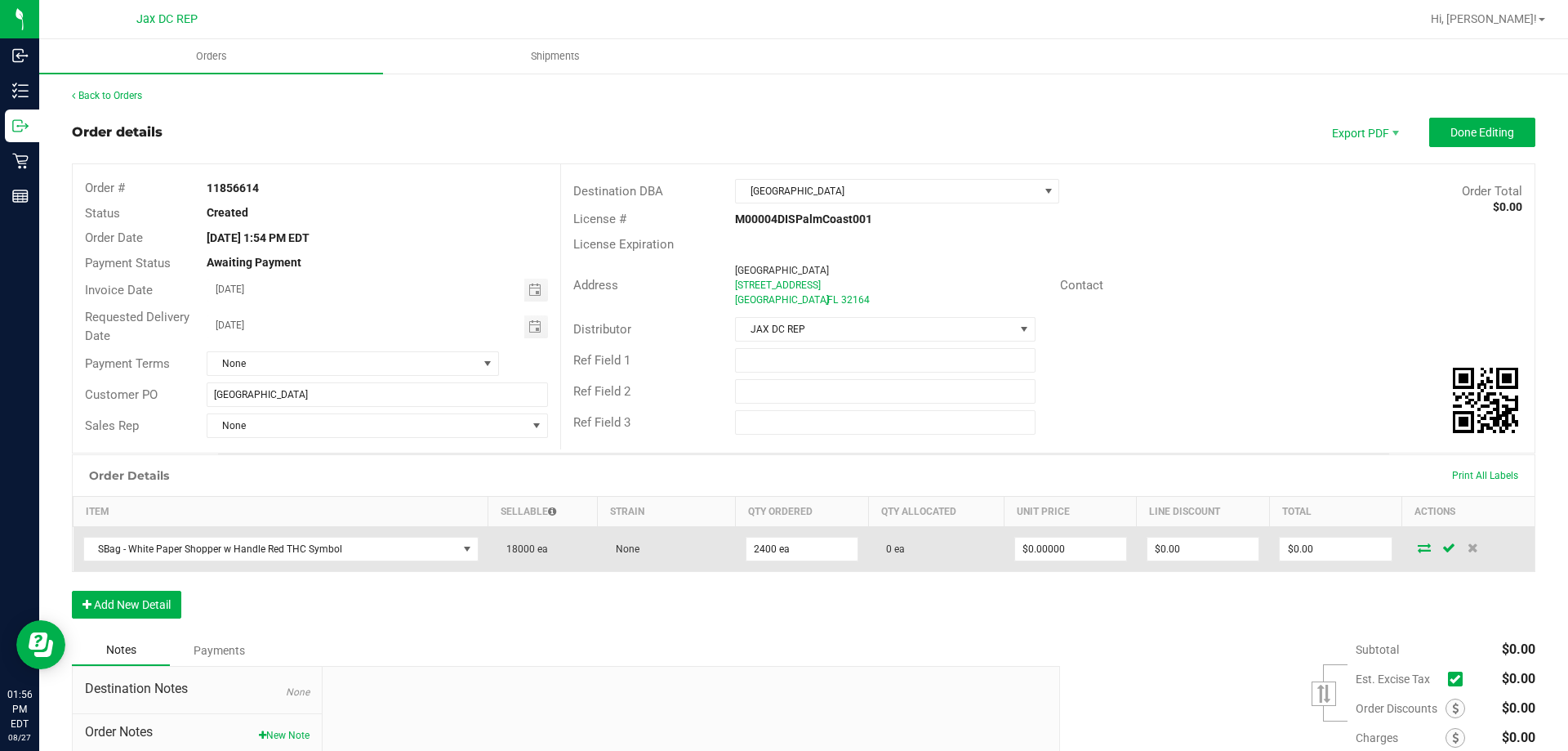
click at [1418, 547] on icon at bounding box center [1425, 547] width 14 height 10
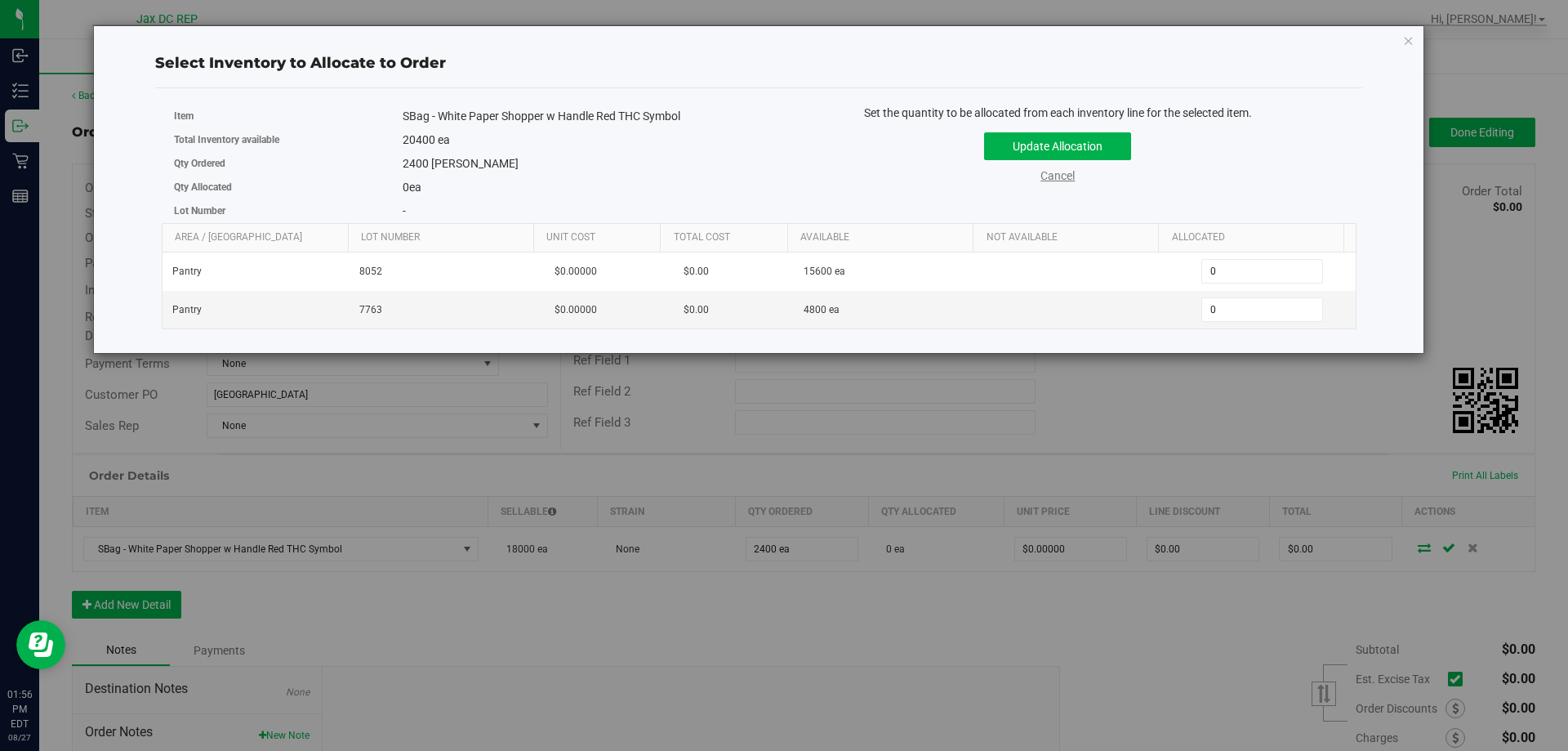
click at [1056, 174] on link "Cancel" at bounding box center [1058, 176] width 35 height 14
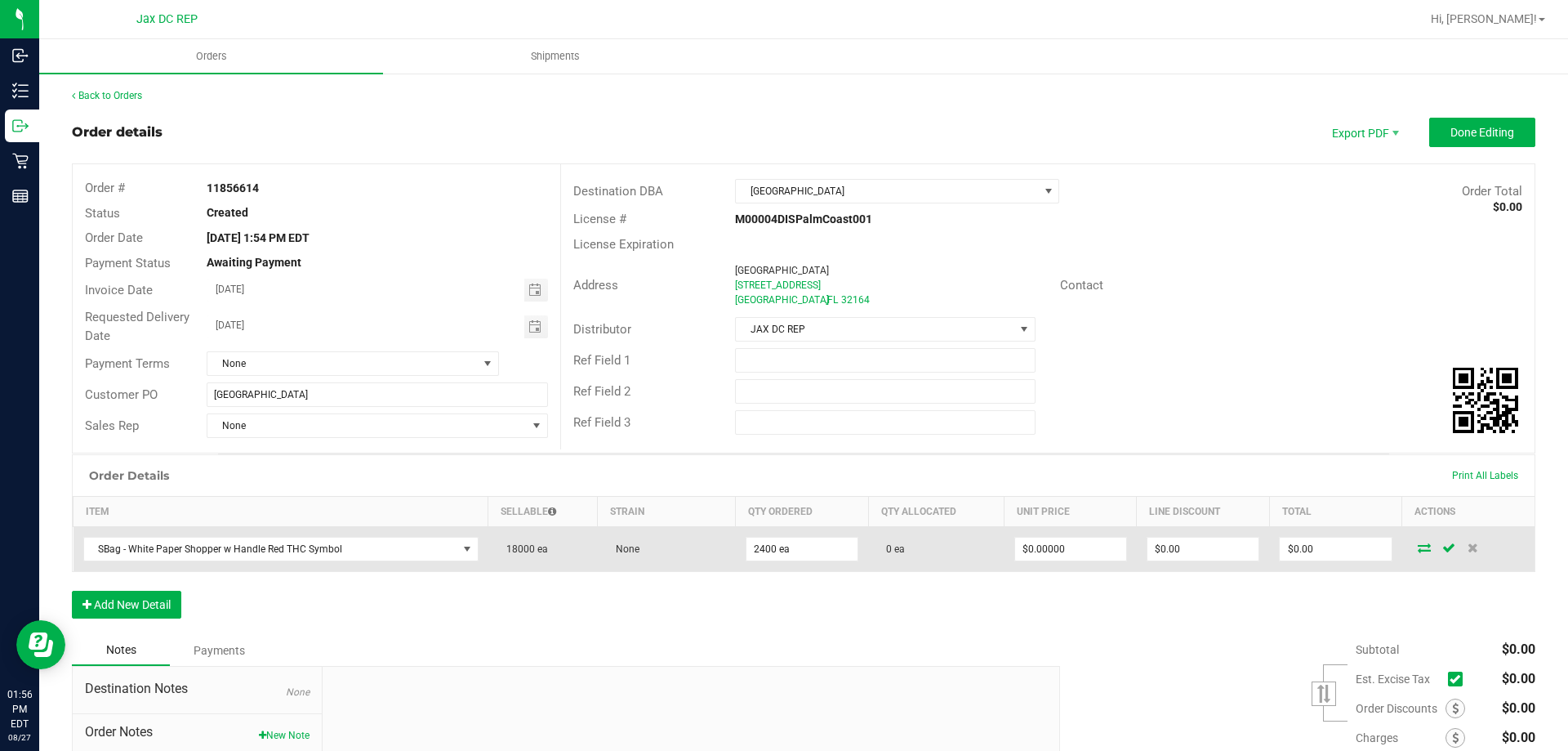
click at [1418, 550] on icon at bounding box center [1425, 547] width 14 height 10
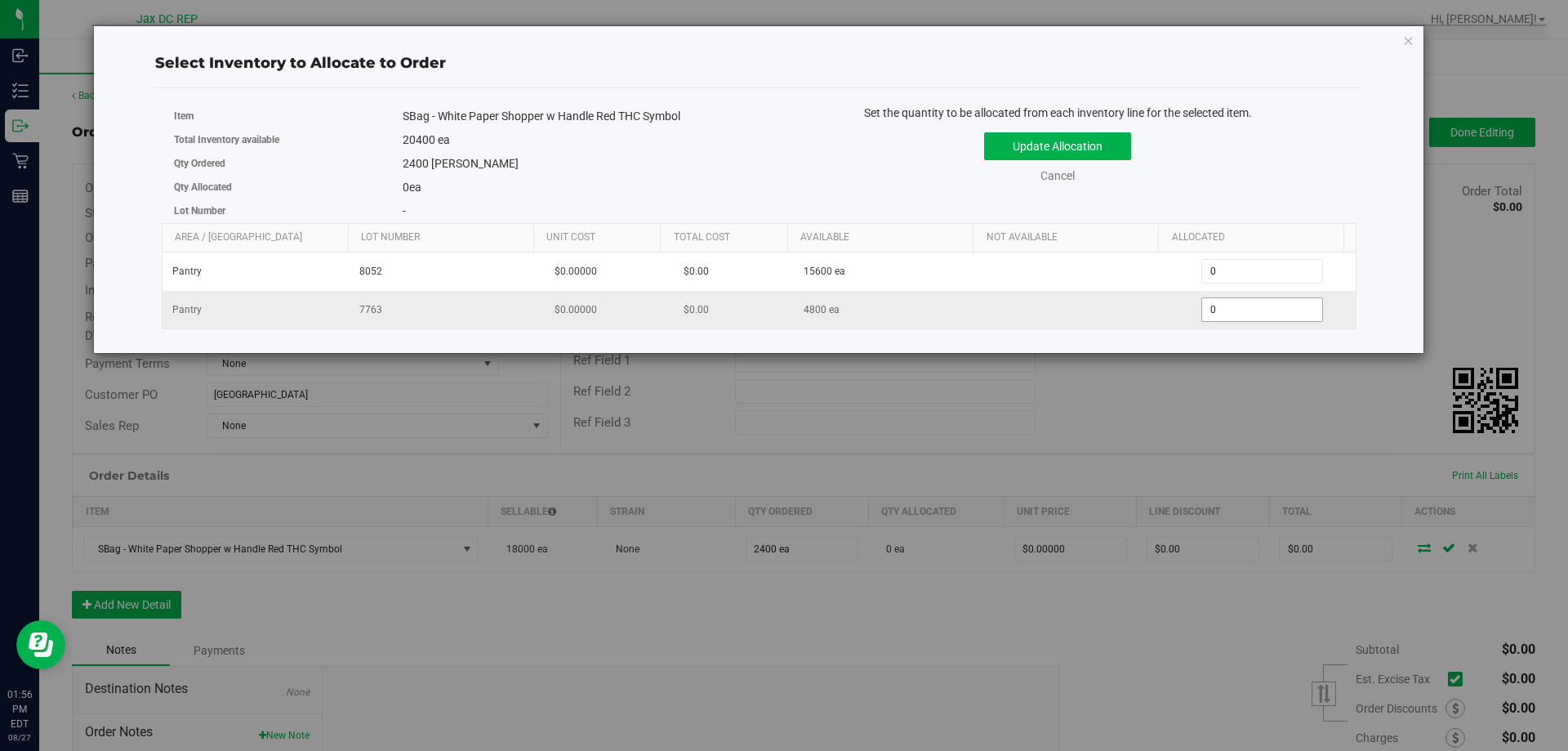
click at [1231, 315] on span "0 0" at bounding box center [1263, 309] width 122 height 24
click at [1230, 315] on input "0" at bounding box center [1263, 310] width 120 height 23
type input "2400"
type input "2,400"
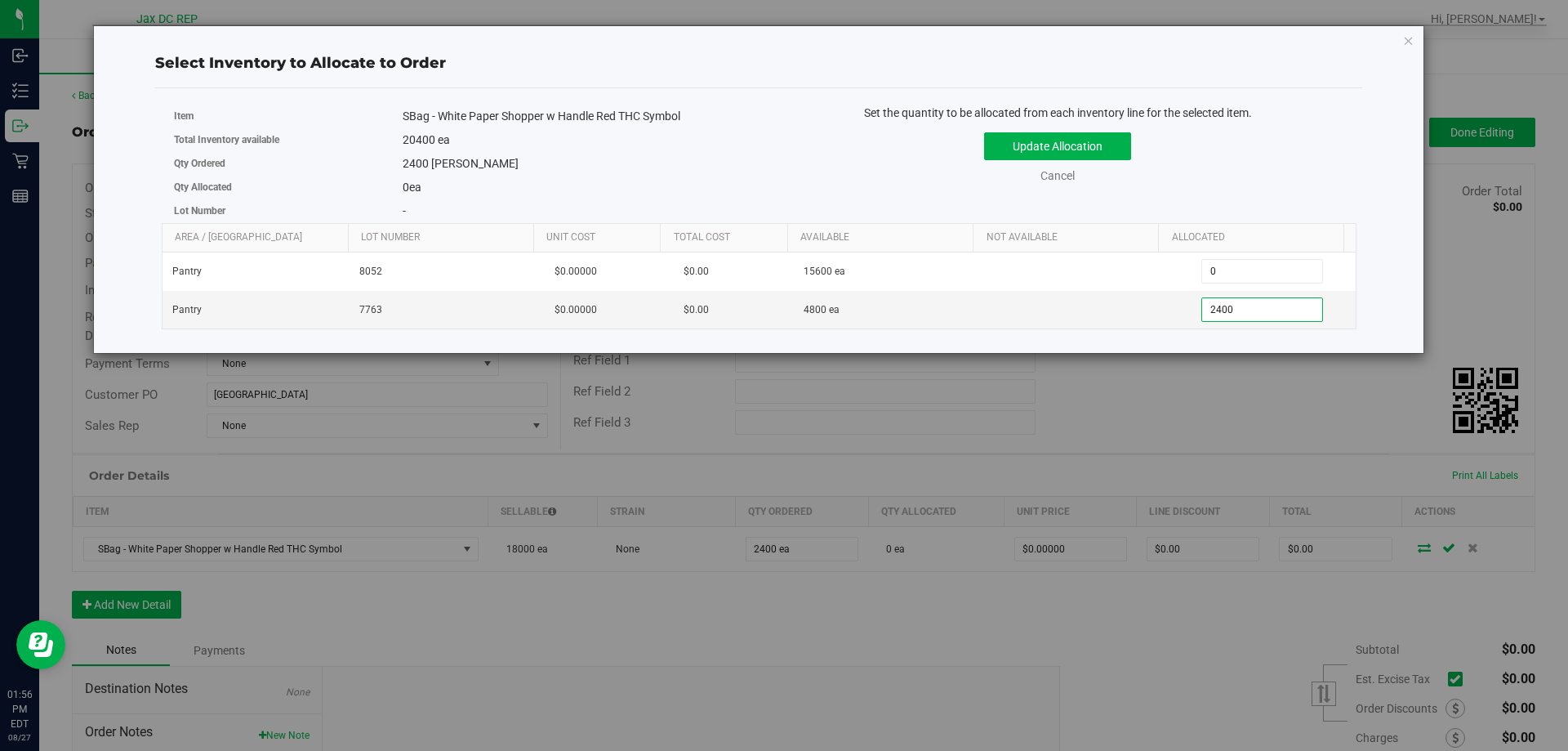
click at [1240, 130] on div "Update Allocation Cancel" at bounding box center [1058, 155] width 574 height 60
click at [1056, 146] on button "Update Allocation" at bounding box center [1058, 146] width 147 height 28
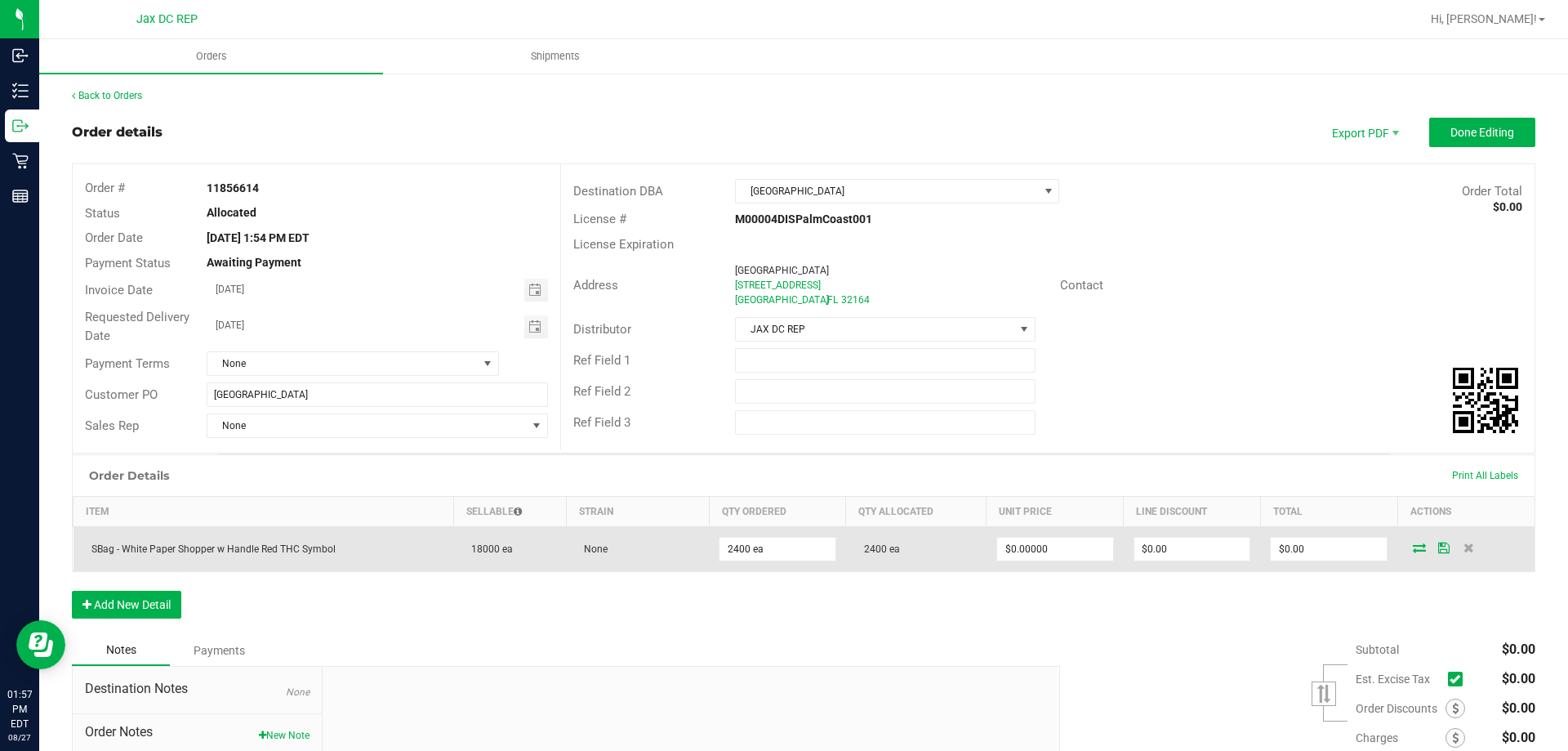
click at [1439, 549] on icon at bounding box center [1444, 547] width 12 height 10
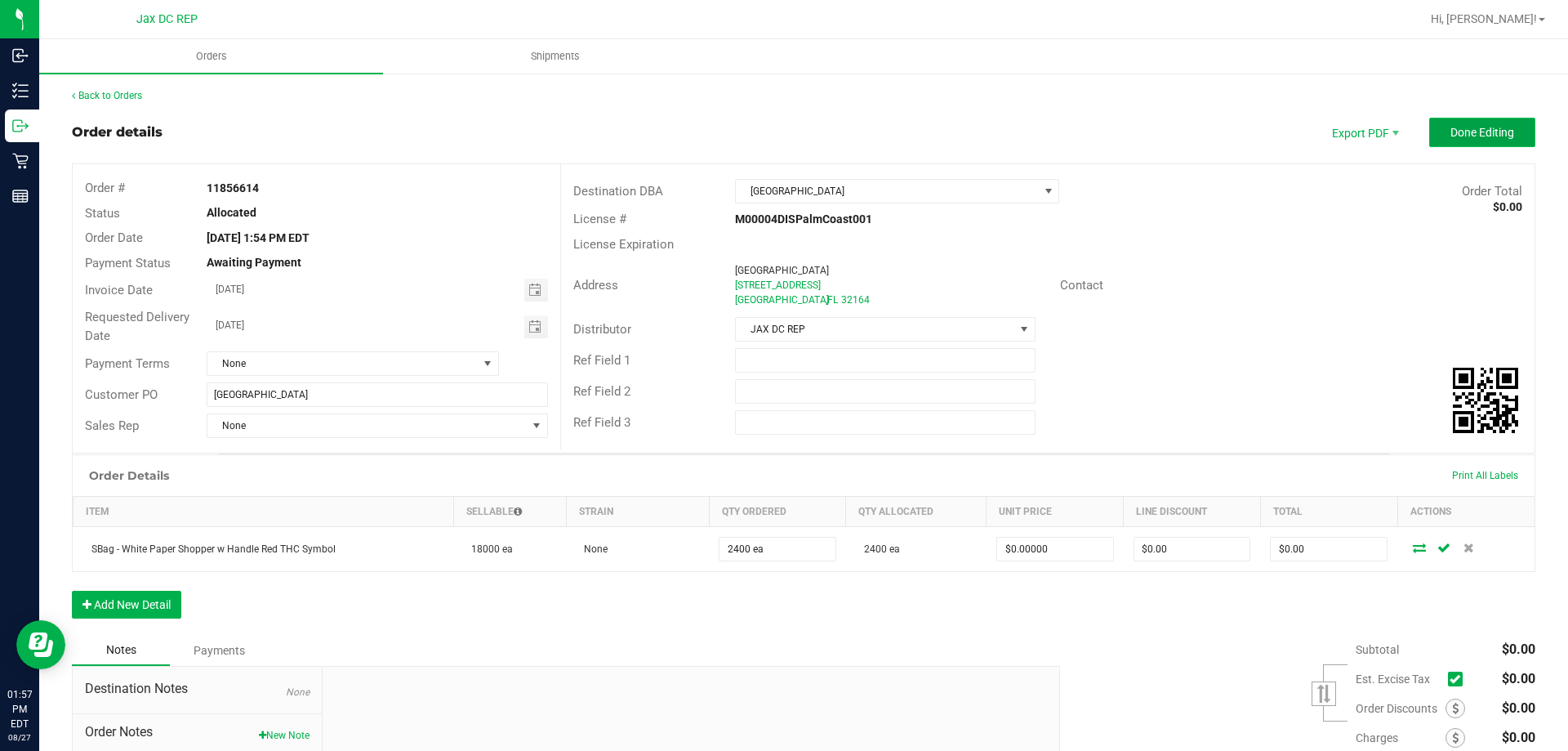
click at [1451, 131] on span "Done Editing" at bounding box center [1483, 132] width 64 height 14
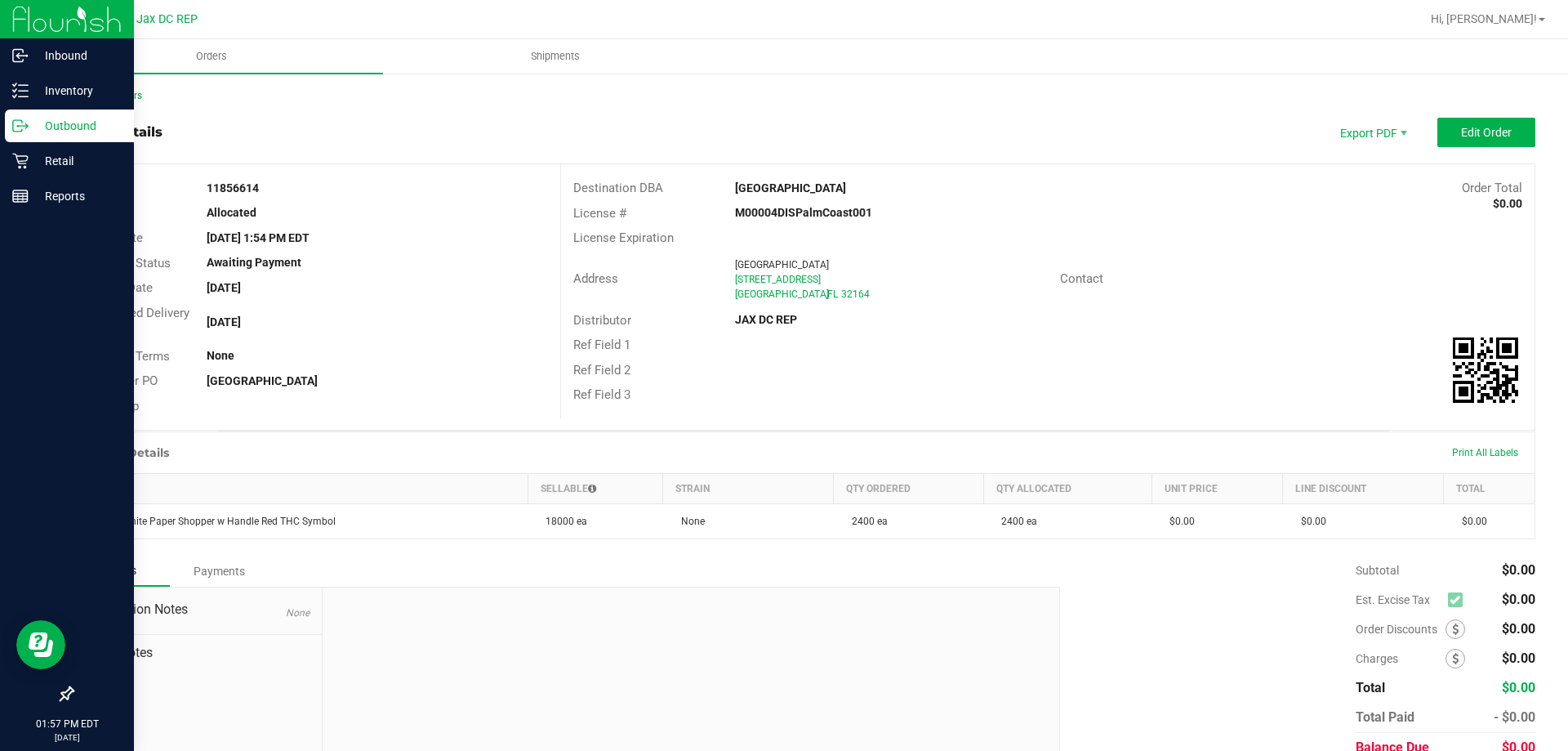
click at [88, 132] on p "Outbound" at bounding box center [77, 126] width 98 height 19
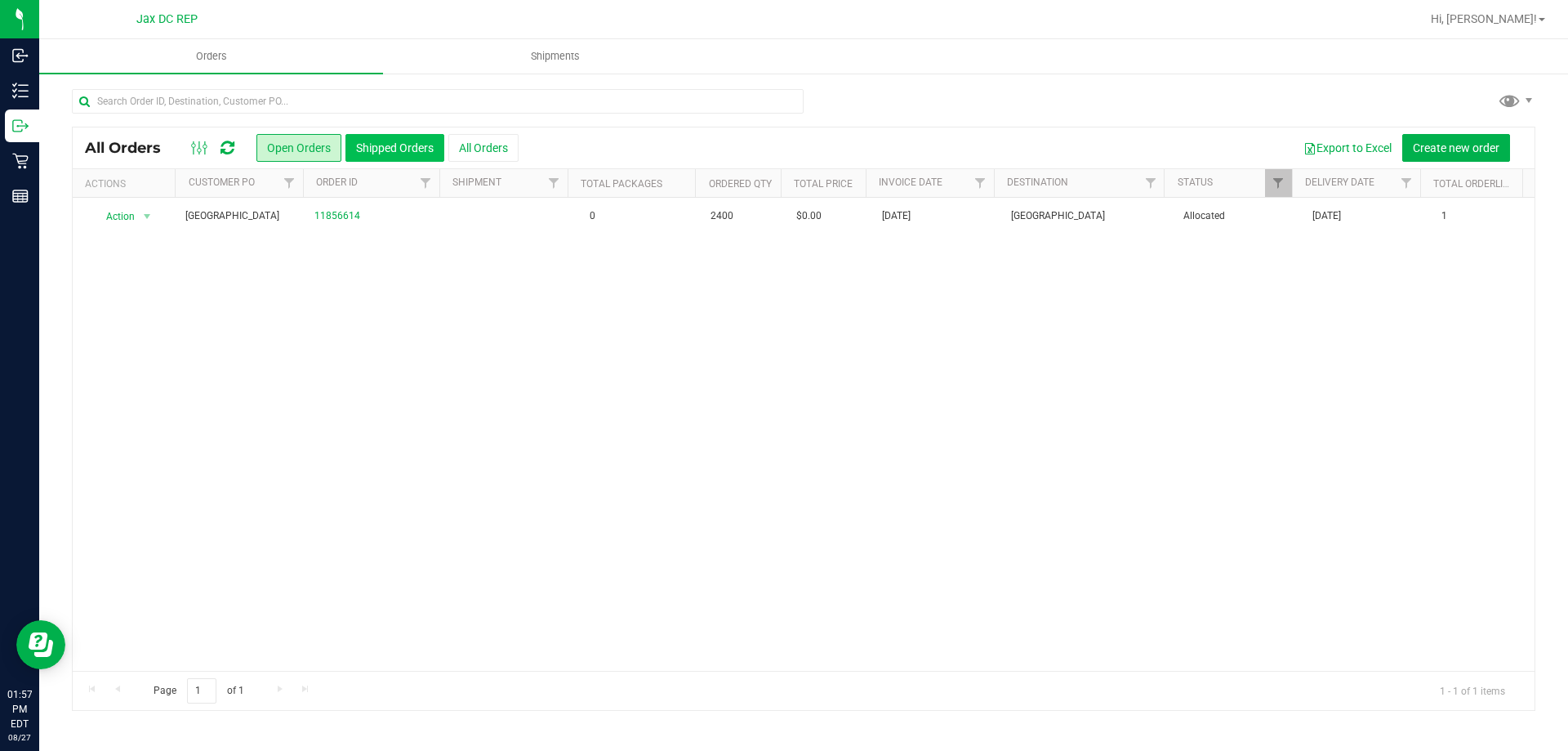
click at [405, 138] on button "Shipped Orders" at bounding box center [395, 148] width 99 height 28
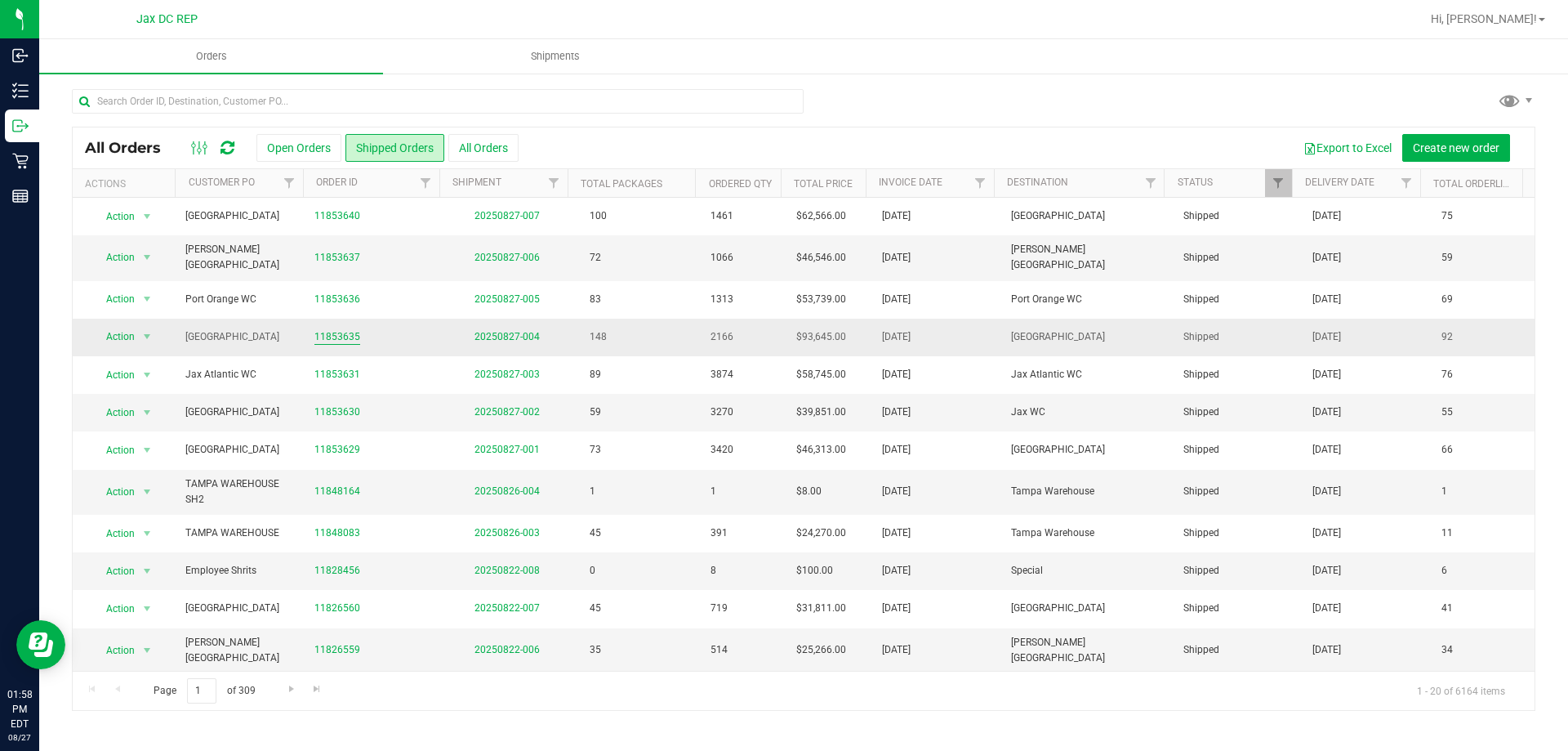
click at [324, 330] on link "11853635" at bounding box center [337, 337] width 45 height 15
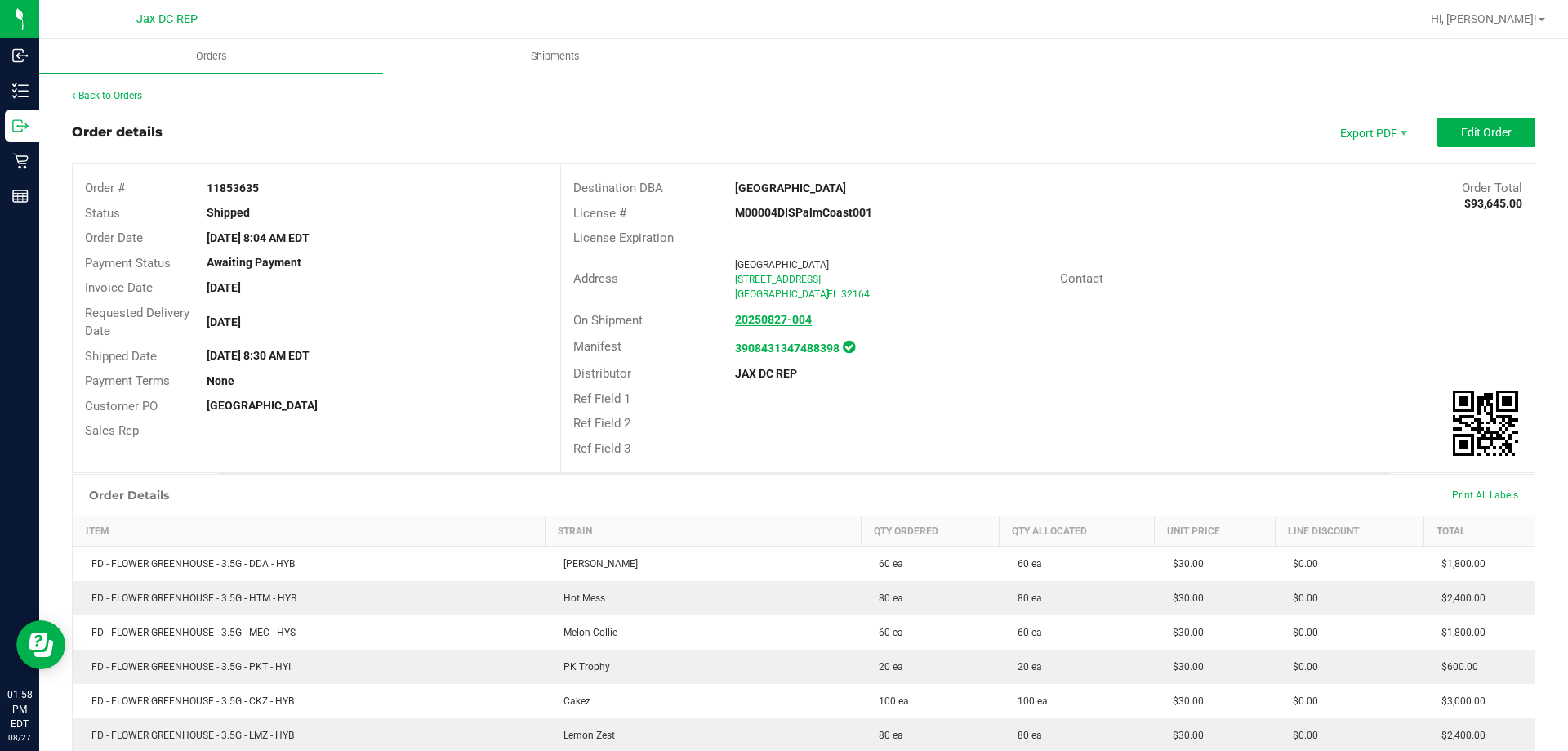
click at [760, 325] on strong "20250827-004" at bounding box center [773, 320] width 76 height 14
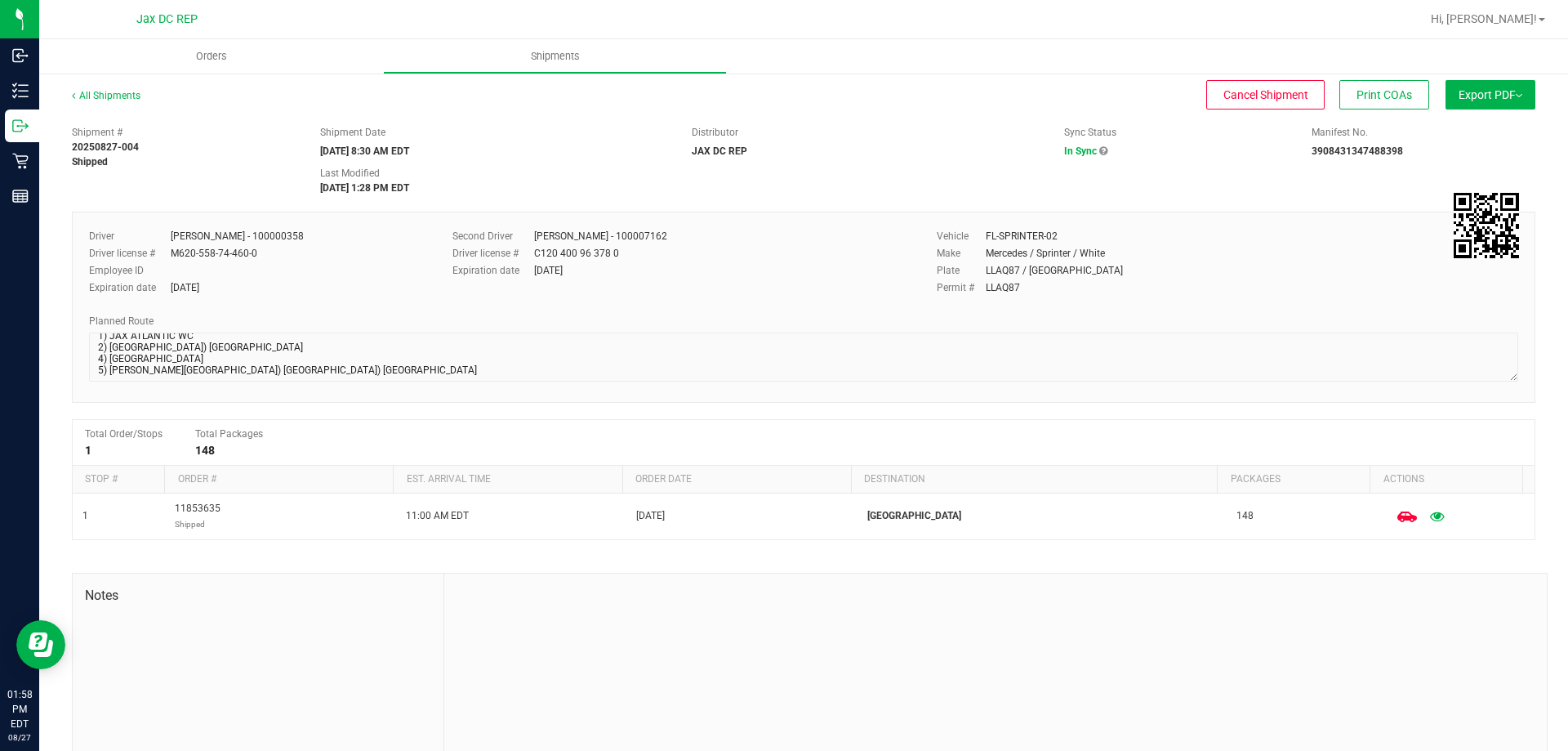
scroll to position [95, 0]
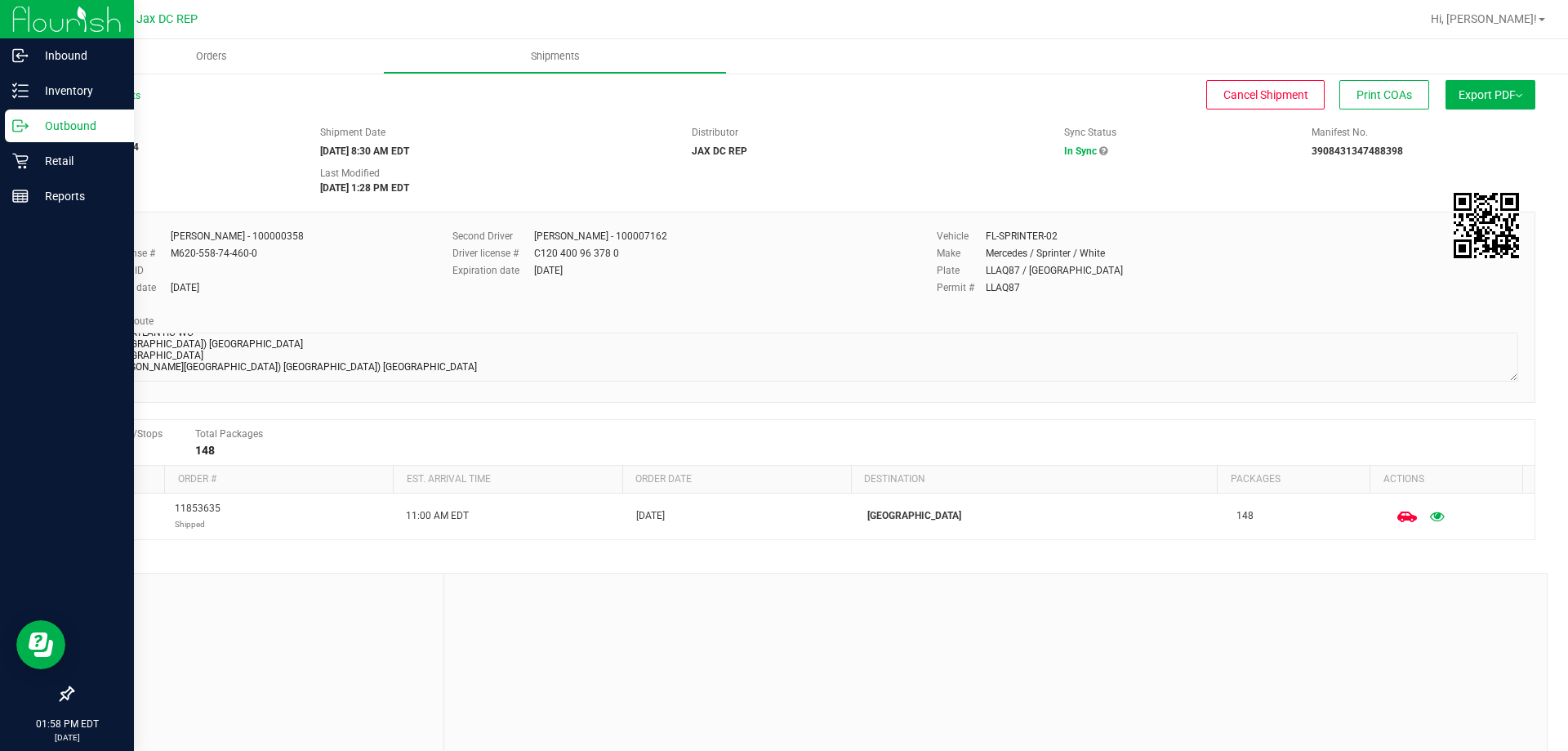
click at [26, 123] on icon at bounding box center [20, 126] width 16 height 16
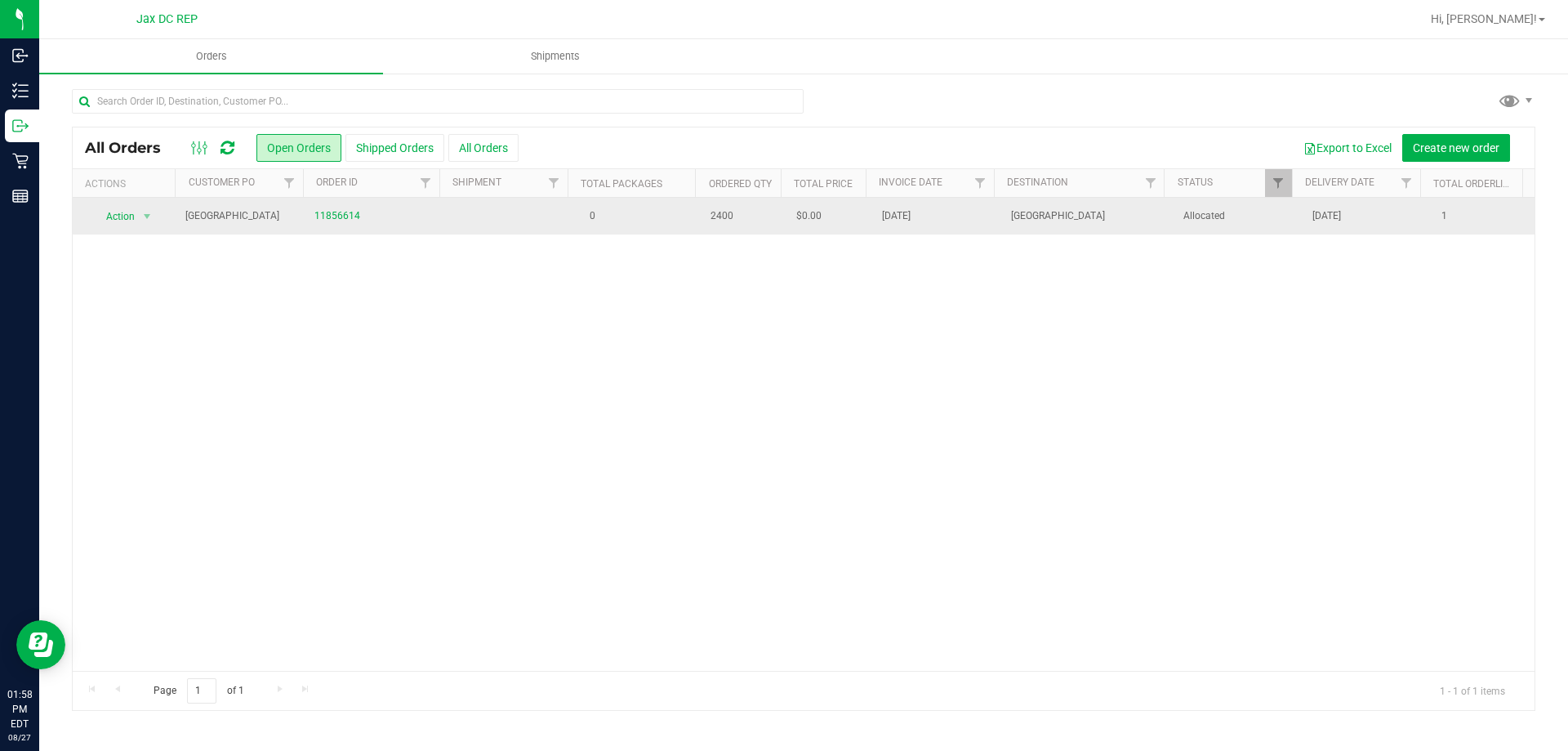
click at [796, 218] on span "$0.00" at bounding box center [809, 217] width 25 height 15
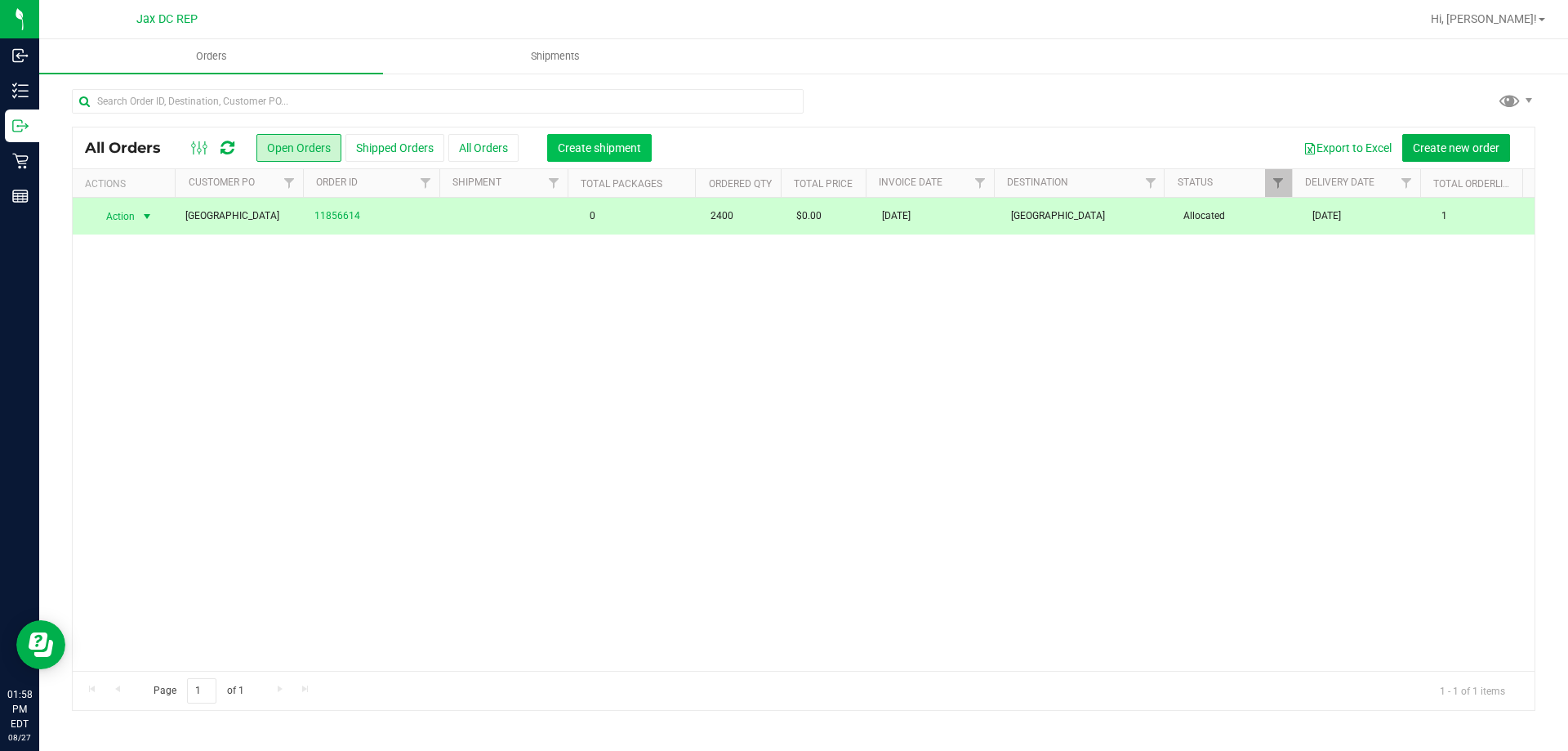
click at [579, 145] on span "Create shipment" at bounding box center [599, 148] width 83 height 14
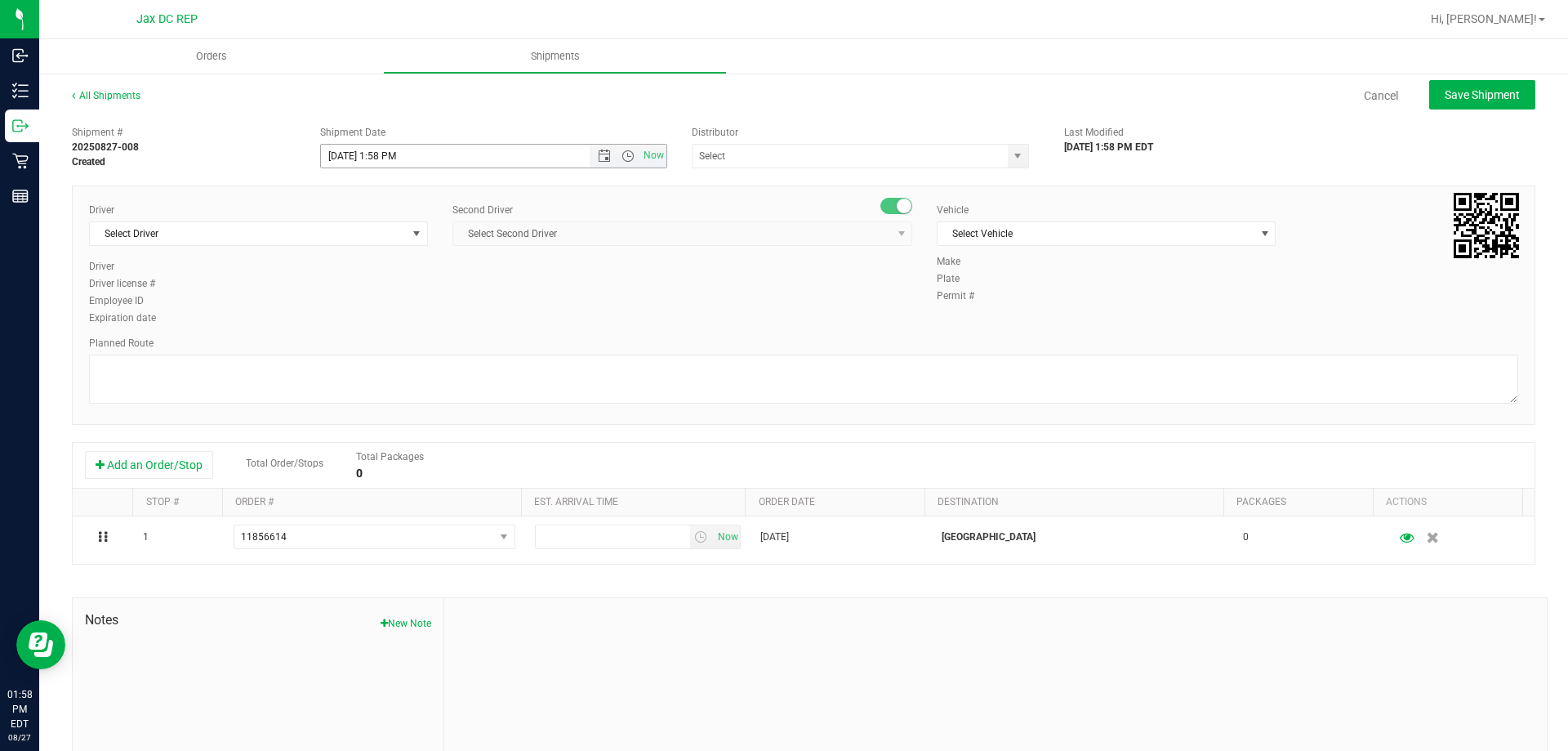
click at [347, 159] on input "[DATE] 1:58 PM" at bounding box center [470, 157] width 298 height 23
type input "[DATE] 11:30 AM"
click at [785, 147] on input "text" at bounding box center [845, 157] width 305 height 23
click at [762, 182] on li "JAX DC REP" at bounding box center [854, 184] width 332 height 24
type input "JAX DC REP"
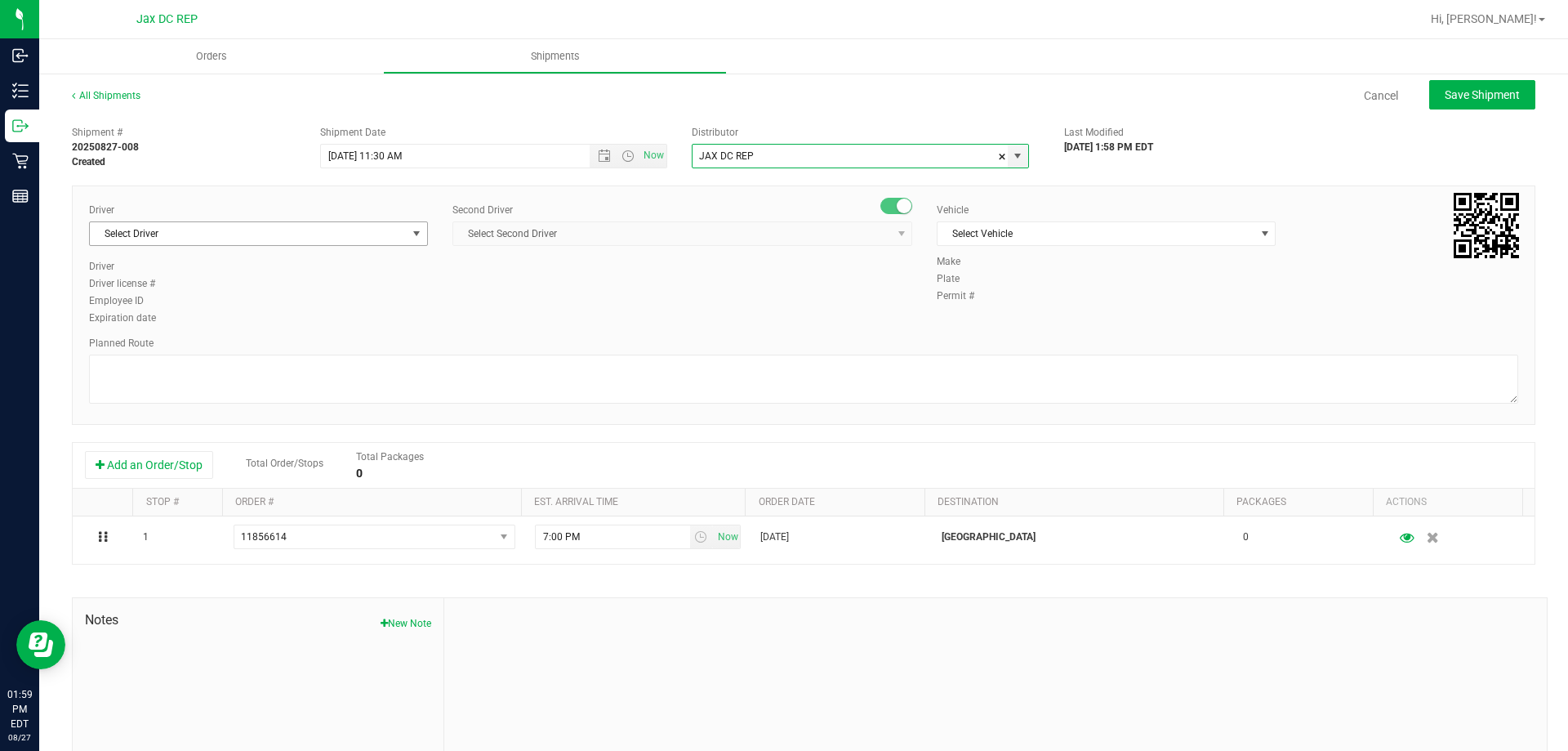
click at [254, 242] on span "Select Driver" at bounding box center [248, 234] width 317 height 23
type input "I"
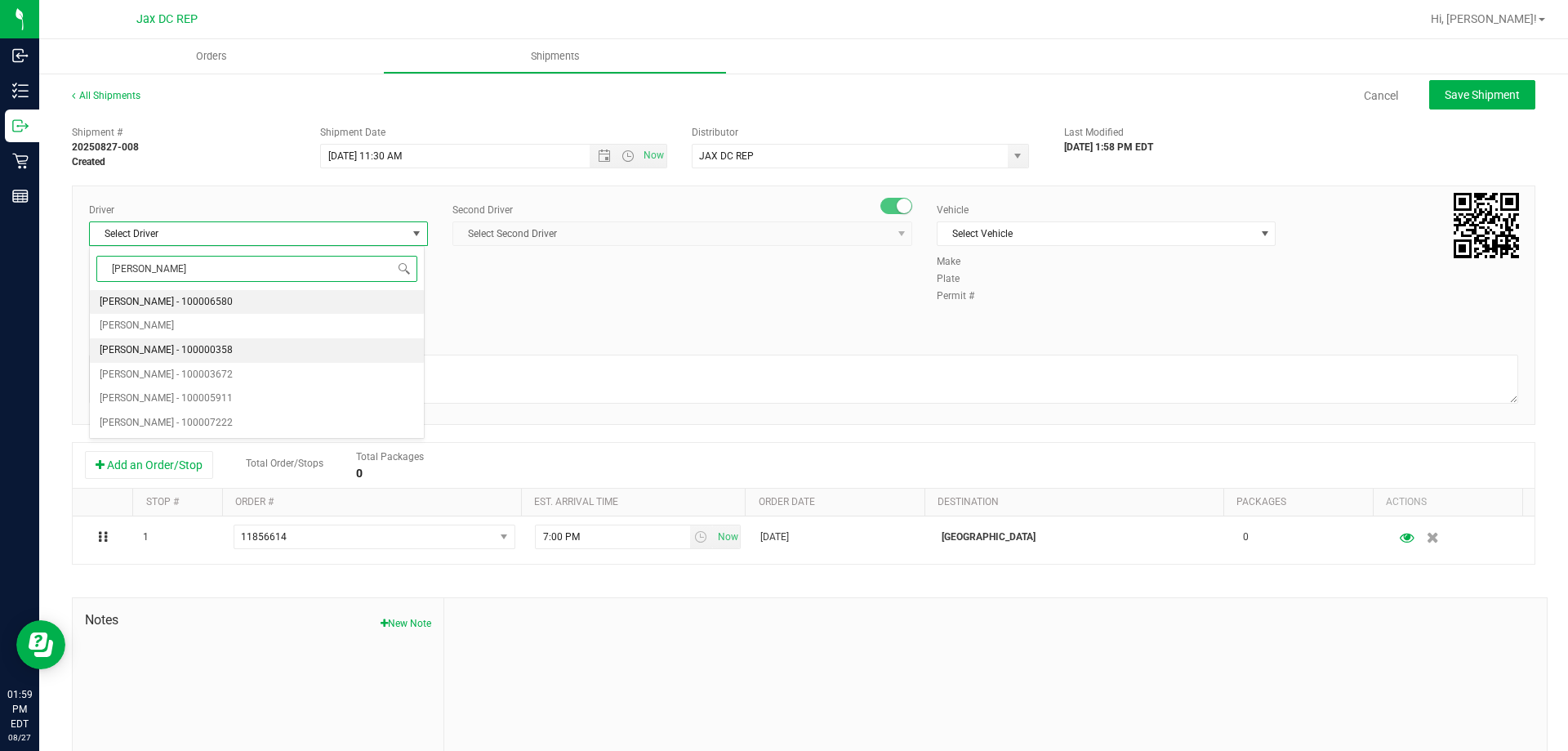
click at [188, 347] on span "[PERSON_NAME] - 100000358" at bounding box center [166, 351] width 133 height 21
type input "[PERSON_NAME]"
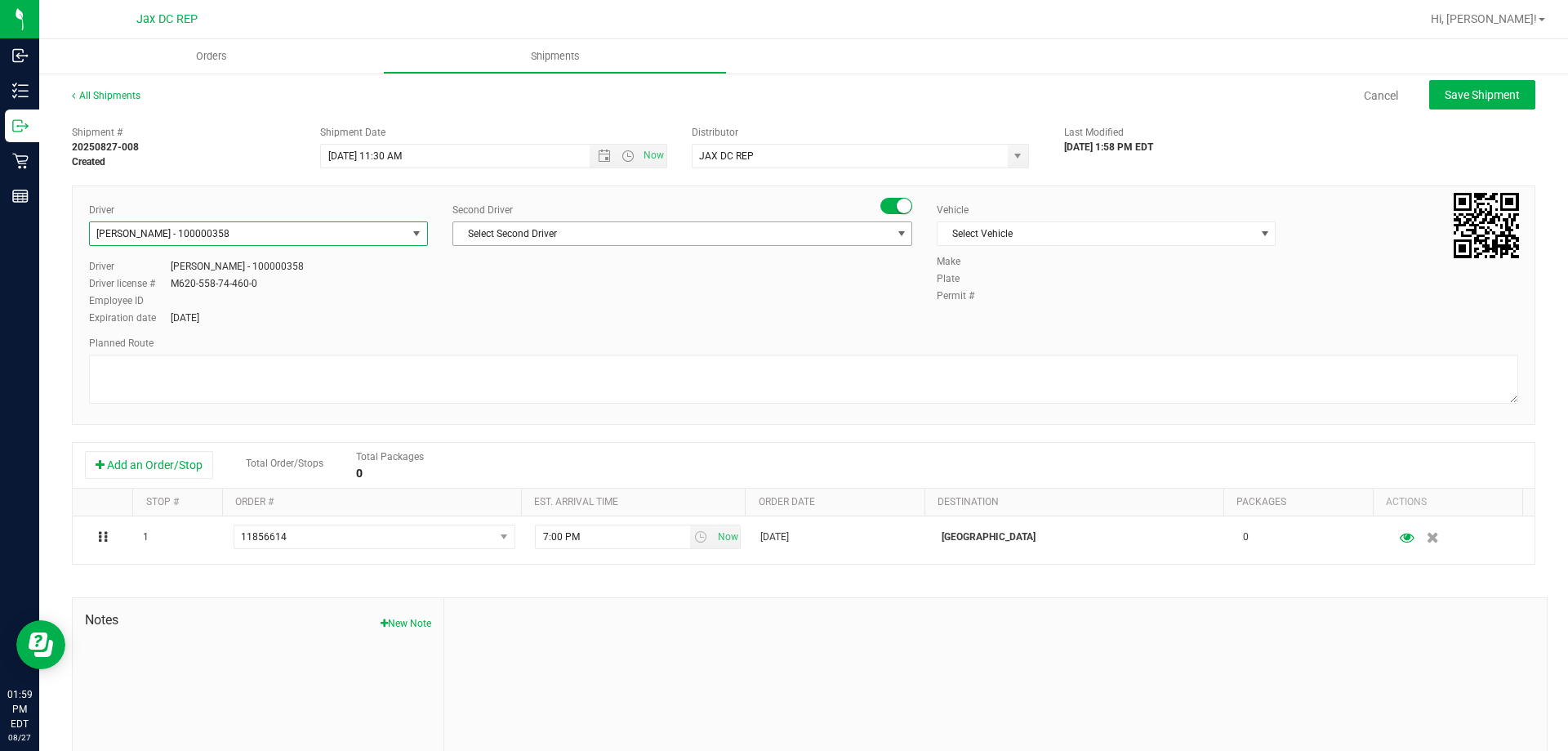
click at [560, 236] on span "Select Second Driver" at bounding box center [671, 234] width 438 height 23
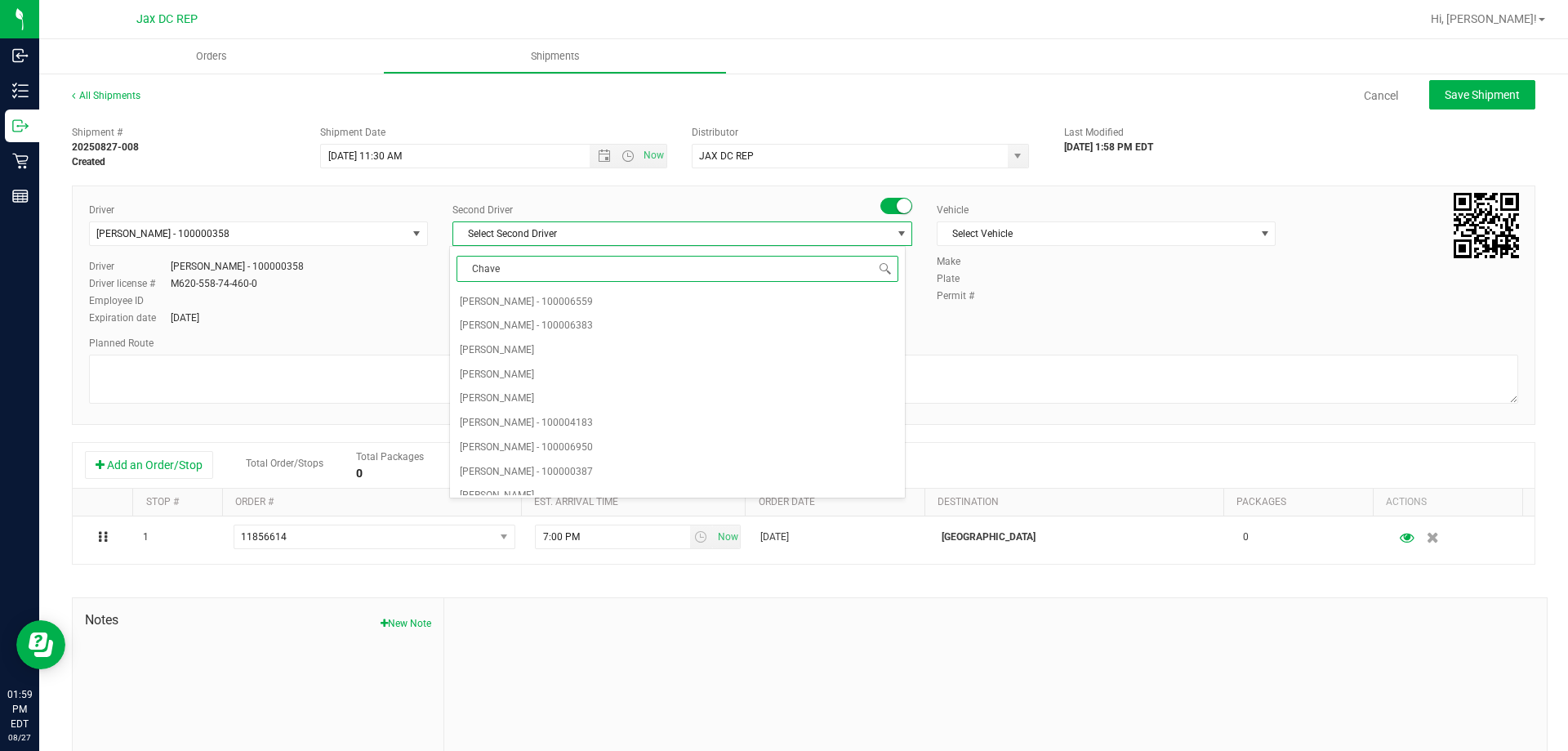
type input "[PERSON_NAME]"
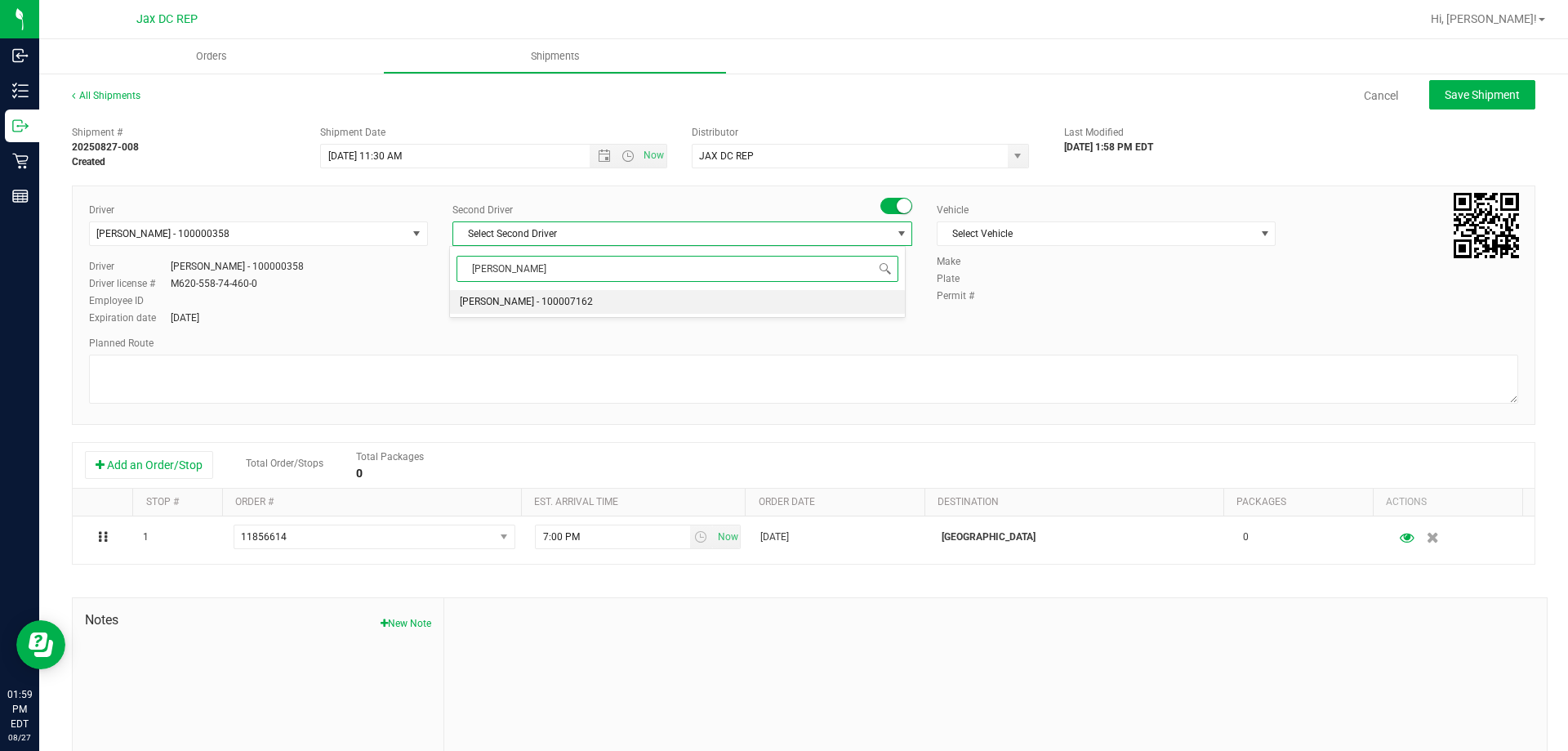
click at [558, 304] on span "[PERSON_NAME] - 100007162" at bounding box center [527, 303] width 133 height 21
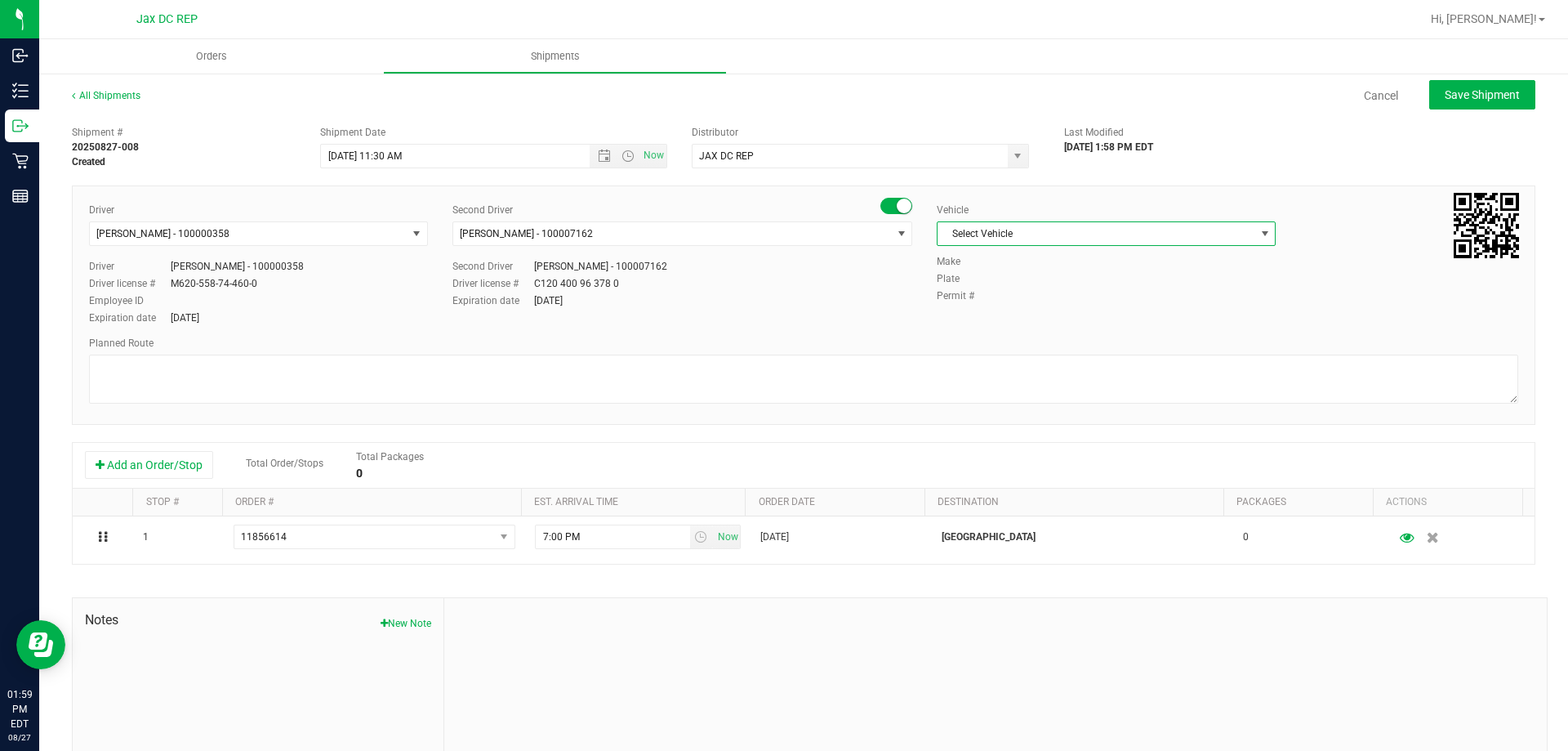
click at [1060, 227] on span "Select Vehicle" at bounding box center [1097, 234] width 317 height 23
click at [986, 320] on li "FL-SPRINTER-02" at bounding box center [1098, 326] width 334 height 24
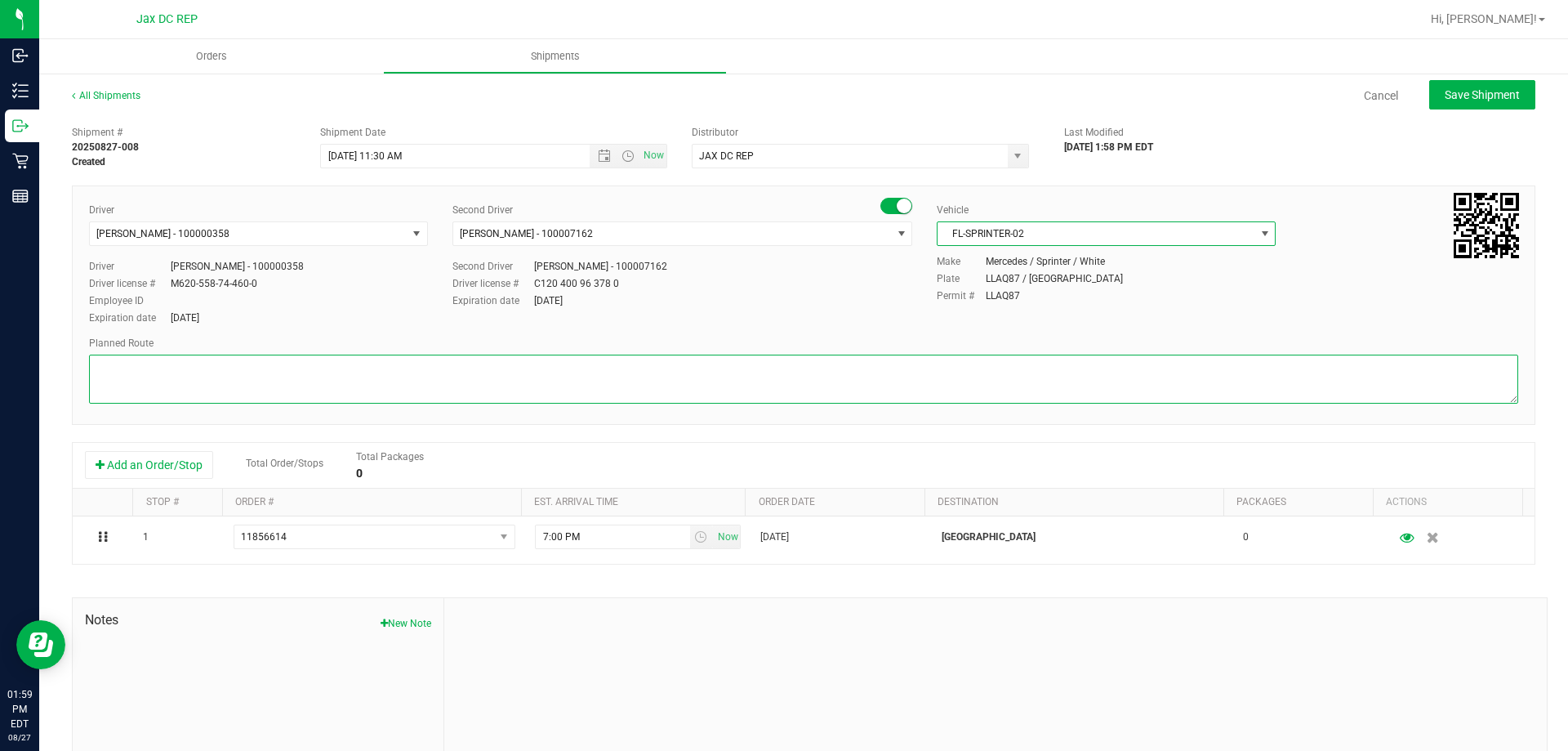
click at [183, 361] on textarea at bounding box center [804, 379] width 1430 height 49
paste textarea "Palm Coast WC totes: 5 seal# 021025-021019 //021038- 021040 STORE ORDER: 1) JAX…"
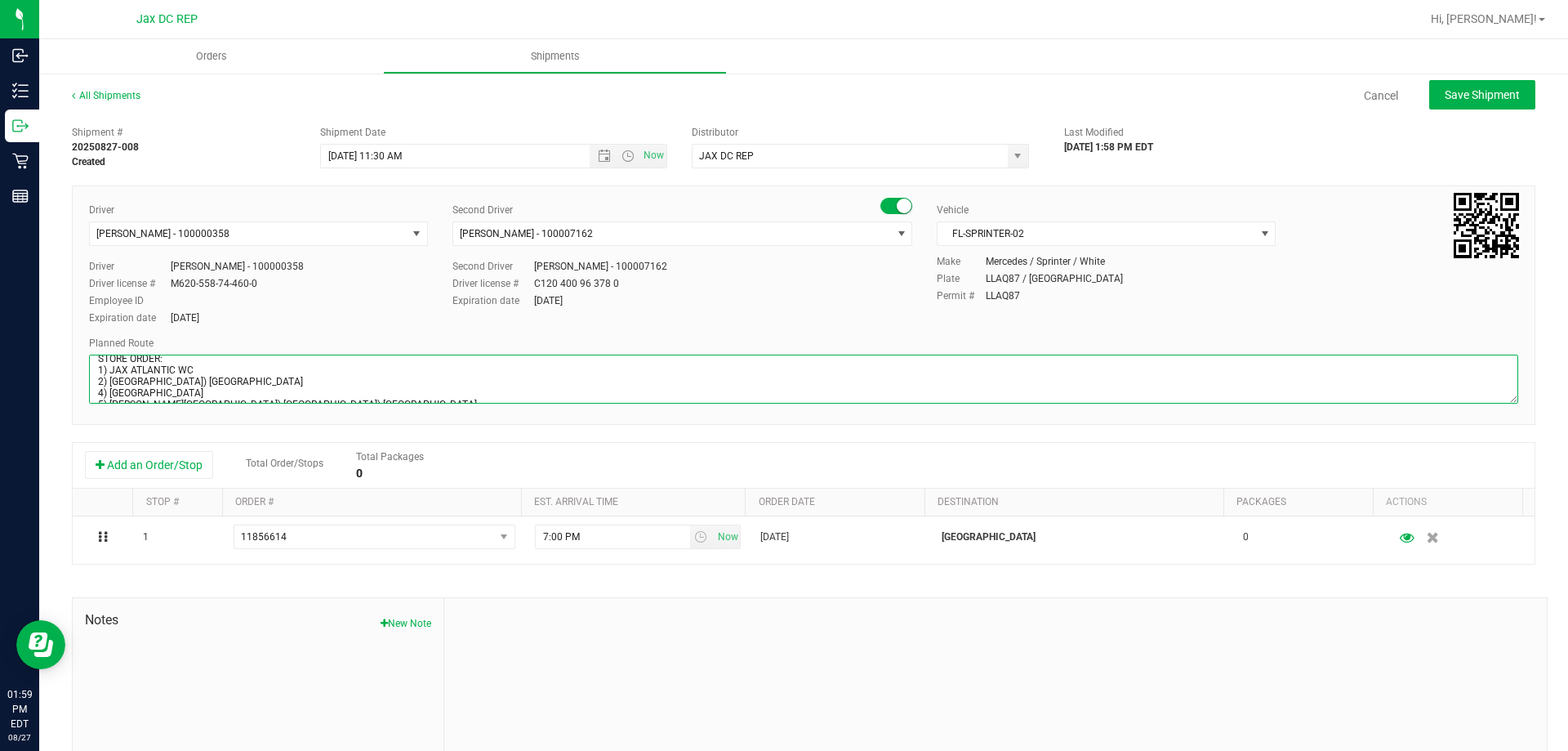
scroll to position [0, 0]
drag, startPoint x: 295, startPoint y: 390, endPoint x: 98, endPoint y: 379, distance: 197.3
click at [98, 379] on textarea at bounding box center [804, 379] width 1430 height 49
type textarea "Palm Coast WC SBag - 2400 STORE ORDER: 1) JAX ATLANTIC WC 2) [GEOGRAPHIC_DATA] …"
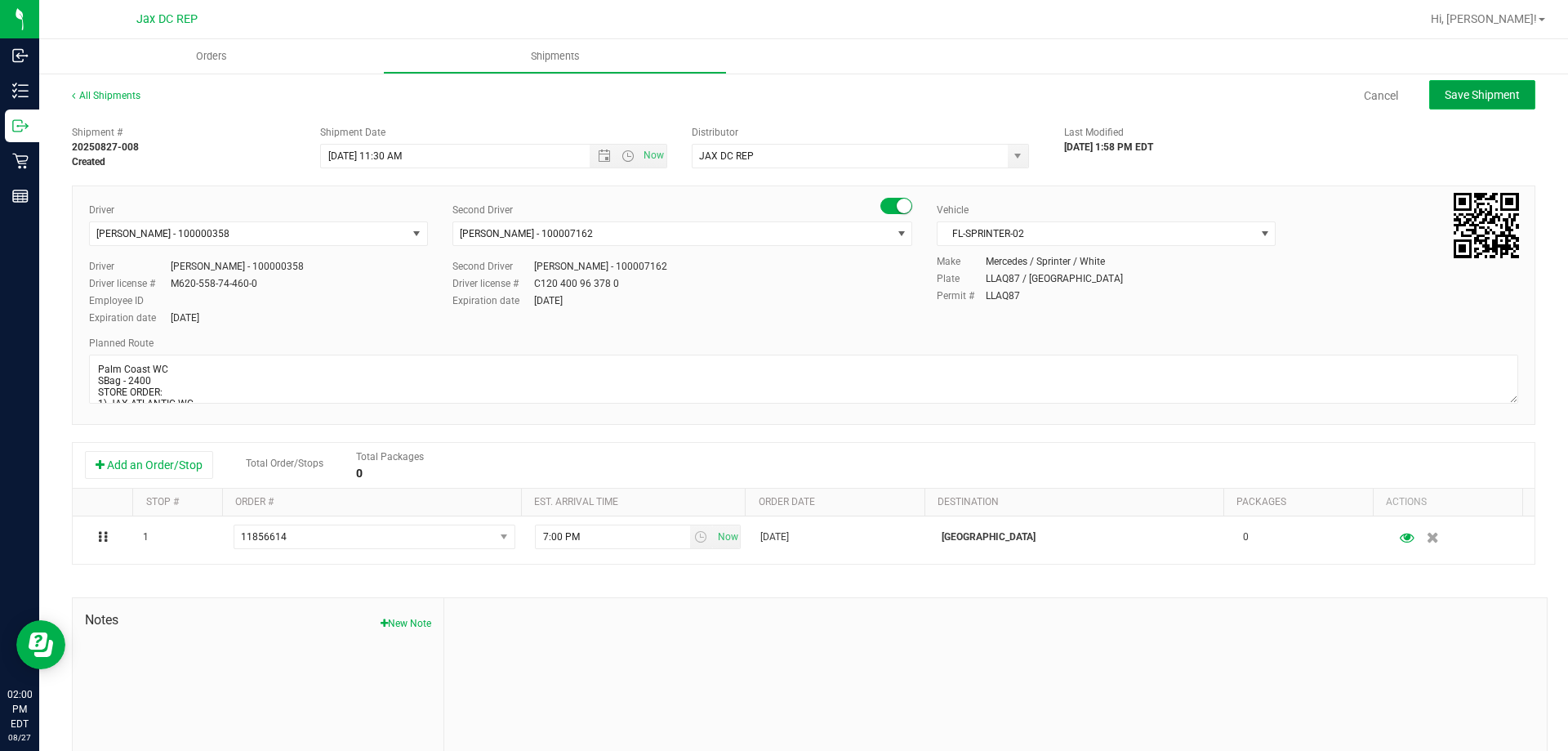
click at [1476, 94] on span "Save Shipment" at bounding box center [1483, 95] width 75 height 14
type input "[DATE] 3:30 PM"
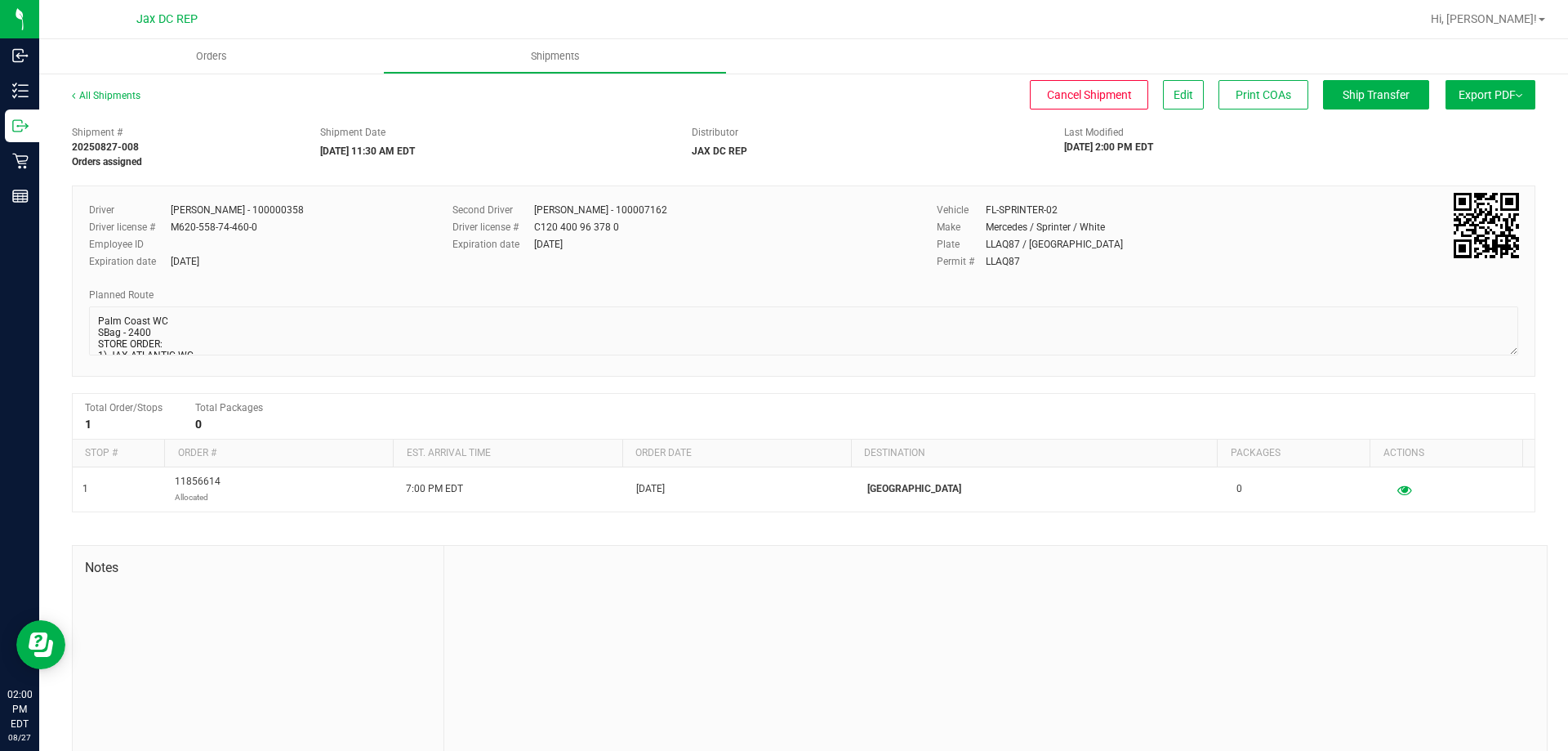
click at [1448, 84] on button "Export PDF" at bounding box center [1491, 95] width 90 height 29
click at [1446, 128] on span "Manifest by Package ID" at bounding box center [1466, 130] width 103 height 12
click at [1163, 94] on button "Edit" at bounding box center [1183, 95] width 41 height 29
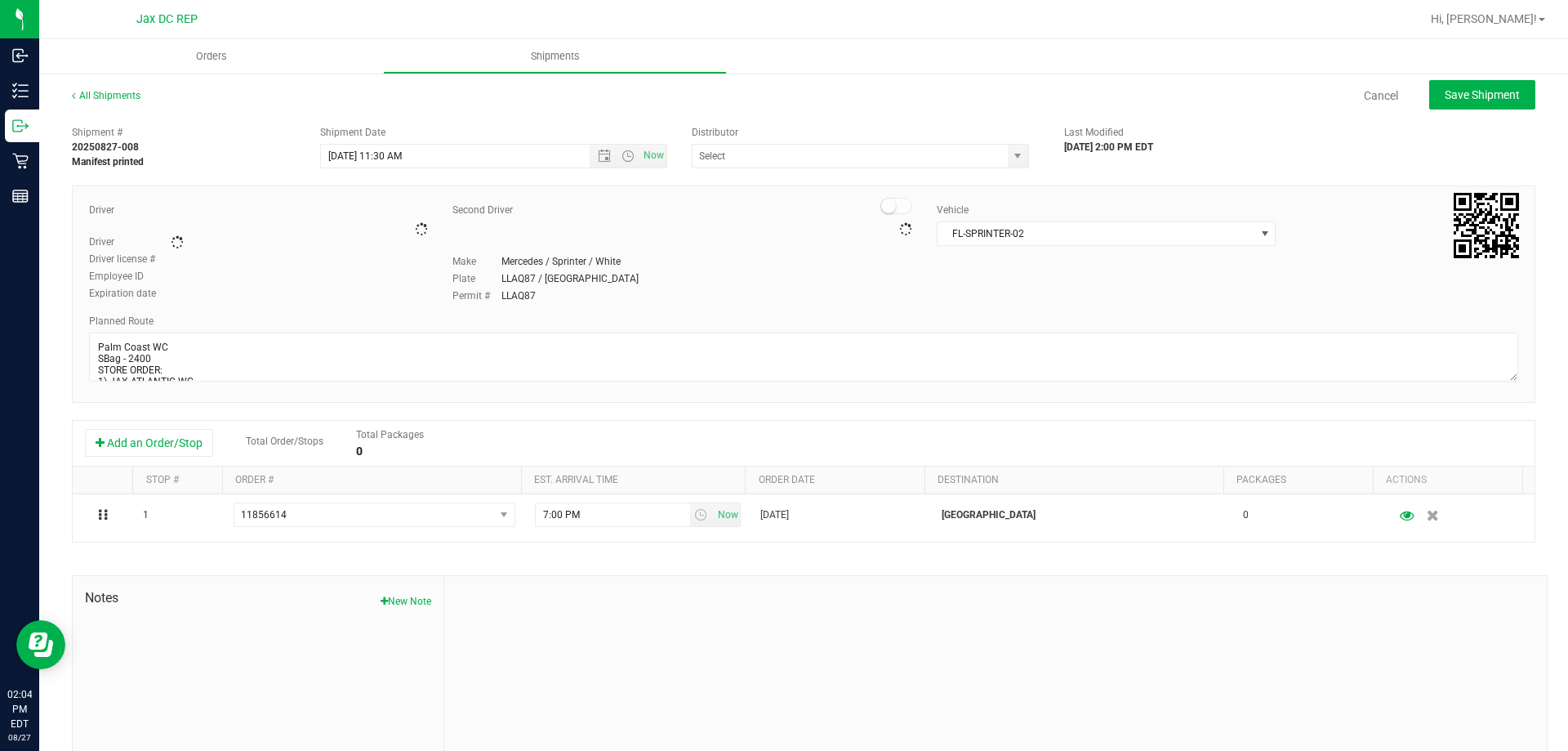
type input "JAX DC REP"
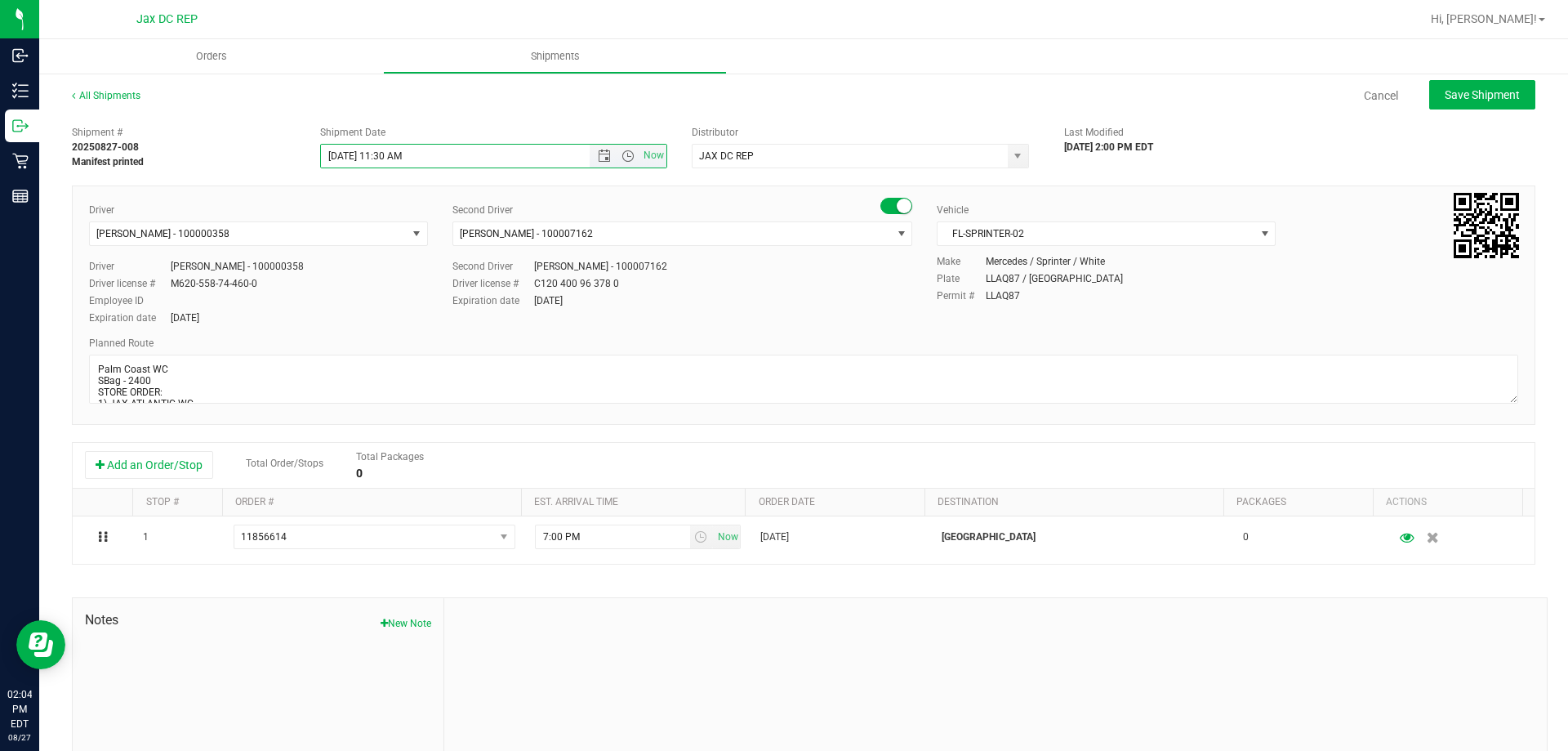
click at [383, 160] on input "[DATE] 11:30 AM" at bounding box center [470, 157] width 298 height 23
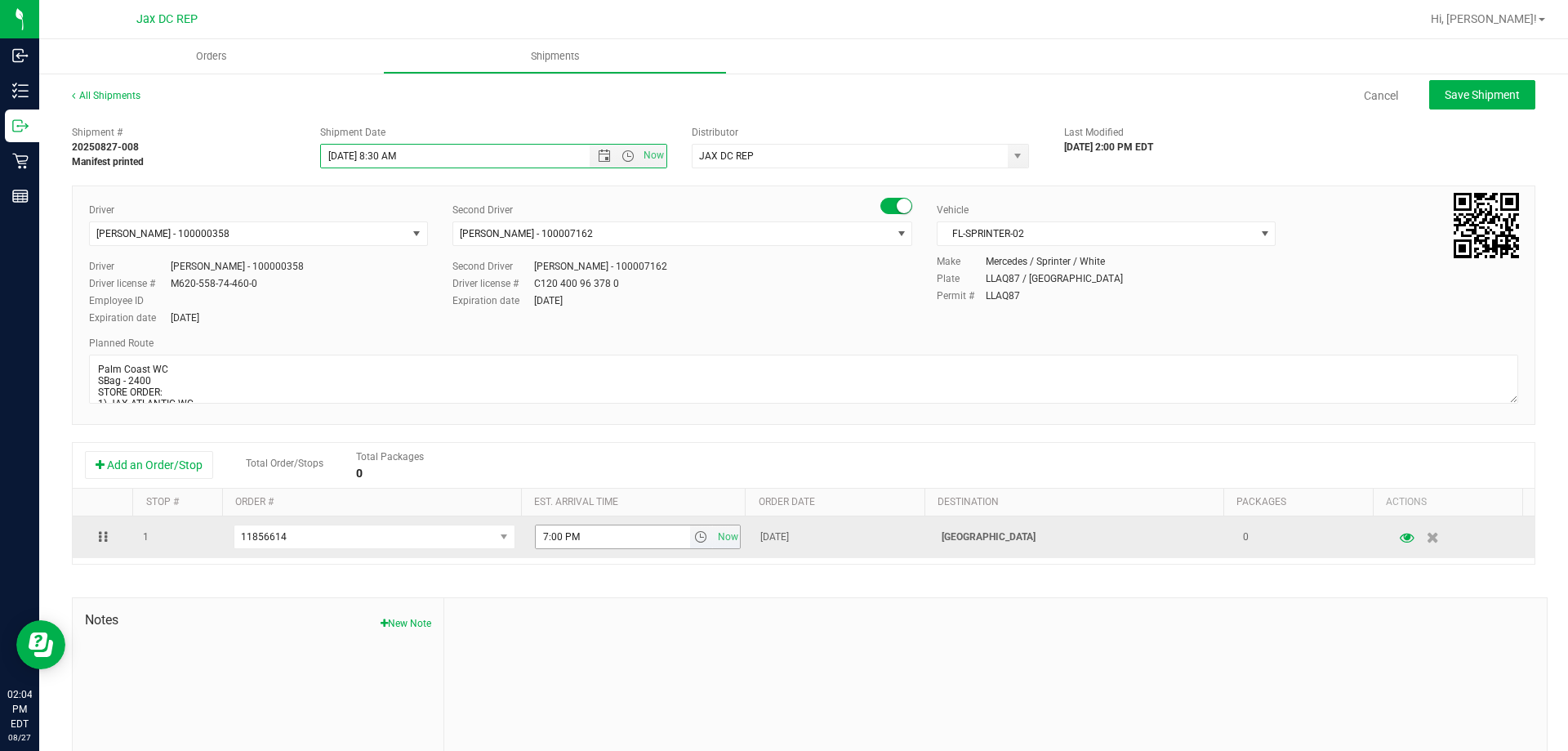
type input "[DATE] 8:30 AM"
click at [540, 533] on input "7:00 PM" at bounding box center [613, 537] width 155 height 23
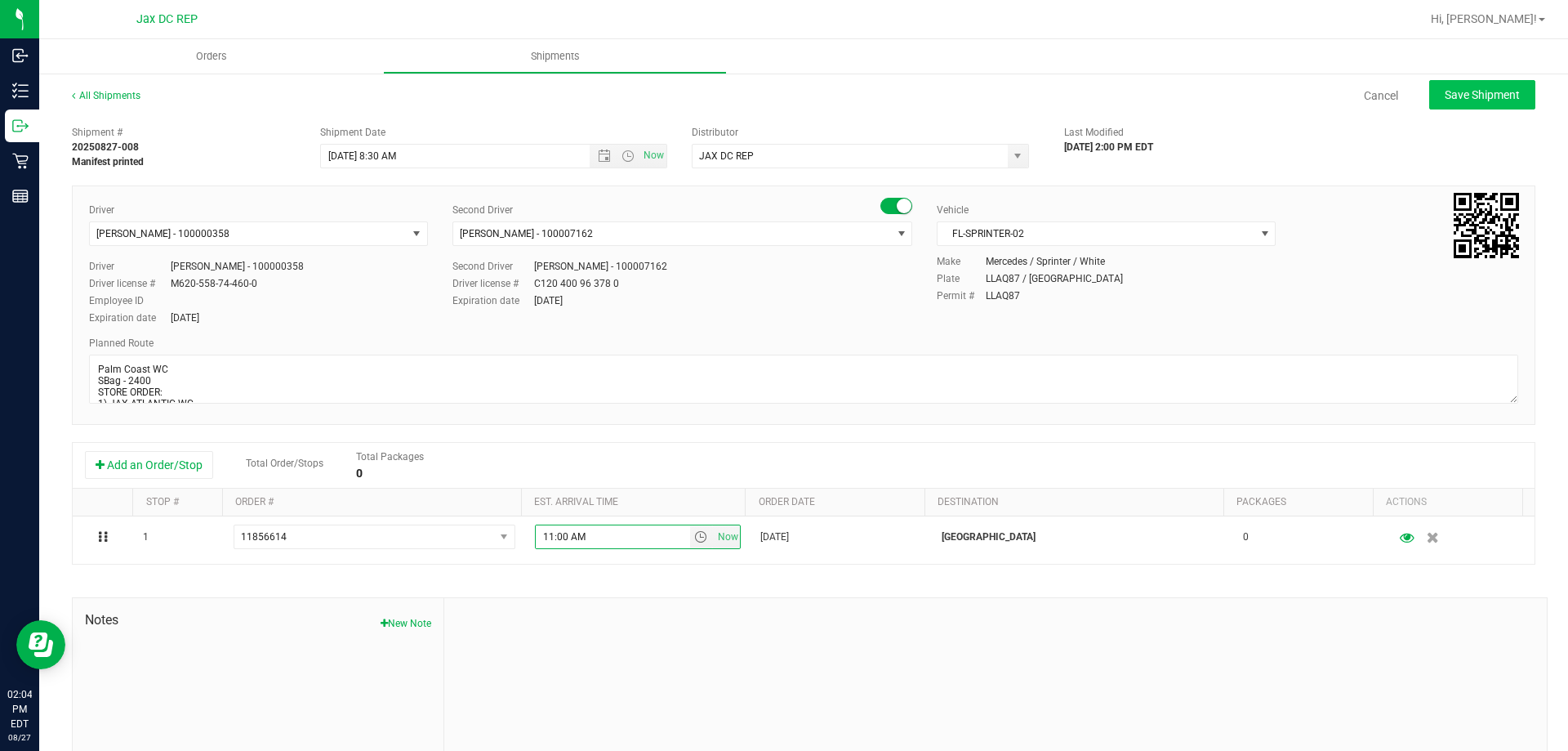
type input "11:00 AM"
click at [1481, 99] on span "Save Shipment" at bounding box center [1483, 95] width 75 height 14
type input "[DATE] 12:30 PM"
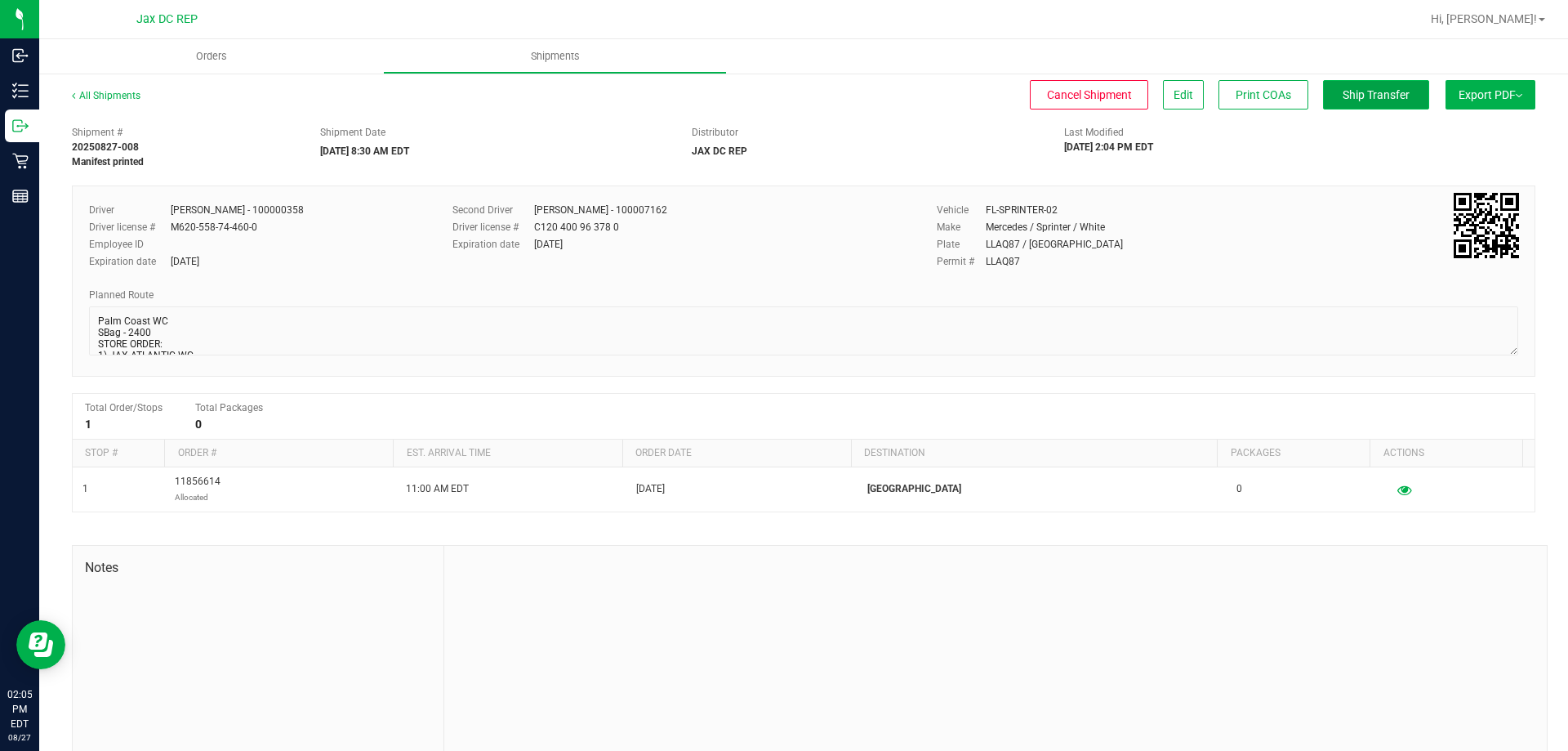
click at [1383, 87] on button "Ship Transfer" at bounding box center [1377, 95] width 106 height 29
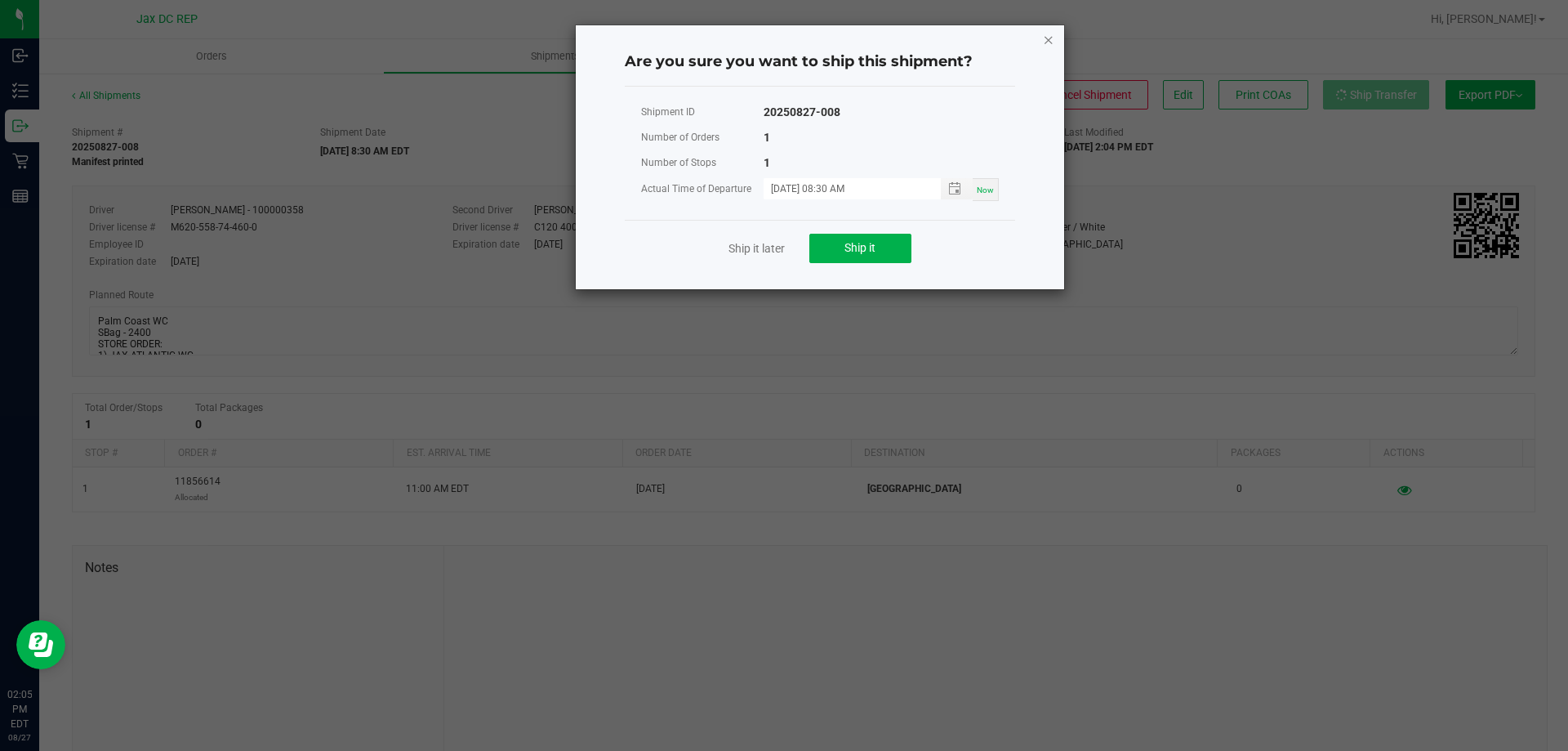
click at [1049, 38] on icon "Close" at bounding box center [1049, 39] width 12 height 19
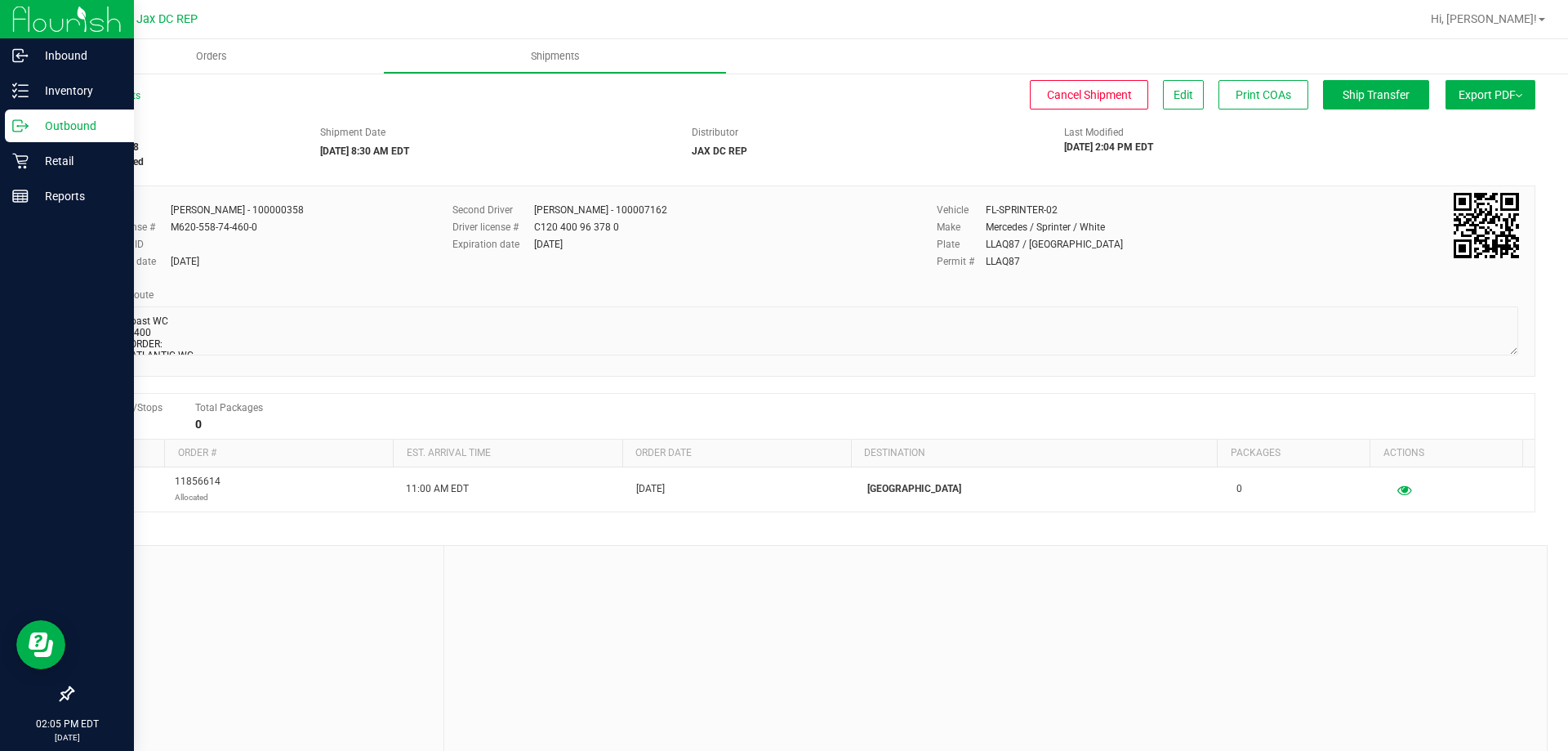
click at [72, 124] on p "Outbound" at bounding box center [77, 126] width 98 height 19
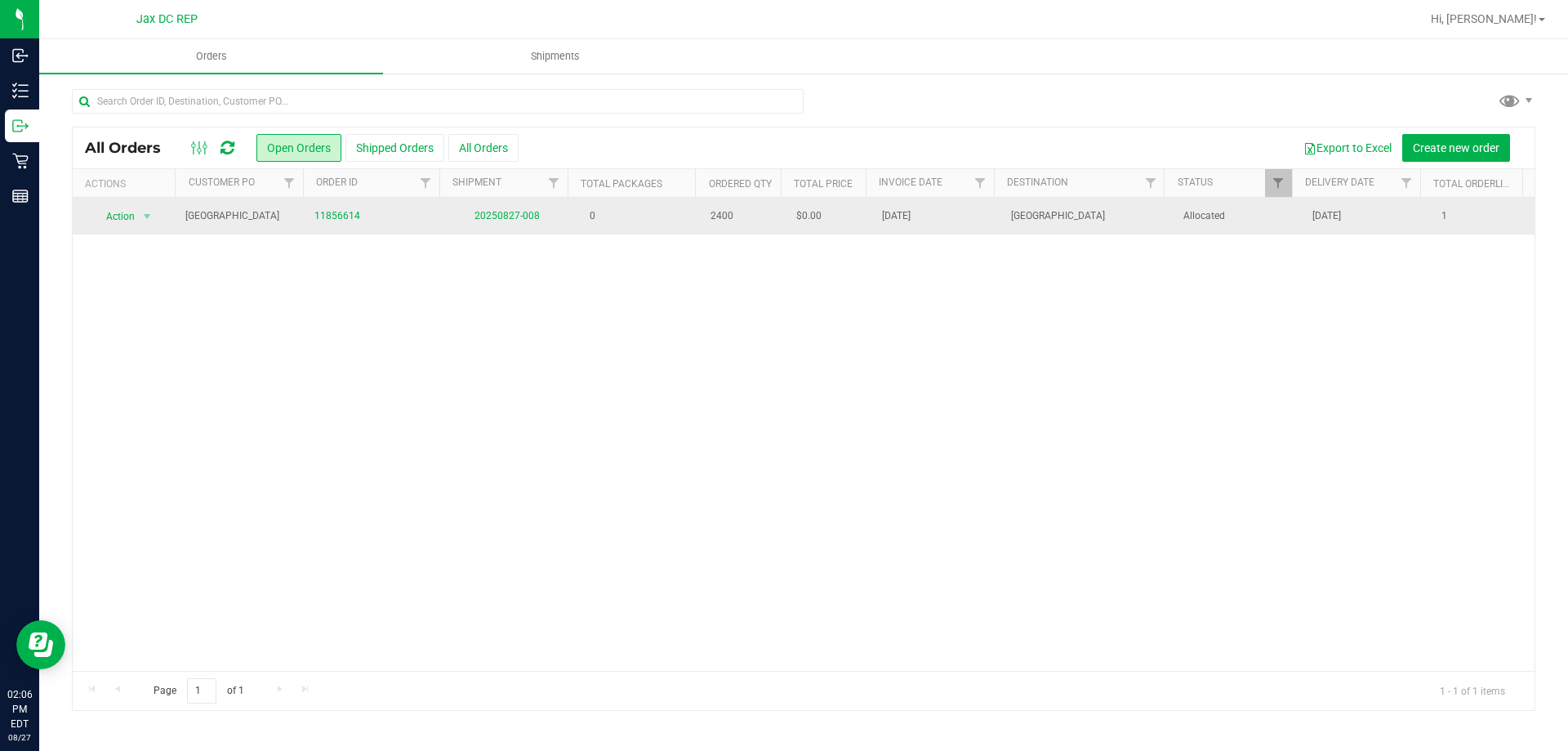
click at [1107, 219] on span "[GEOGRAPHIC_DATA]" at bounding box center [1088, 217] width 153 height 15
click at [395, 218] on span "11856614" at bounding box center [374, 217] width 118 height 15
click at [510, 216] on link "20250827-008" at bounding box center [507, 216] width 66 height 12
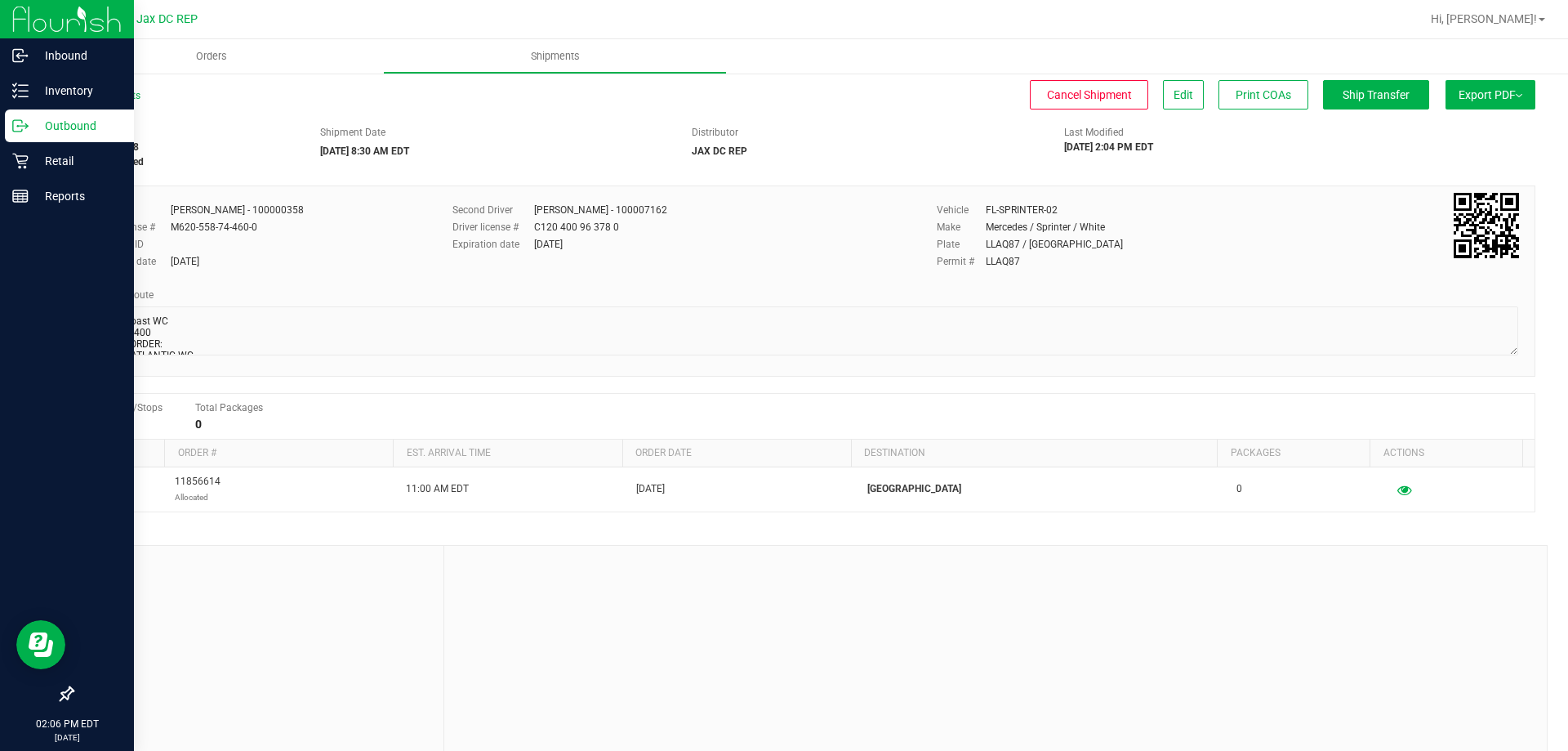
click at [28, 111] on div "Outbound" at bounding box center [70, 126] width 129 height 33
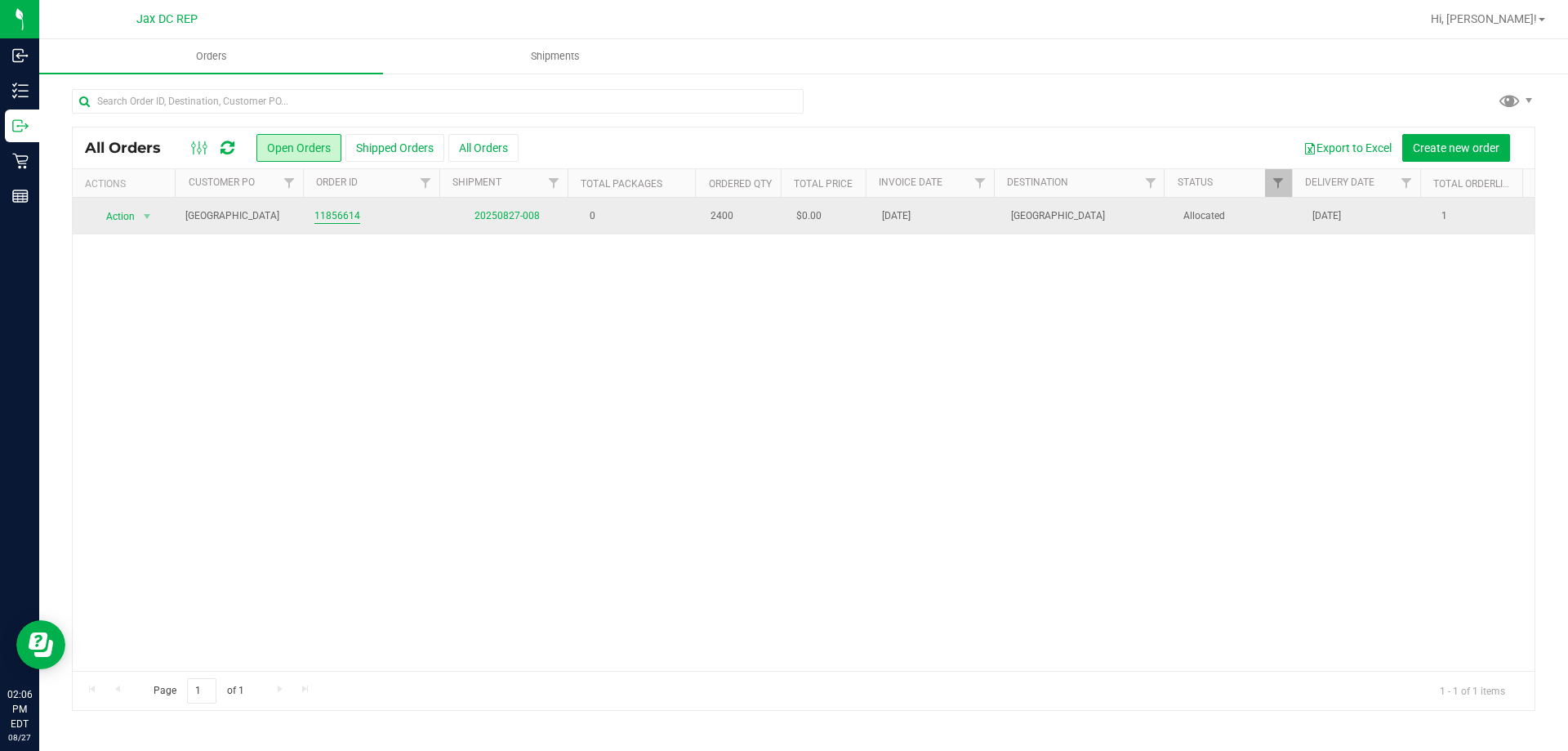
click at [345, 215] on link "11856614" at bounding box center [337, 217] width 45 height 15
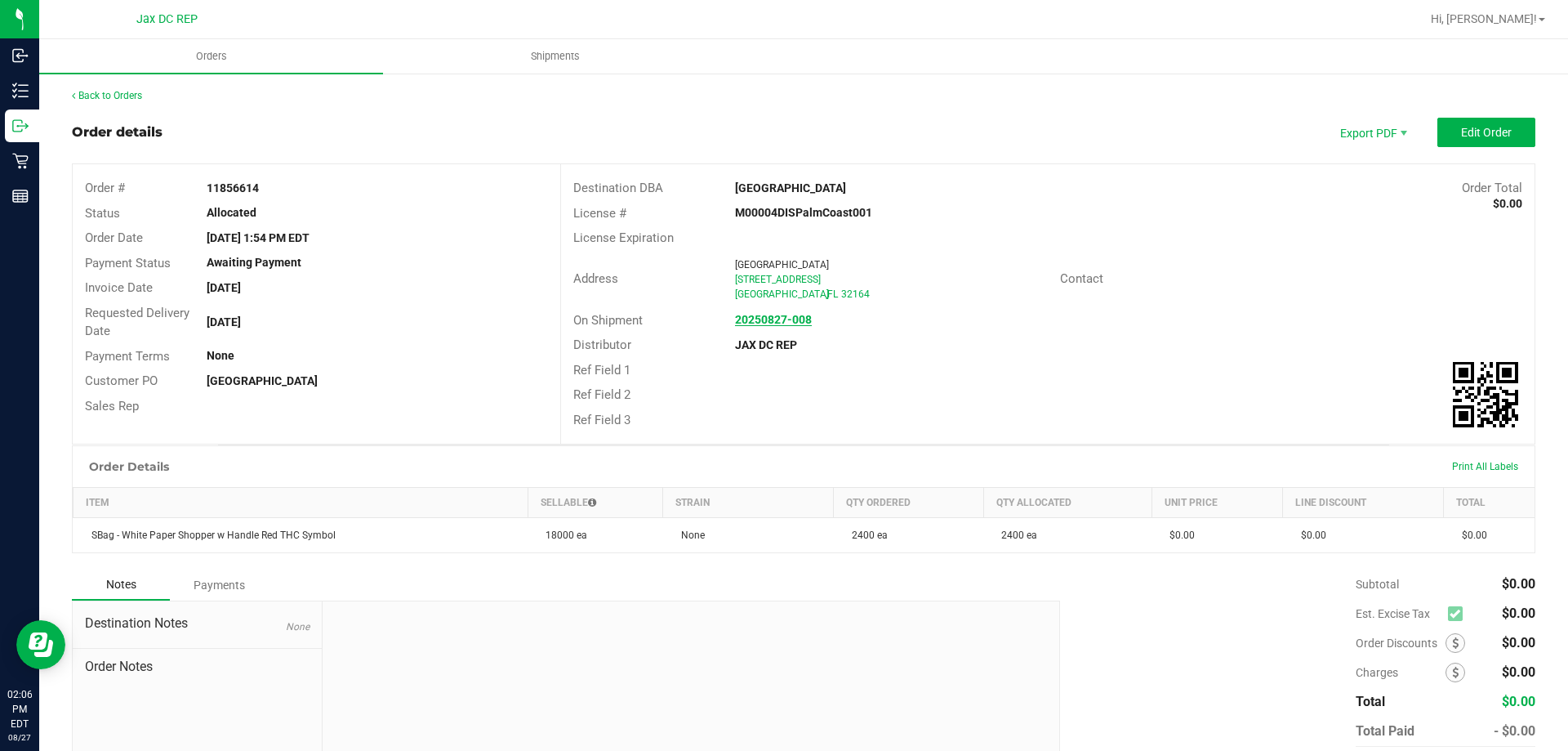
click at [773, 315] on strong "20250827-008" at bounding box center [773, 320] width 76 height 14
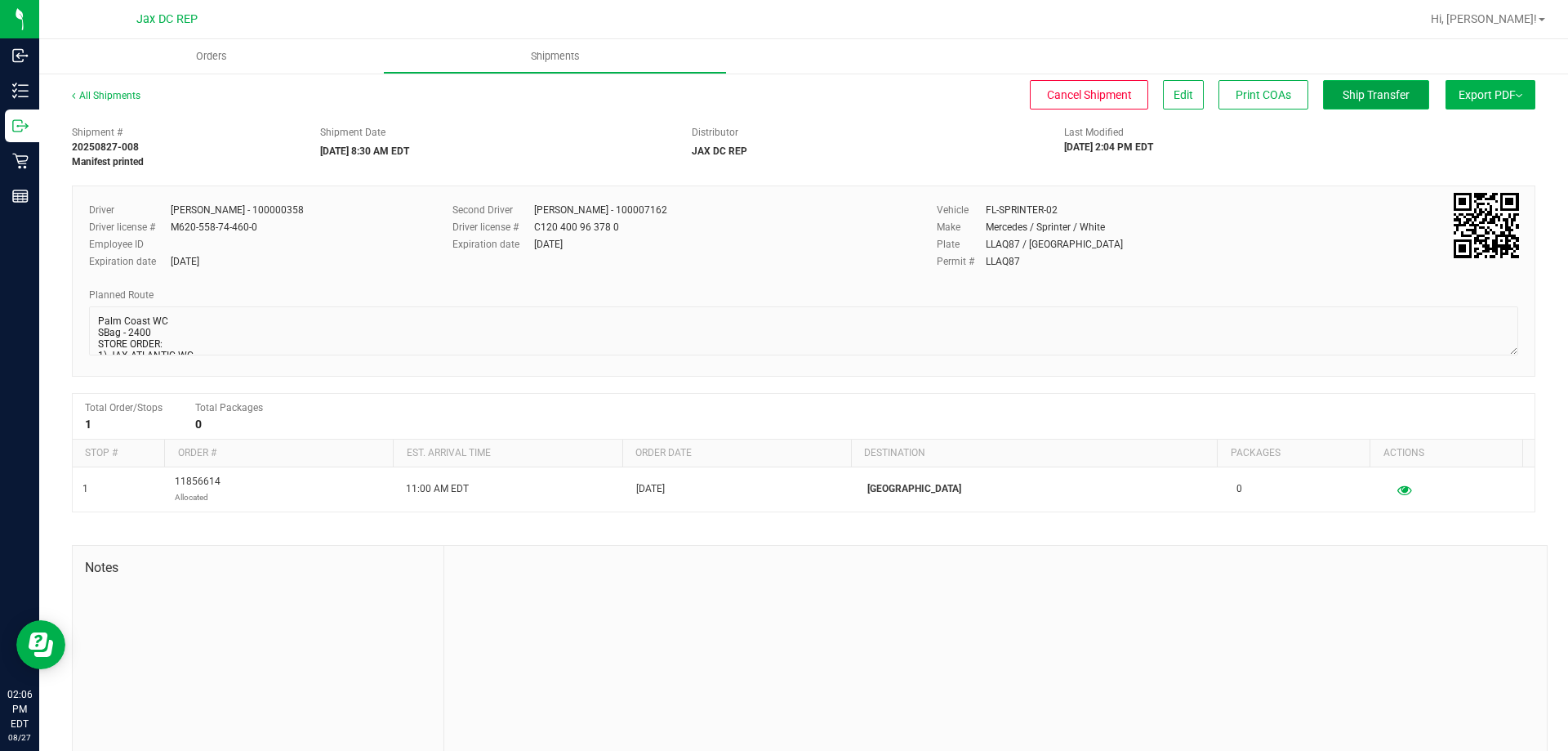
click at [1373, 97] on span "Ship Transfer" at bounding box center [1376, 95] width 67 height 14
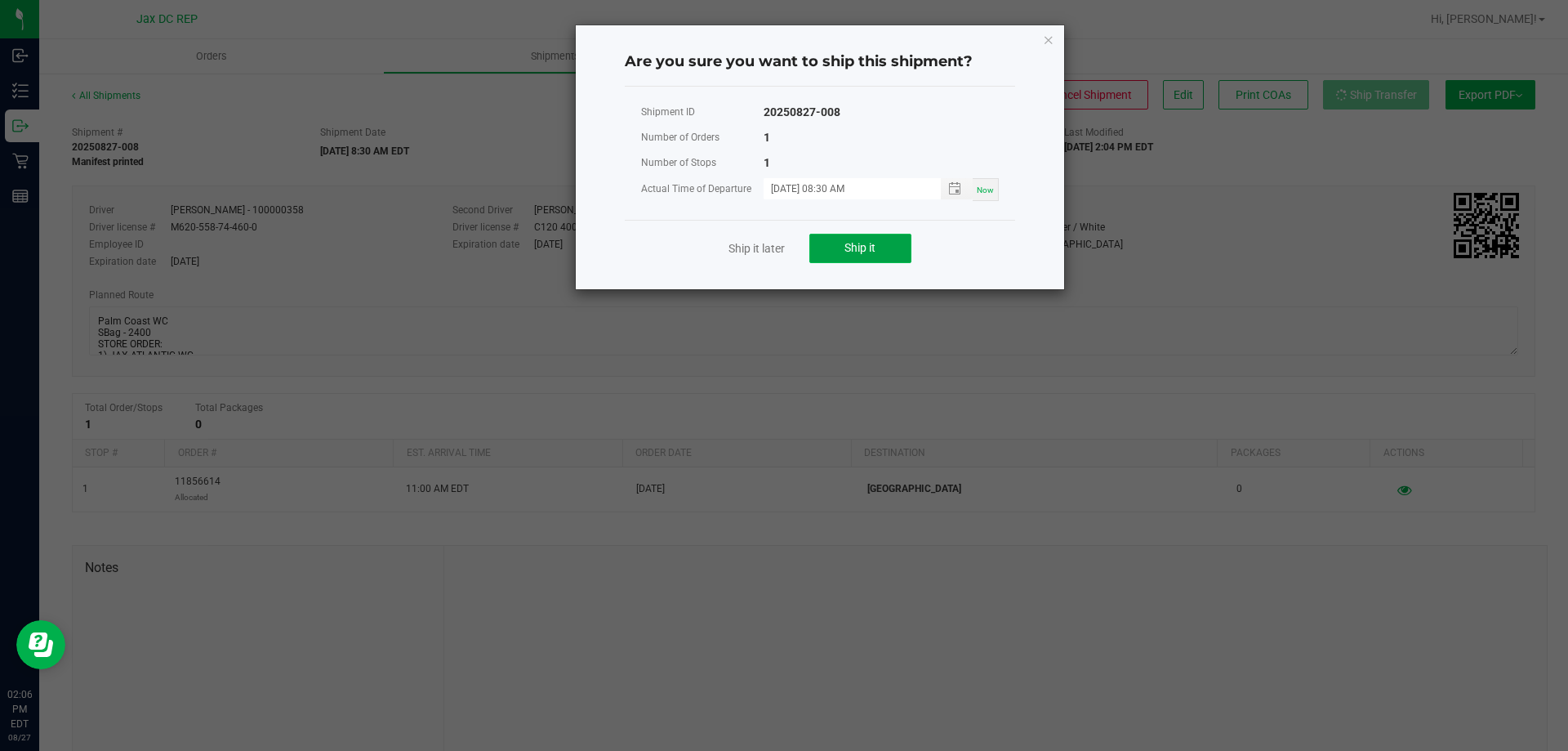
click at [874, 244] on span "Ship it" at bounding box center [860, 247] width 31 height 14
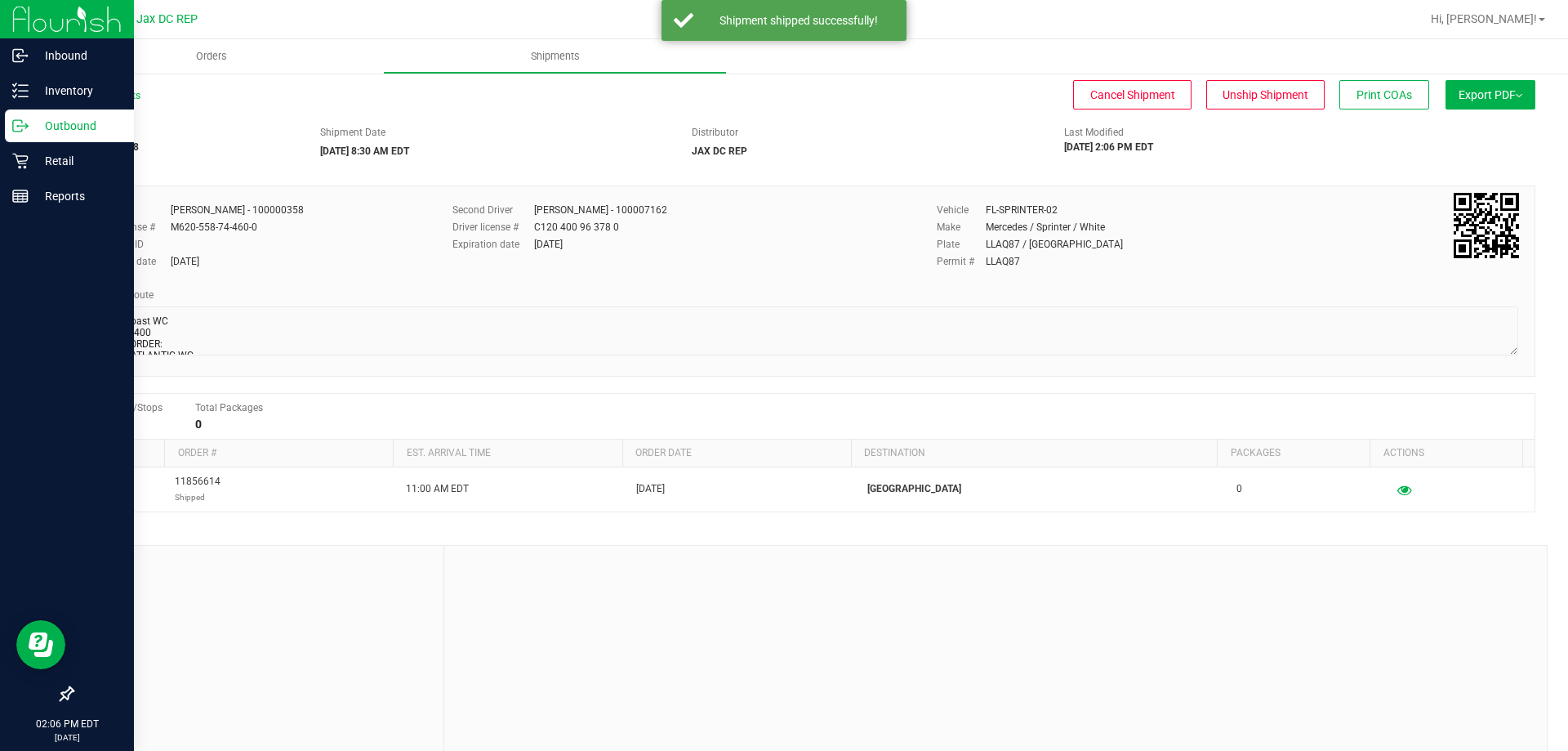
click at [53, 124] on p "Outbound" at bounding box center [77, 126] width 98 height 19
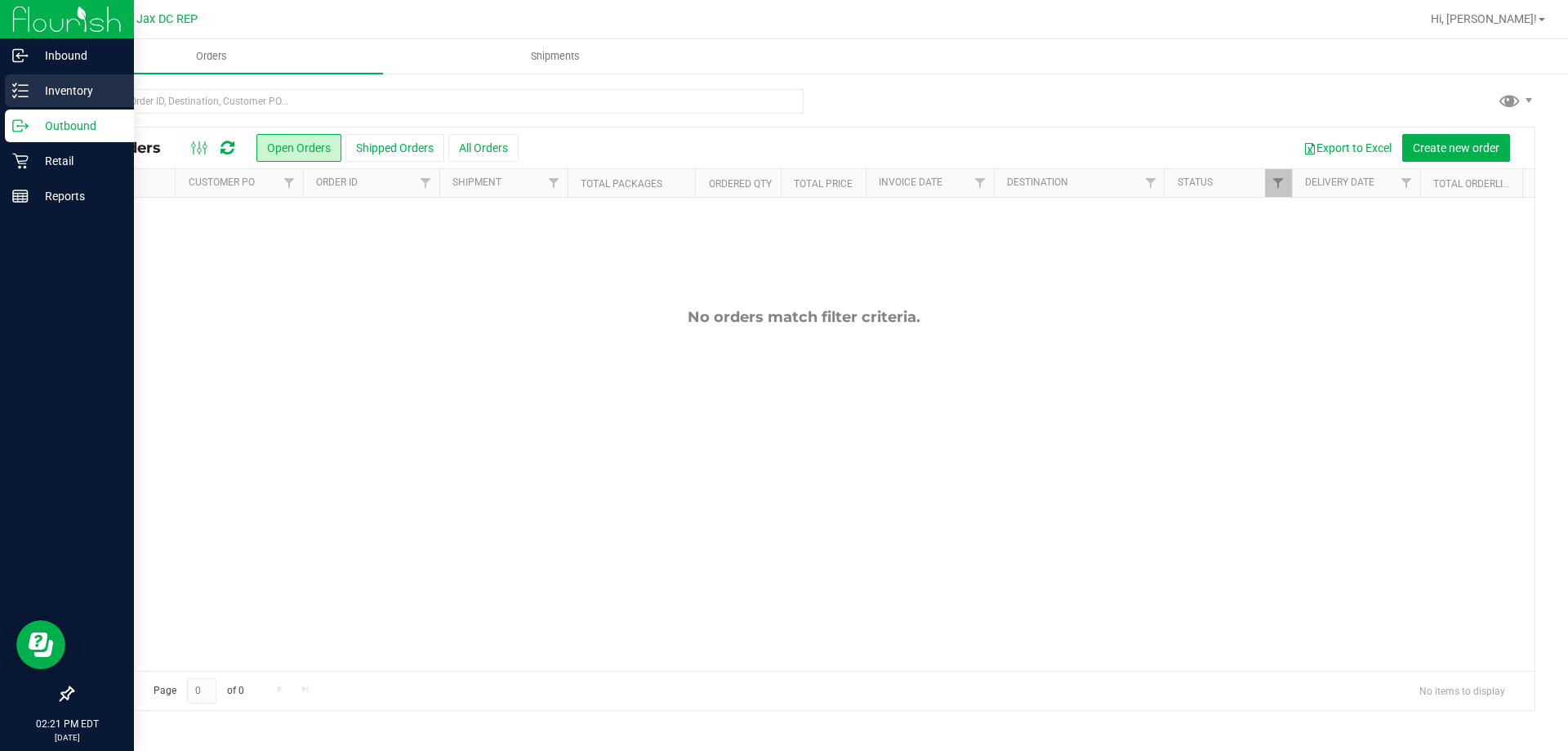
click at [34, 96] on p "Inventory" at bounding box center [77, 91] width 98 height 19
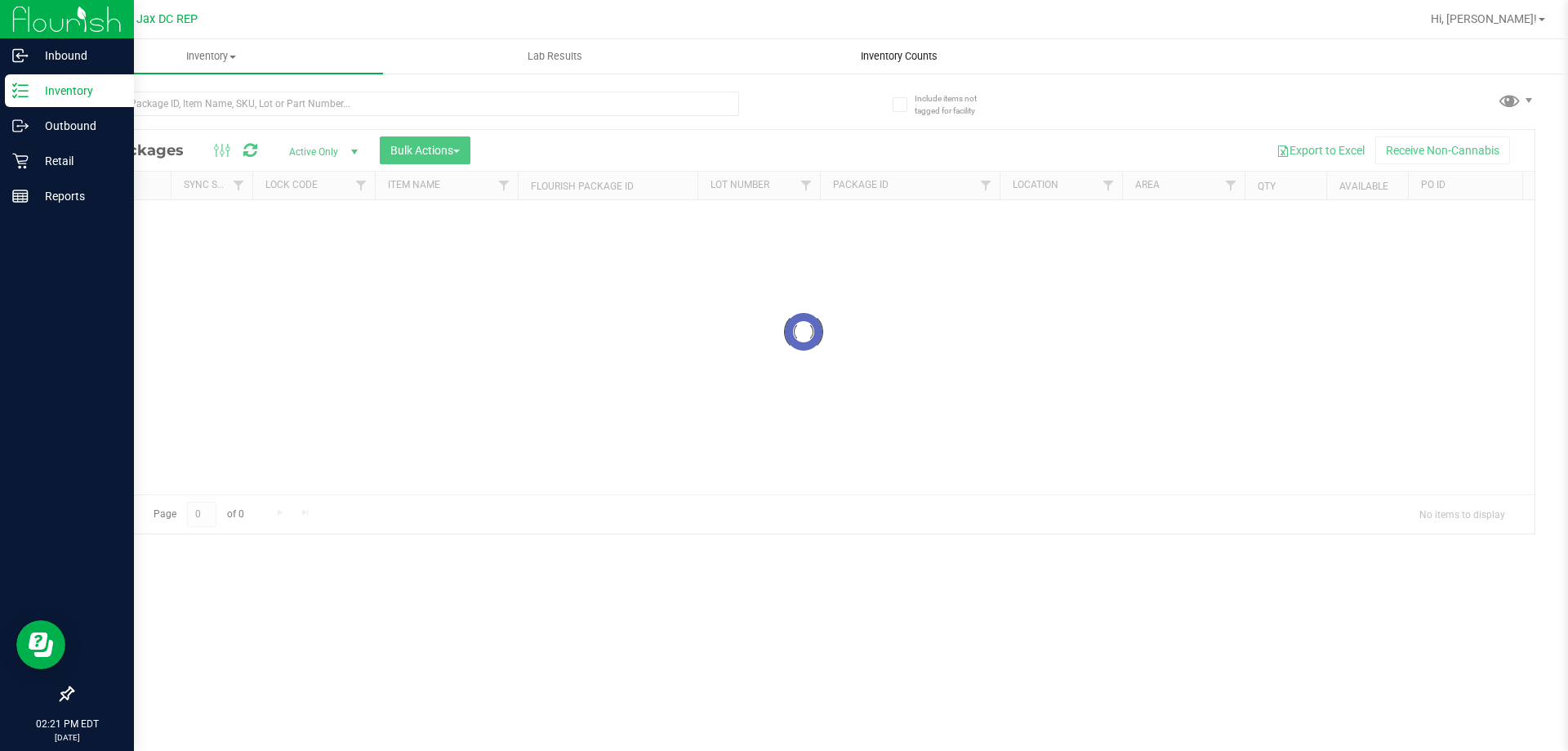
click at [944, 61] on span "Inventory Counts" at bounding box center [898, 56] width 121 height 14
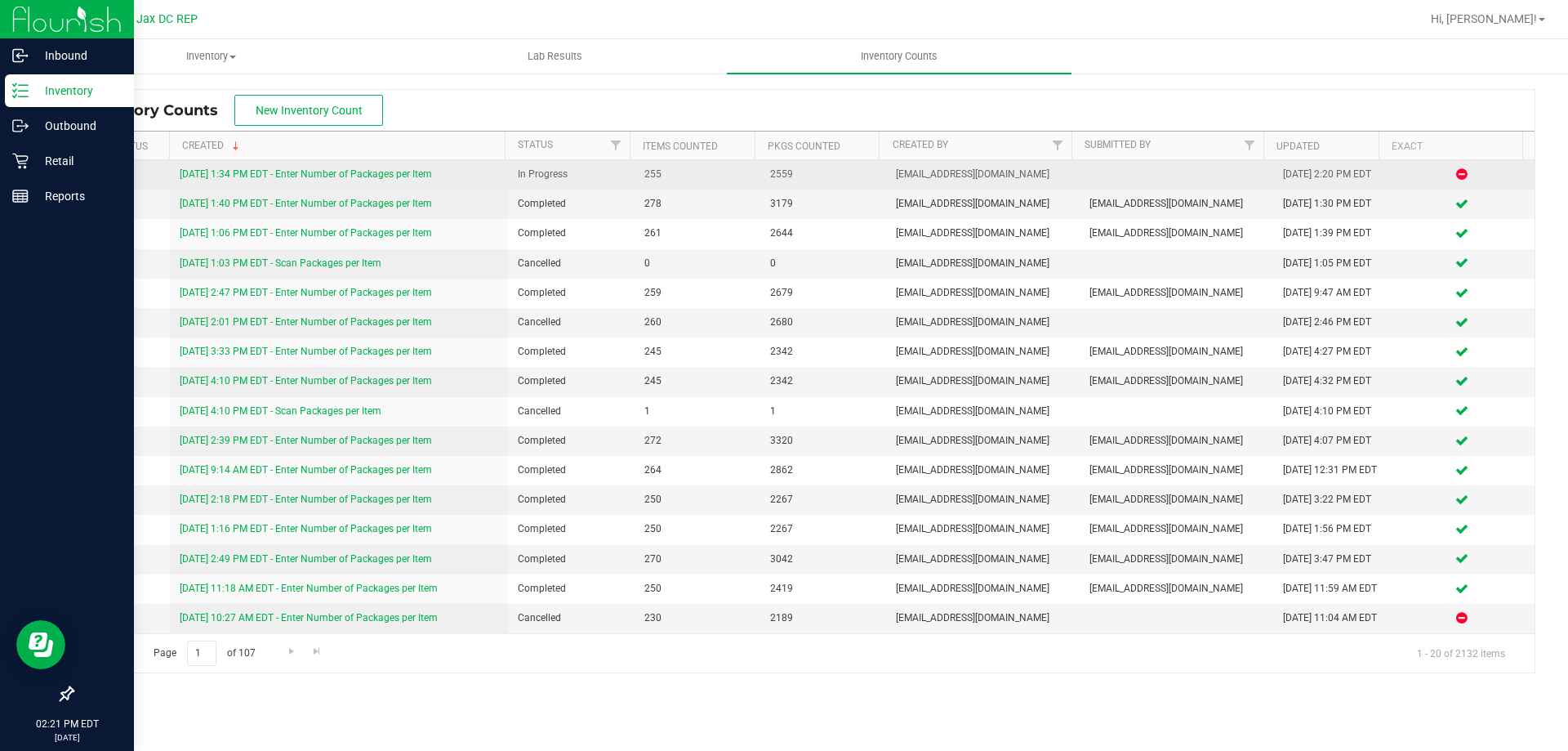
click at [356, 172] on link "[DATE] 1:34 PM EDT - Enter Number of Packages per Item" at bounding box center [305, 174] width 252 height 12
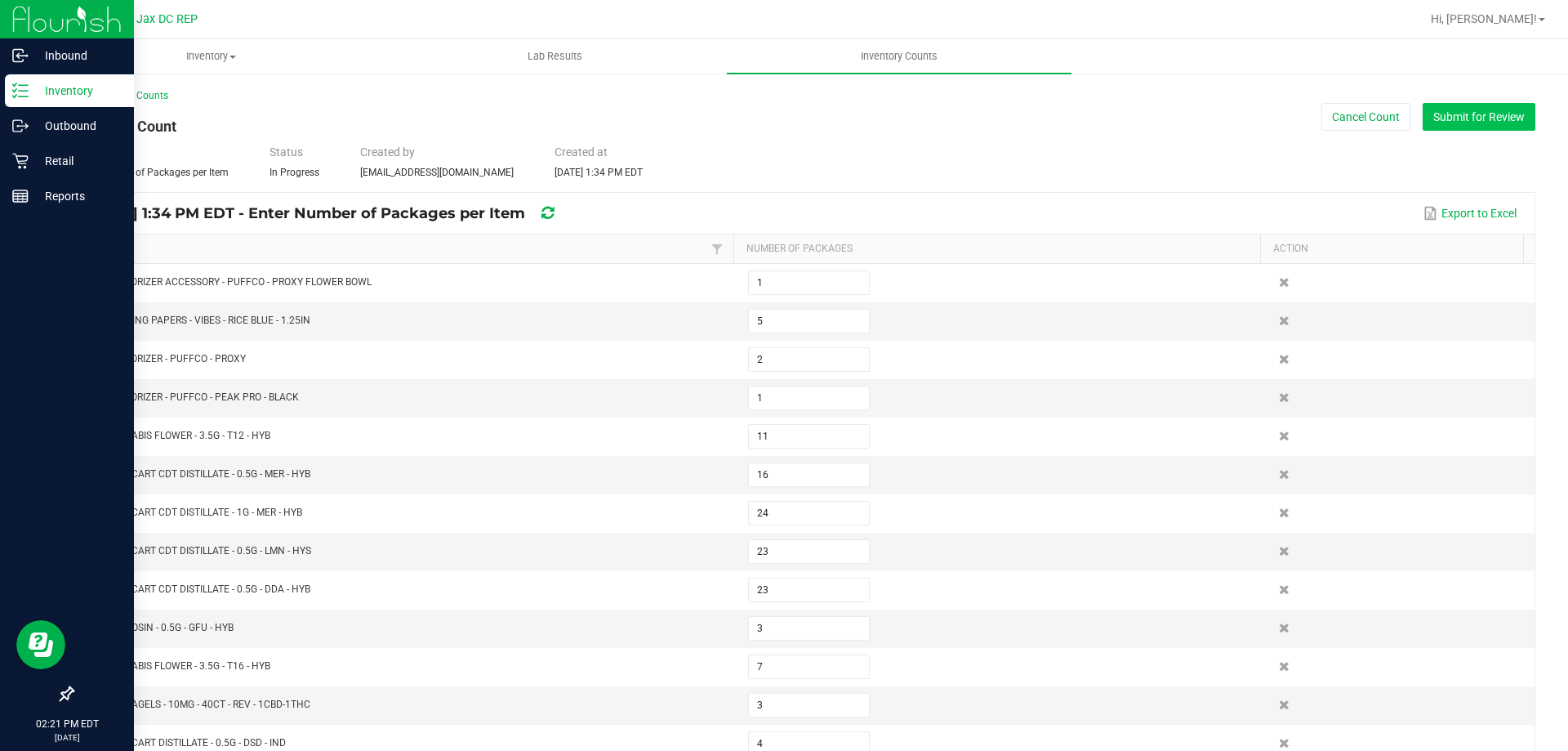
click at [1446, 110] on button "Submit for Review" at bounding box center [1479, 117] width 113 height 28
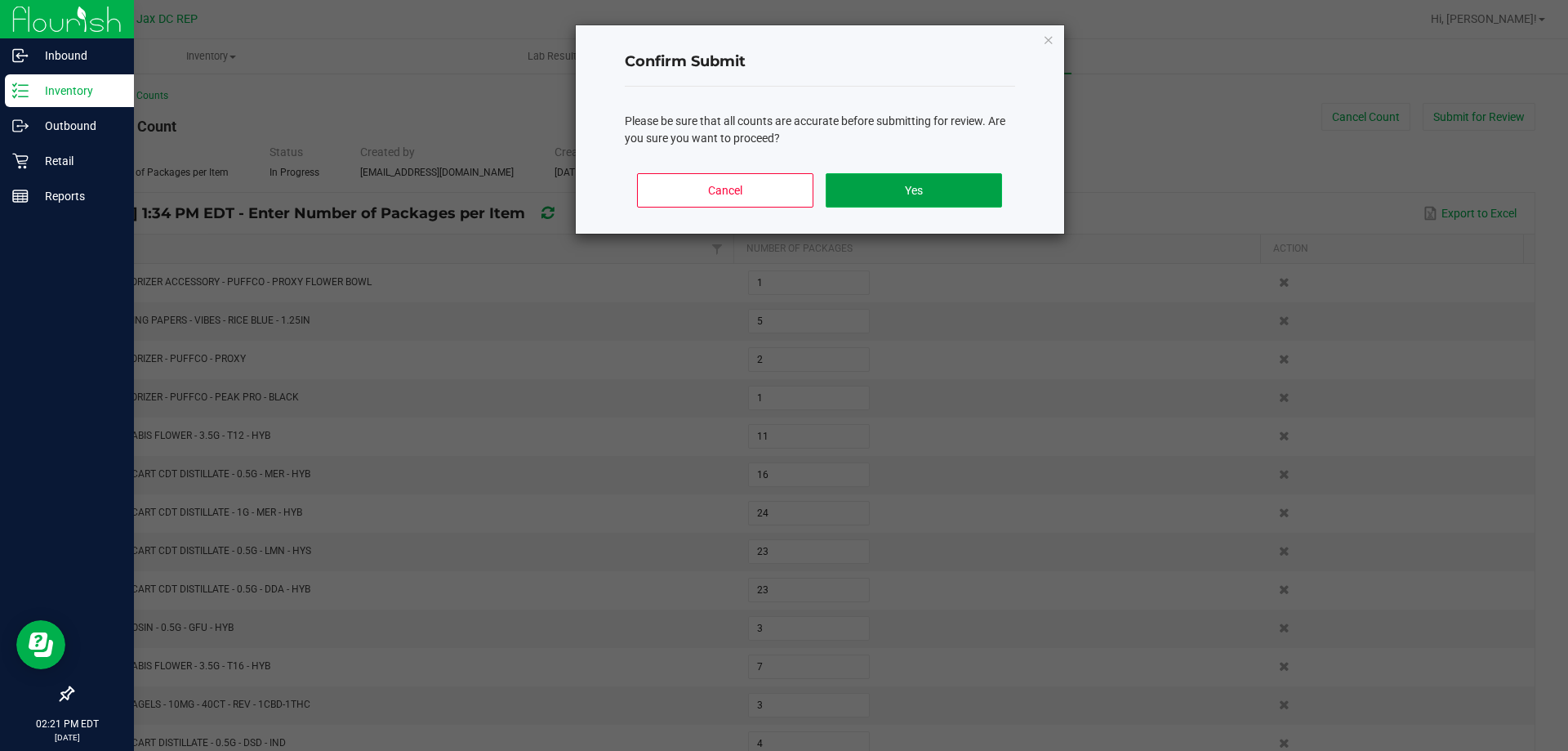
click at [851, 183] on button "Yes" at bounding box center [914, 190] width 176 height 35
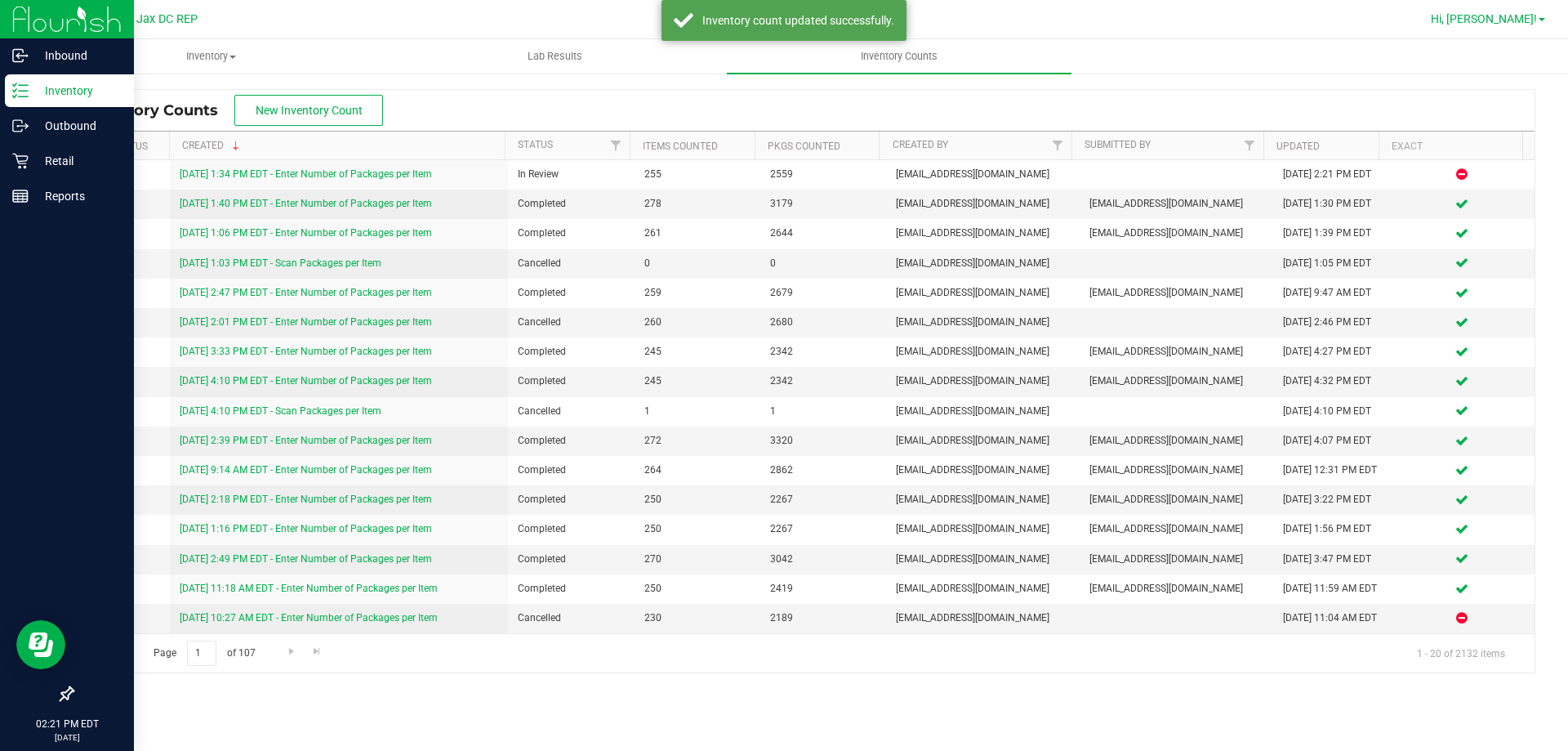
click at [1516, 24] on span "Hi, [PERSON_NAME]!" at bounding box center [1484, 19] width 106 height 14
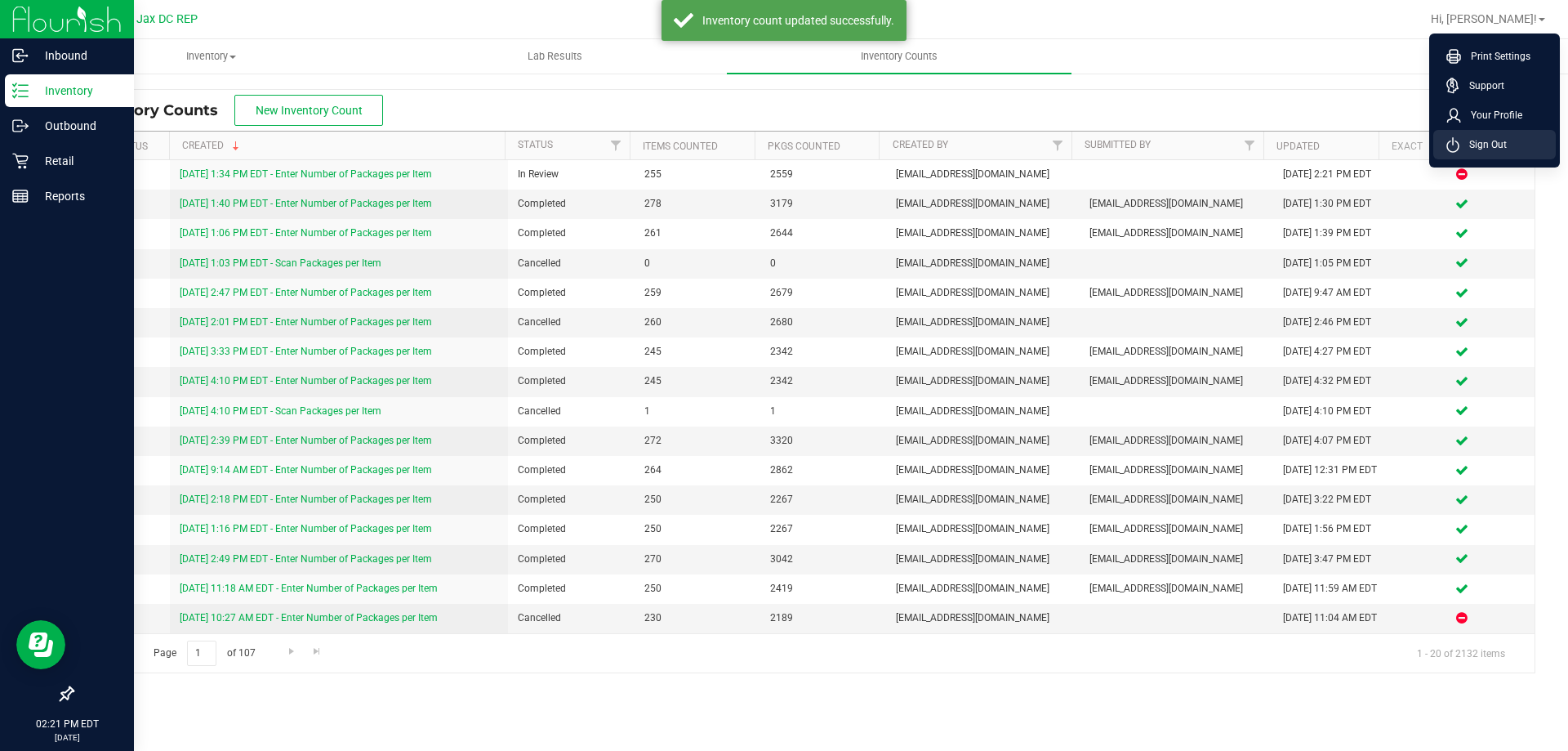
click at [1506, 135] on li "Sign Out" at bounding box center [1495, 144] width 123 height 29
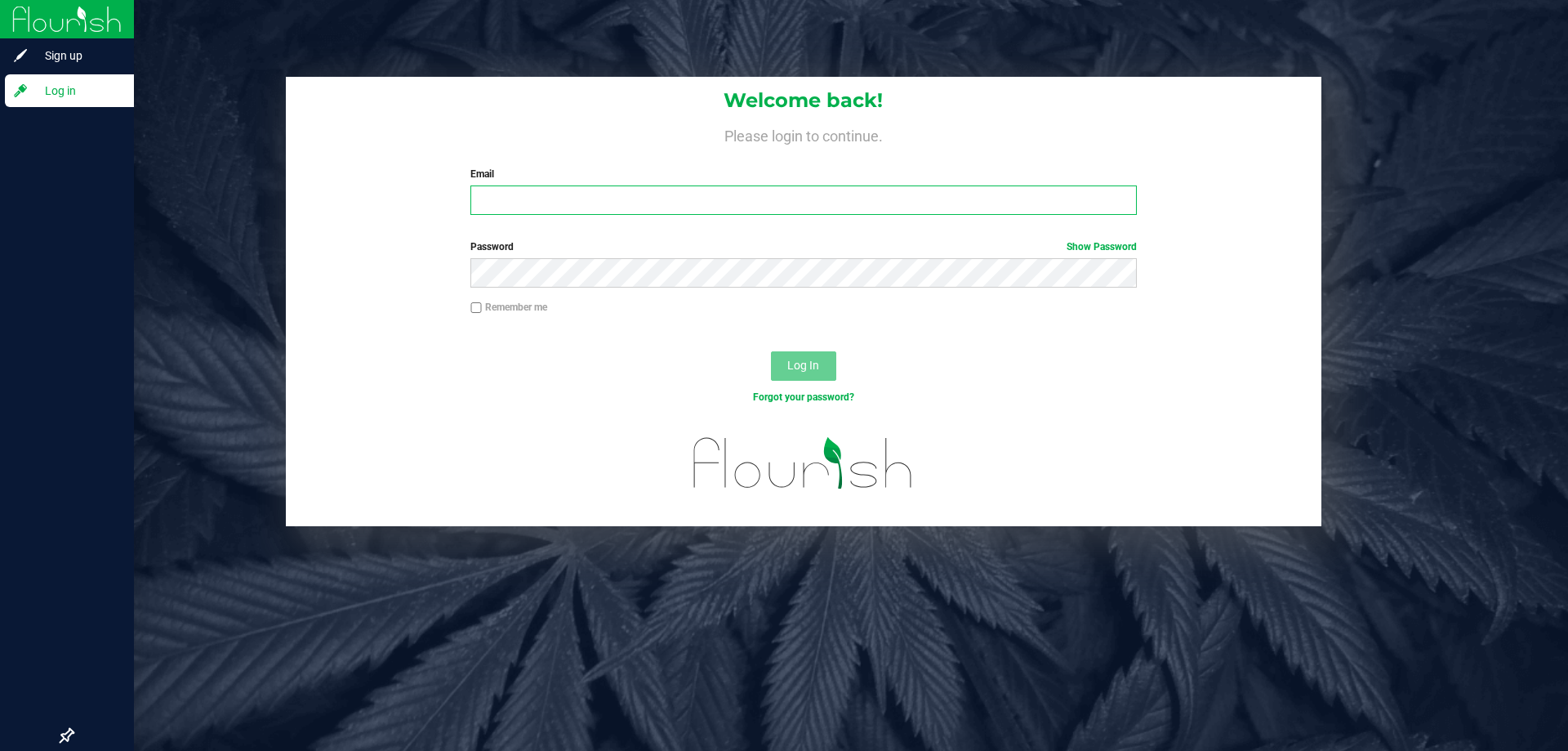
click at [505, 204] on input "Email" at bounding box center [803, 200] width 666 height 29
type input "[EMAIL_ADDRESS][DOMAIN_NAME]"
click at [771, 352] on button "Log In" at bounding box center [804, 366] width 66 height 29
